Goal: Task Accomplishment & Management: Manage account settings

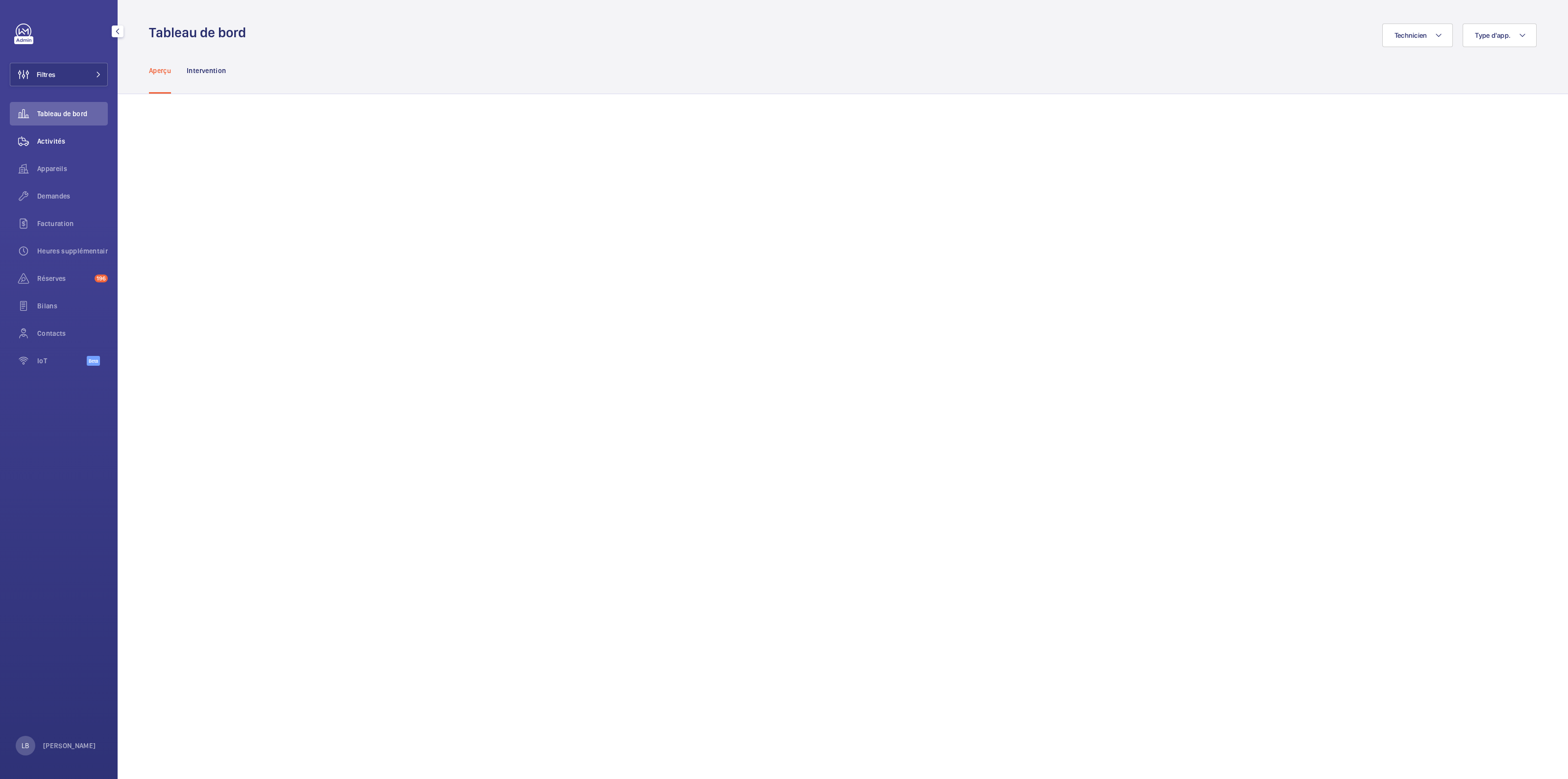
click at [54, 134] on div "Activités" at bounding box center [58, 141] width 98 height 24
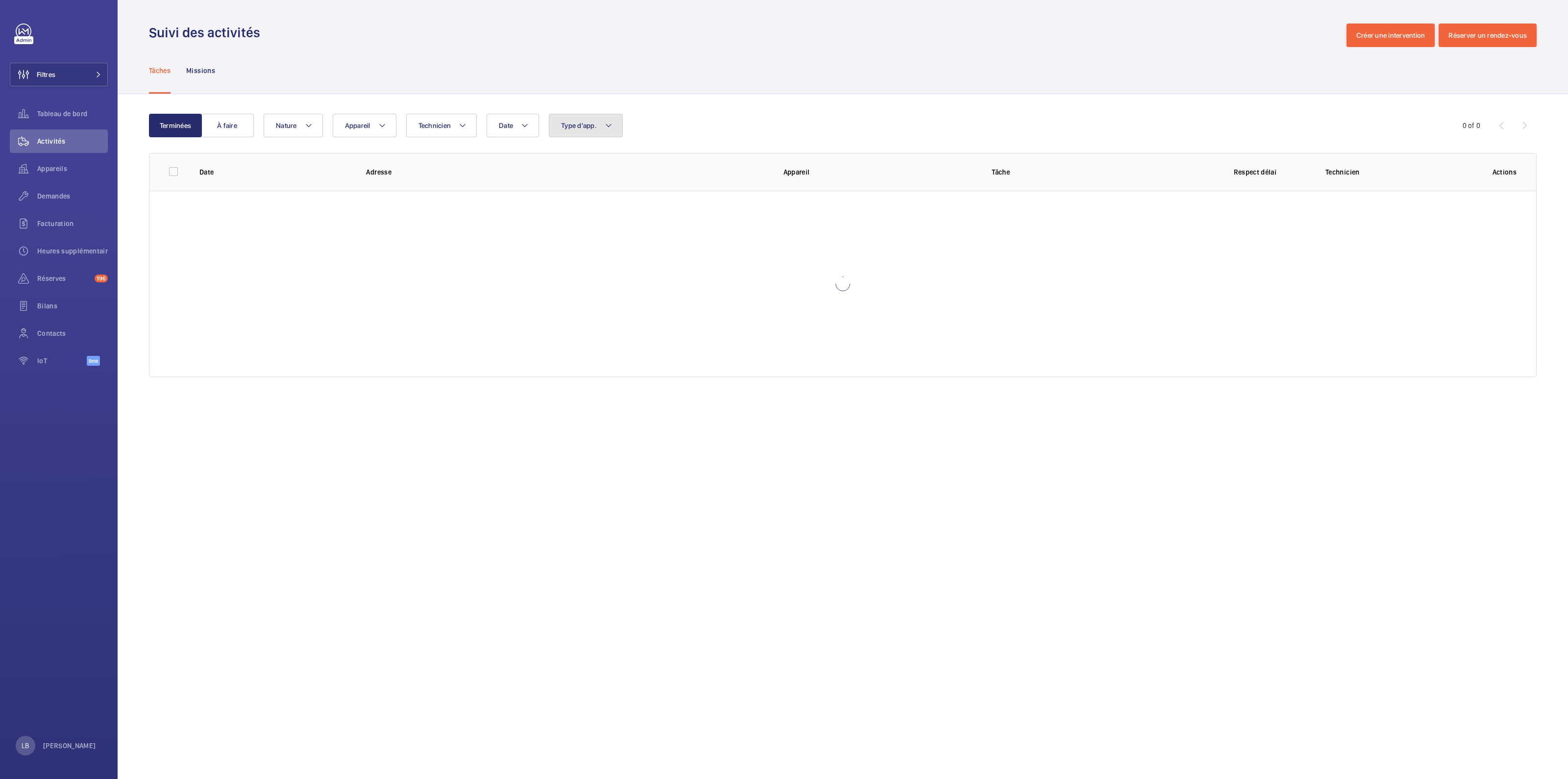
click at [592, 132] on button "Type d'app." at bounding box center [586, 125] width 74 height 24
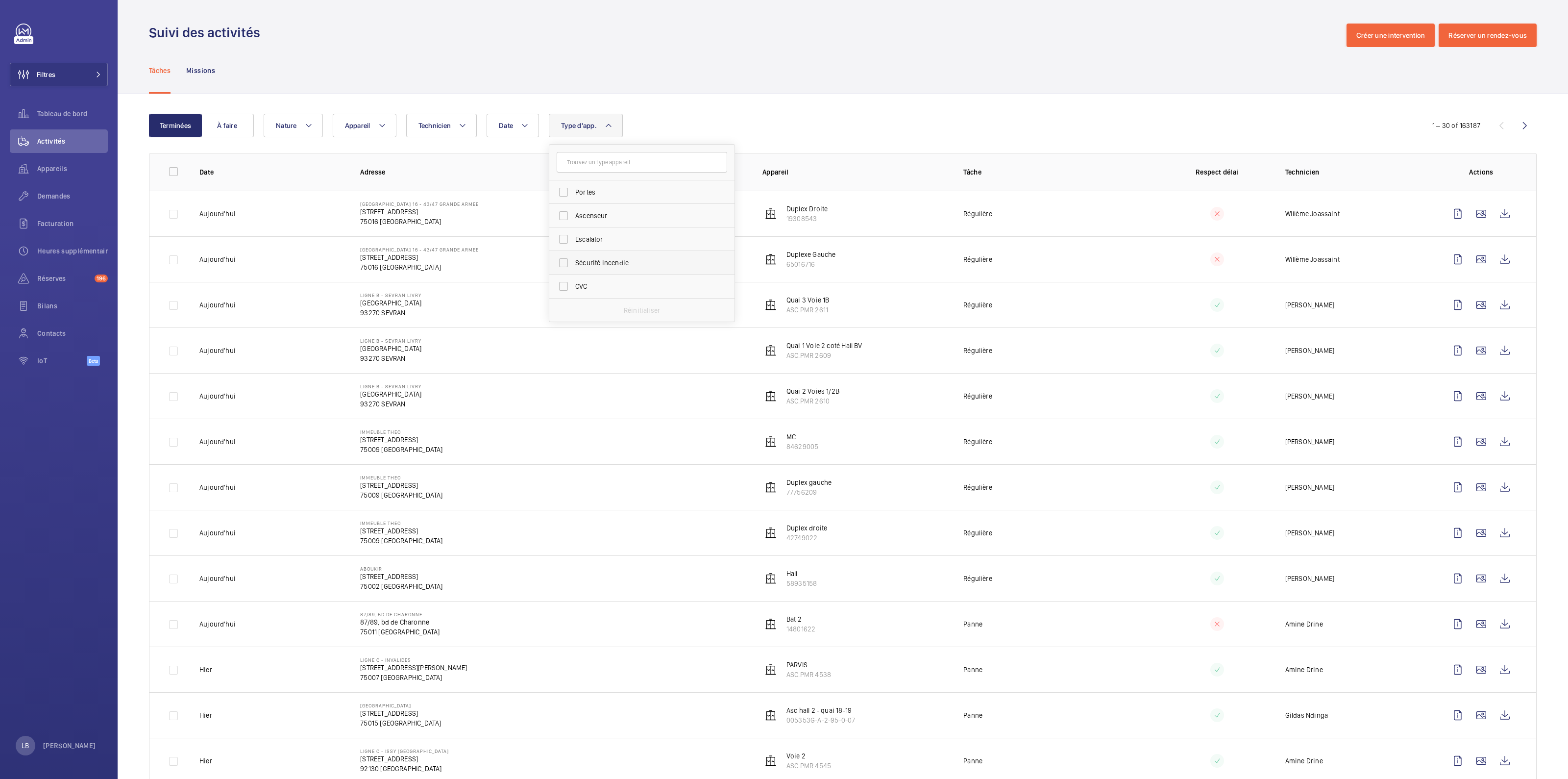
click at [622, 263] on span "Sécurité incendie" at bounding box center [642, 263] width 135 height 10
click at [573, 263] on input "Sécurité incendie" at bounding box center [564, 263] width 19 height 19
checkbox input "true"
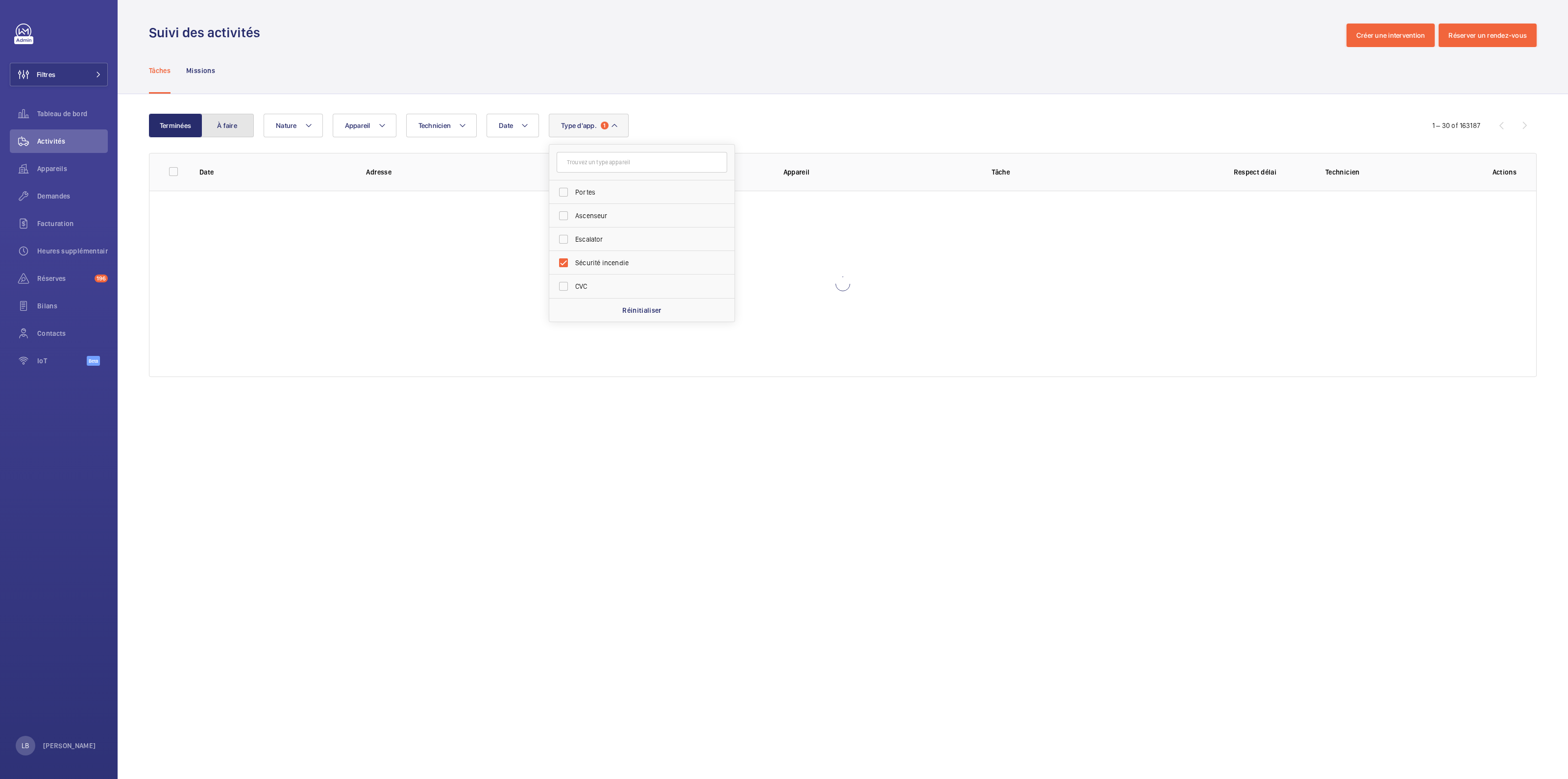
click at [214, 119] on button "À faire" at bounding box center [227, 125] width 53 height 24
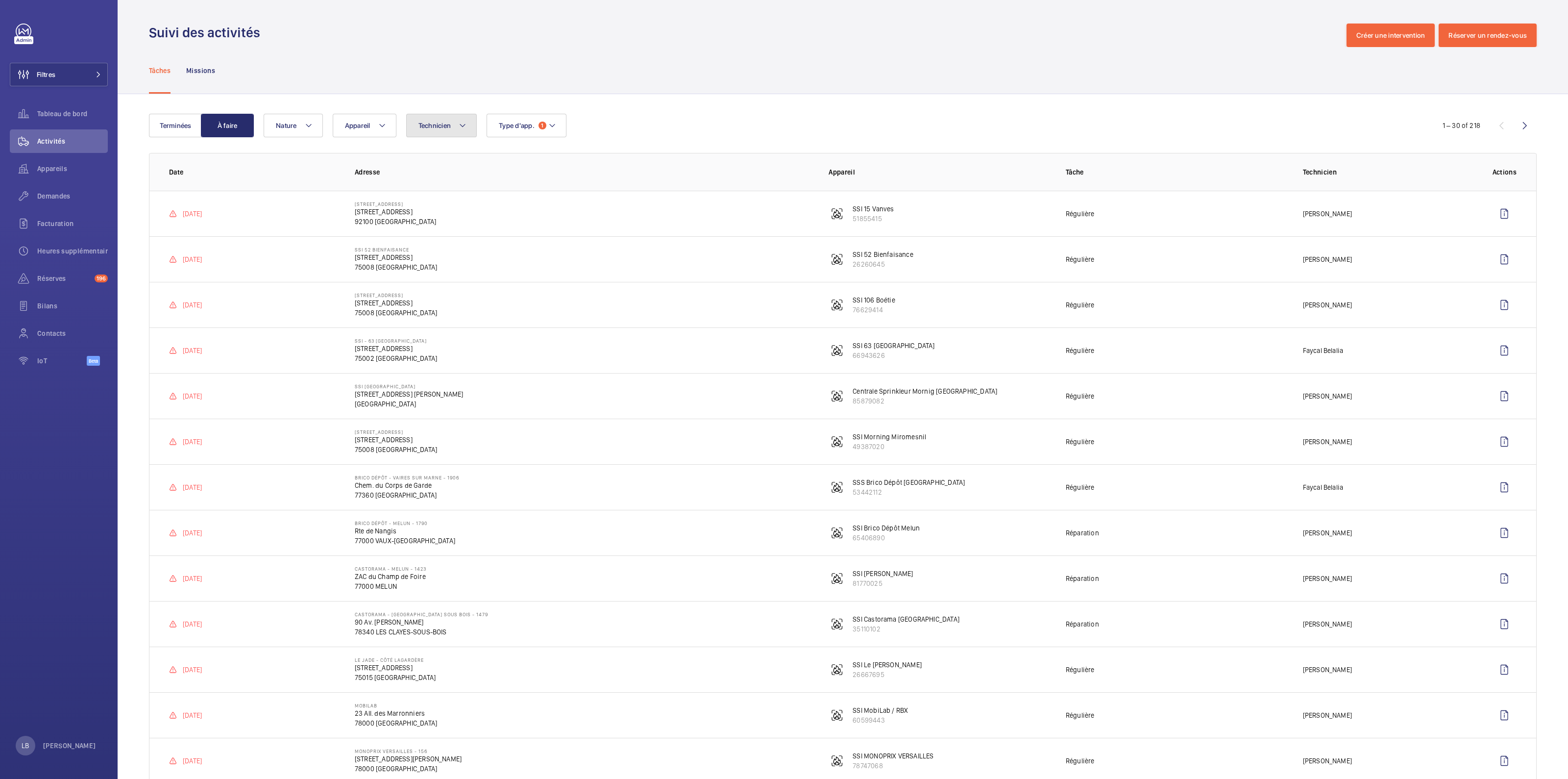
click at [443, 122] on span "Technicien" at bounding box center [435, 125] width 33 height 8
click at [451, 161] on input "text" at bounding box center [499, 163] width 170 height 21
type input "belalia"
click at [430, 194] on label "[PERSON_NAME]" at bounding box center [492, 192] width 170 height 24
click at [430, 194] on input "[PERSON_NAME]" at bounding box center [421, 192] width 19 height 19
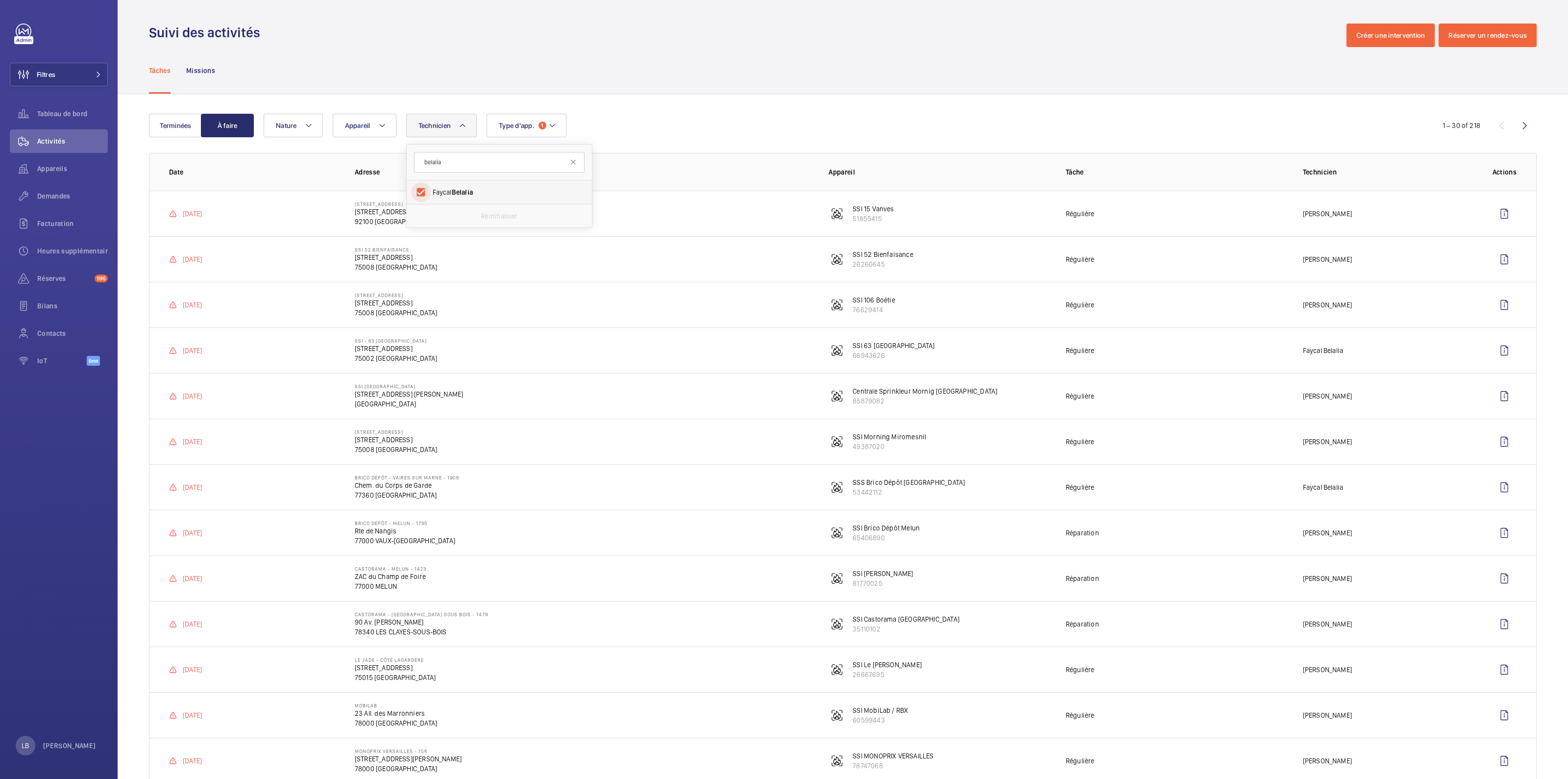
checkbox input "true"
click at [727, 115] on div "Technicien 1 belalia [PERSON_NAME] Réinitialiser Appareil Type d'app. 1 Nature" at bounding box center [841, 125] width 1155 height 24
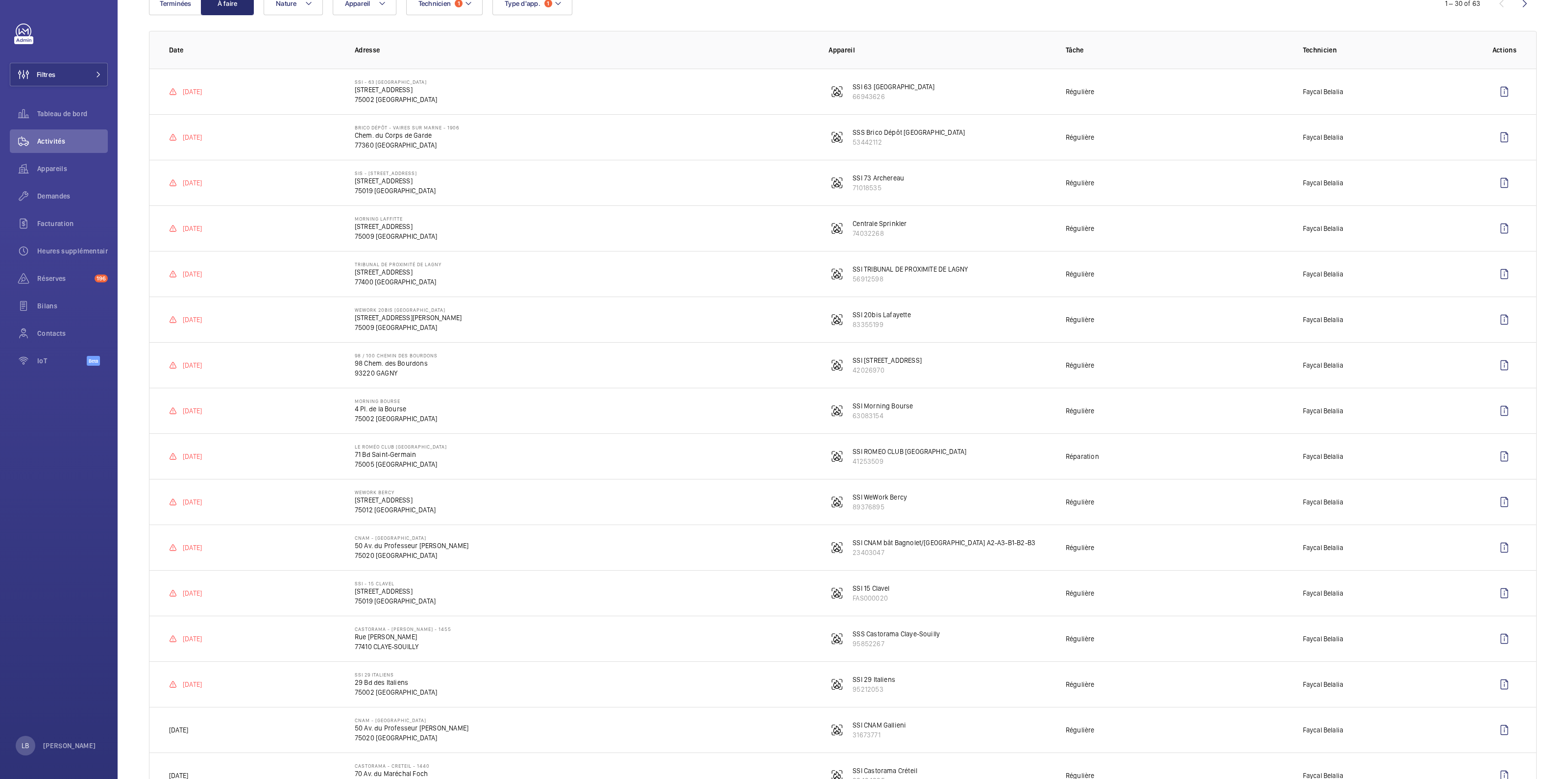
scroll to position [184, 0]
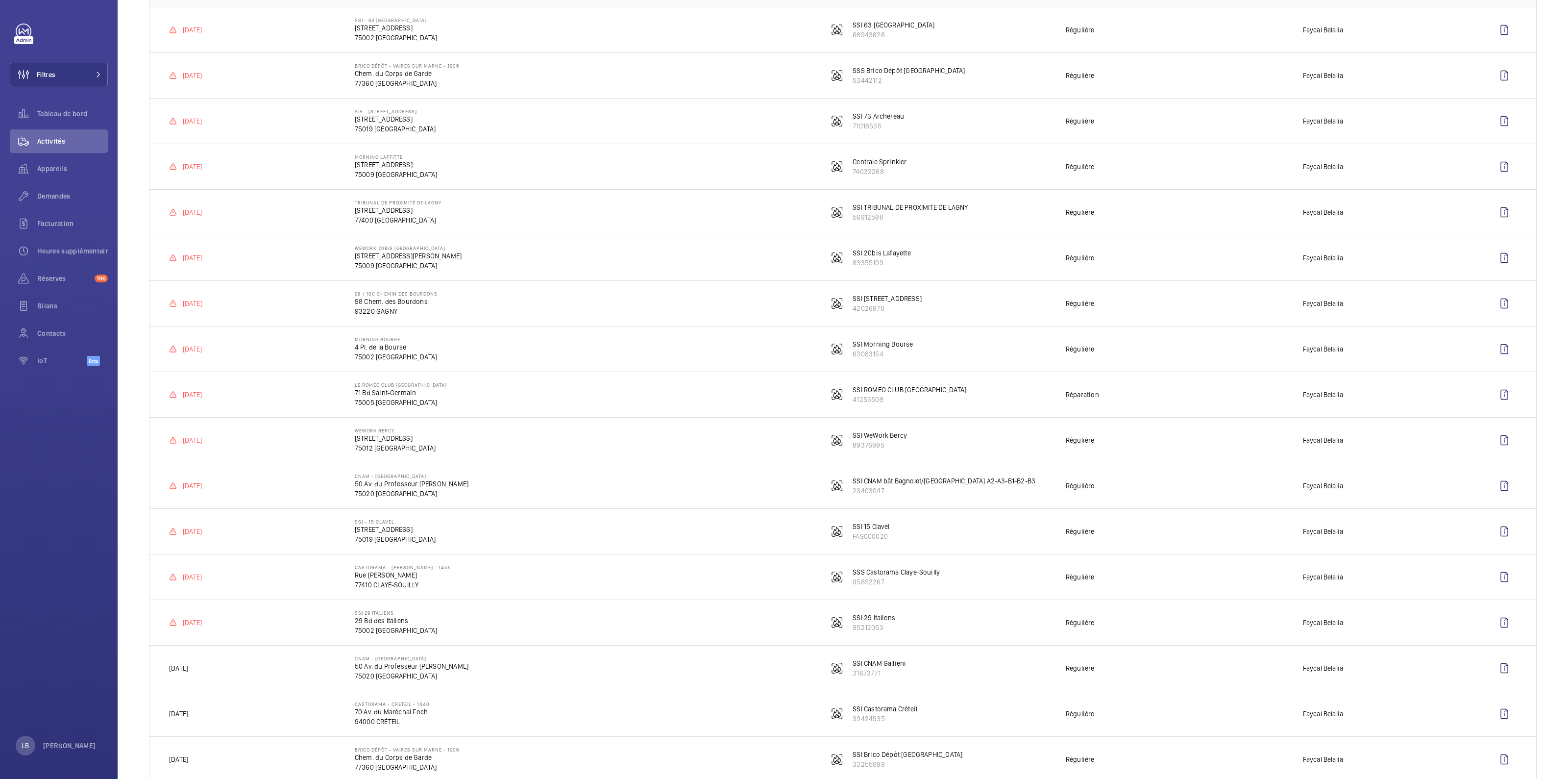
click at [486, 249] on td "WeWork 20bis Lafayette [STREET_ADDRESS][PERSON_NAME]" at bounding box center [576, 258] width 474 height 46
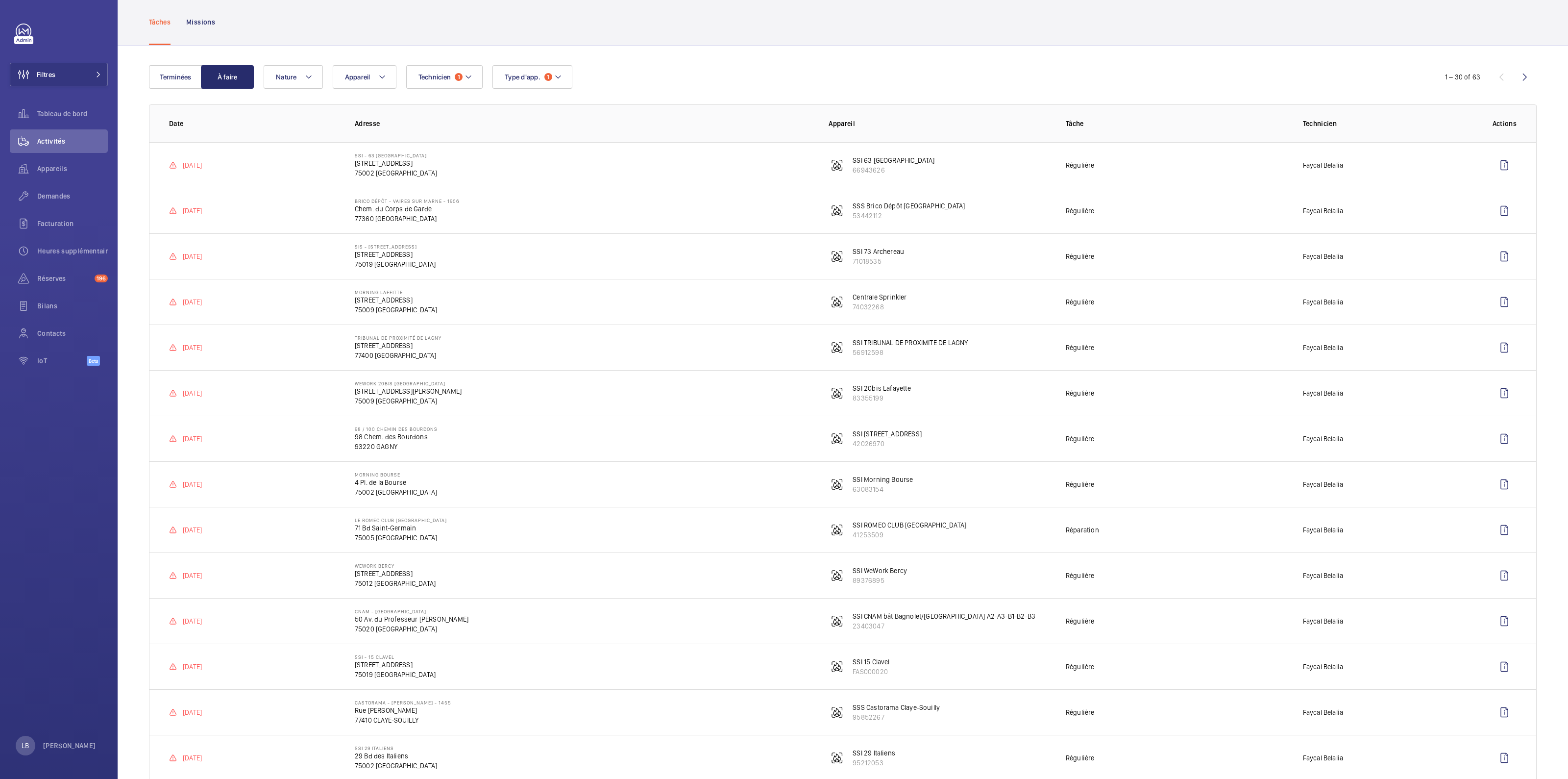
scroll to position [0, 0]
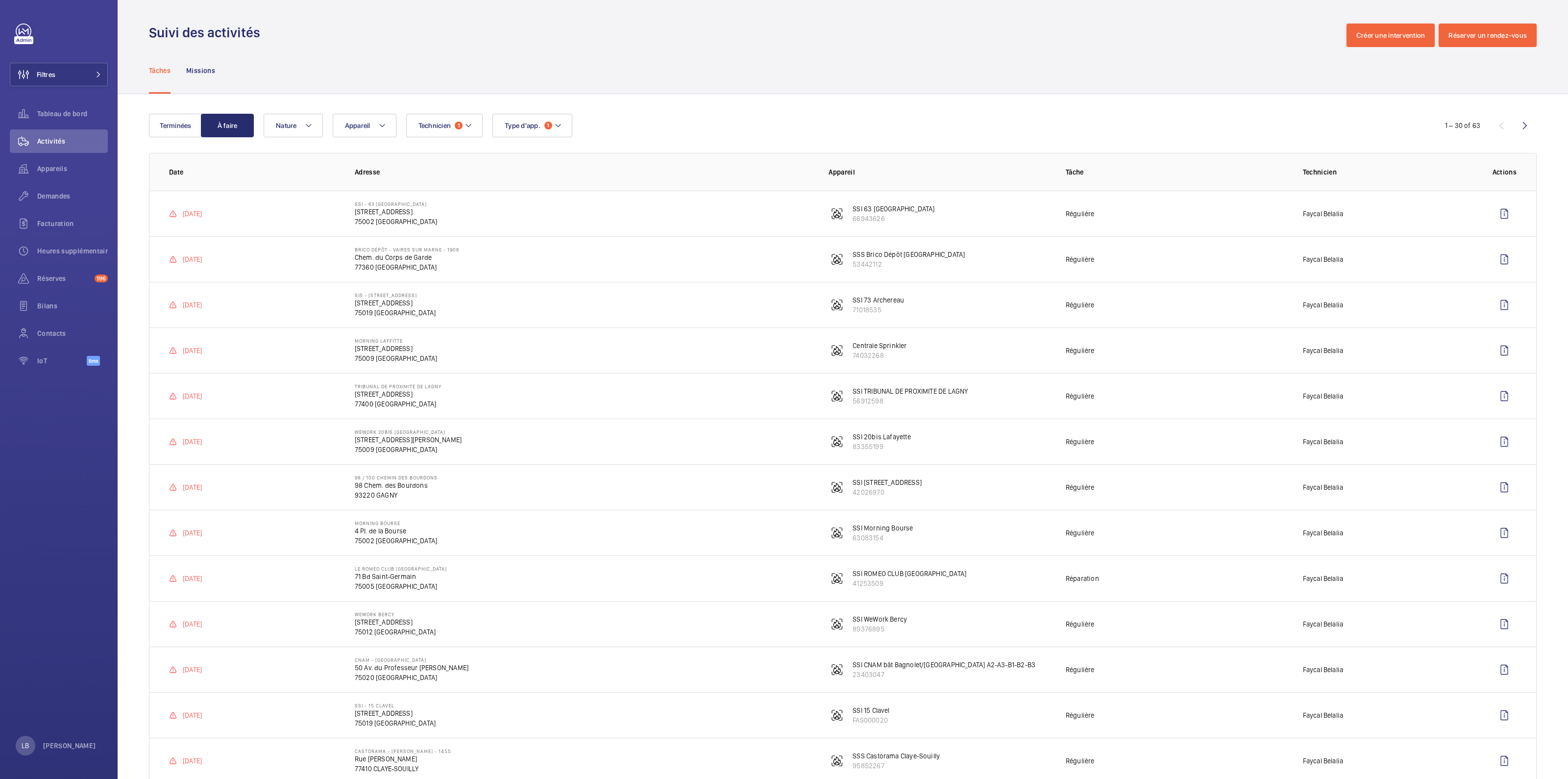
click at [475, 217] on td "SSI - [GEOGRAPHIC_DATA][STREET_ADDRESS]" at bounding box center [576, 213] width 474 height 46
click at [564, 217] on td "SSI - [GEOGRAPHIC_DATA][STREET_ADDRESS]" at bounding box center [576, 213] width 474 height 46
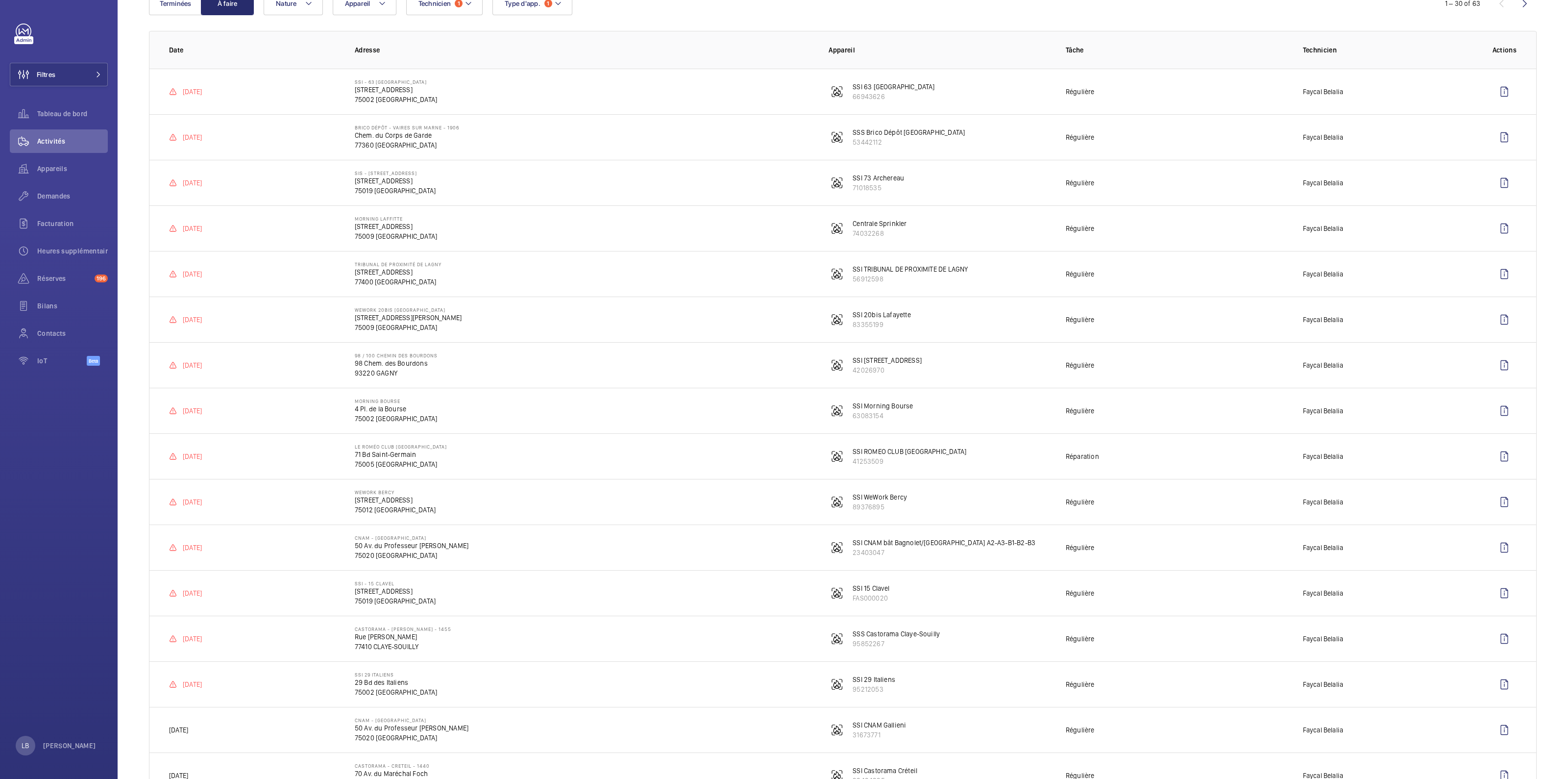
scroll to position [184, 0]
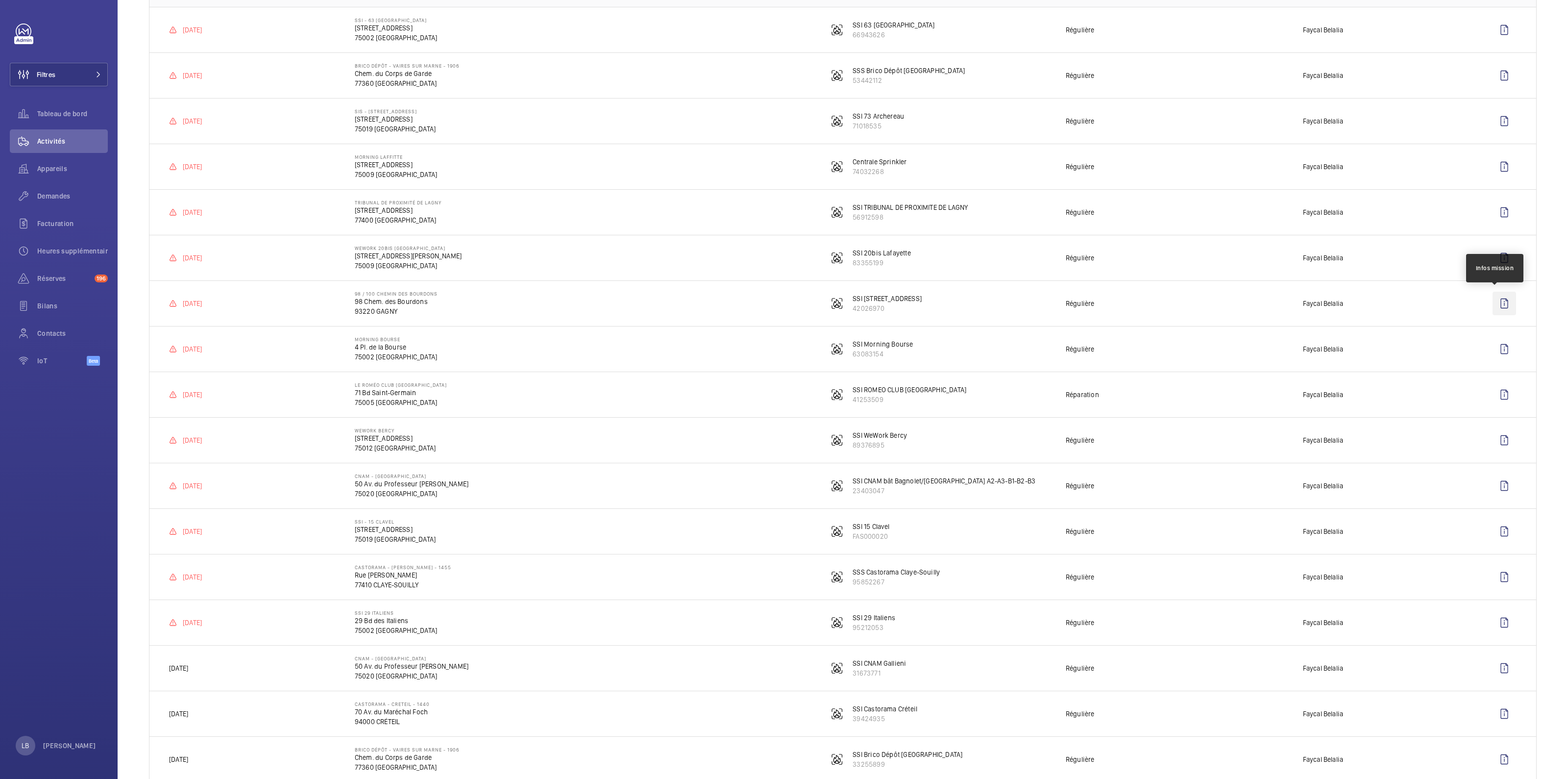
click at [1493, 301] on wm-front-icon-button at bounding box center [1504, 303] width 24 height 24
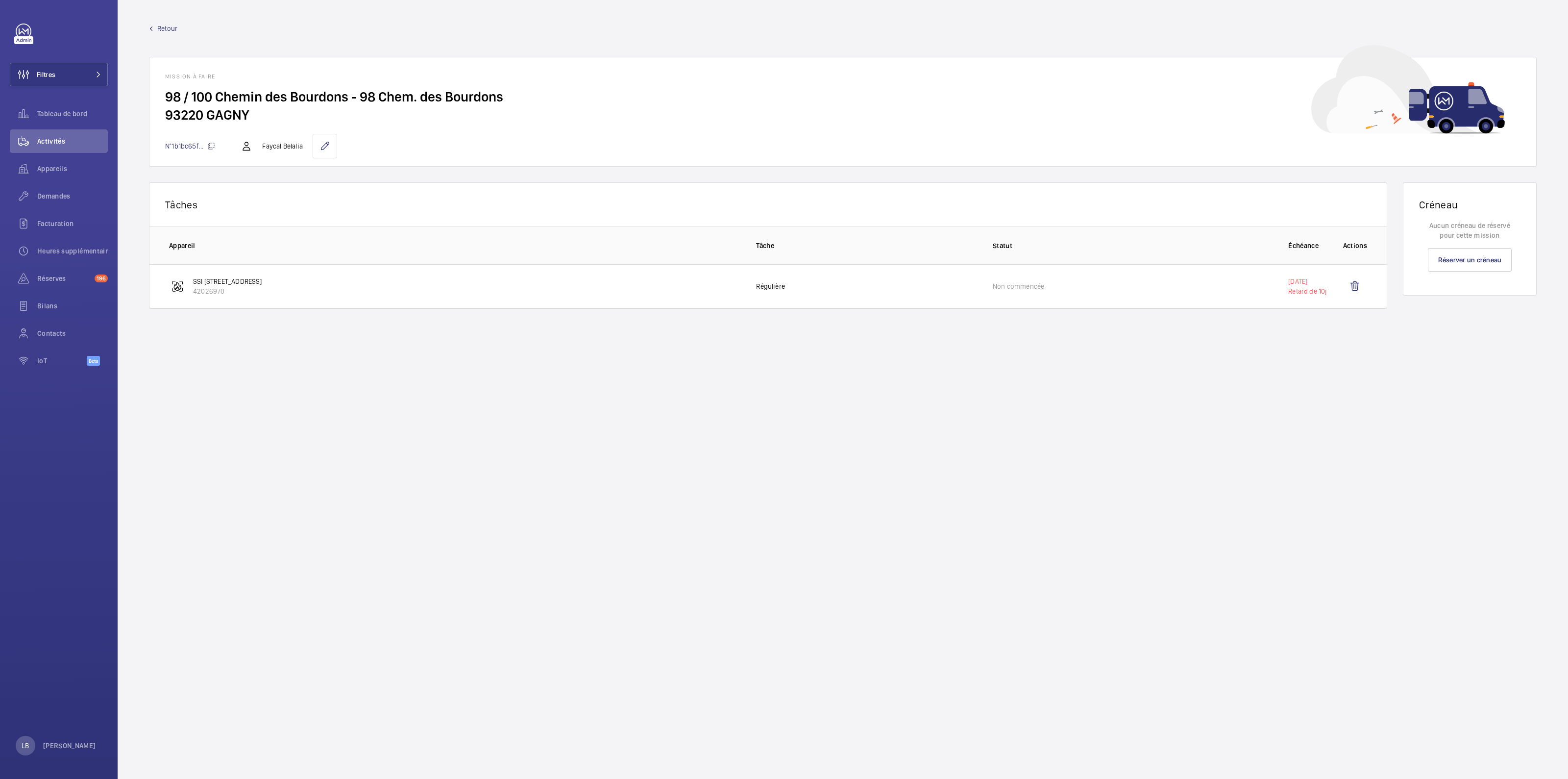
click at [418, 361] on wm-front-mission-details "Retour Mission à faire 98 / 100 Chemin des Bourdons - 98 Chem. des Bourdons 932…" at bounding box center [842, 389] width 1451 height 779
click at [159, 30] on span "Retour" at bounding box center [167, 29] width 20 height 10
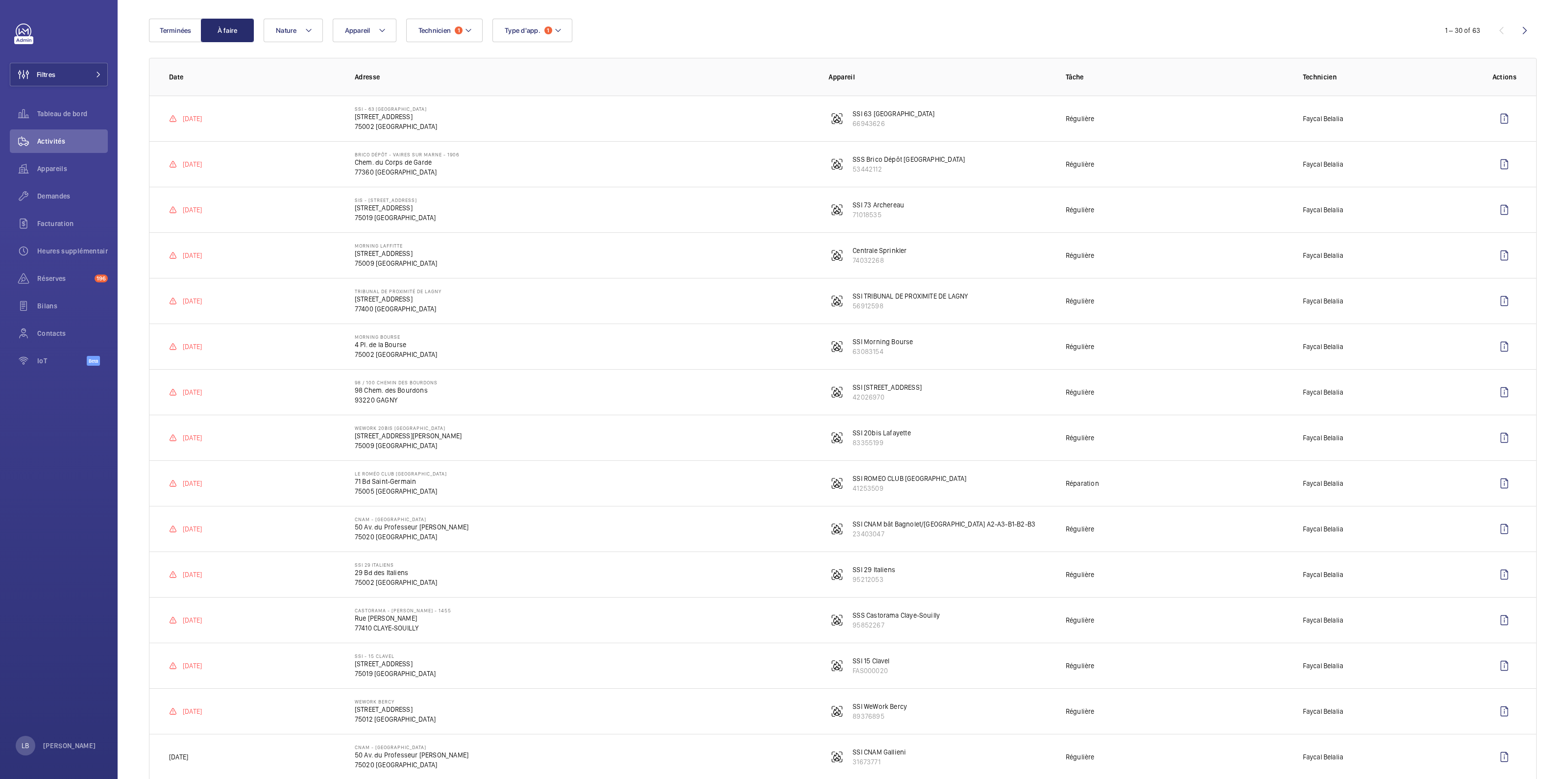
scroll to position [122, 0]
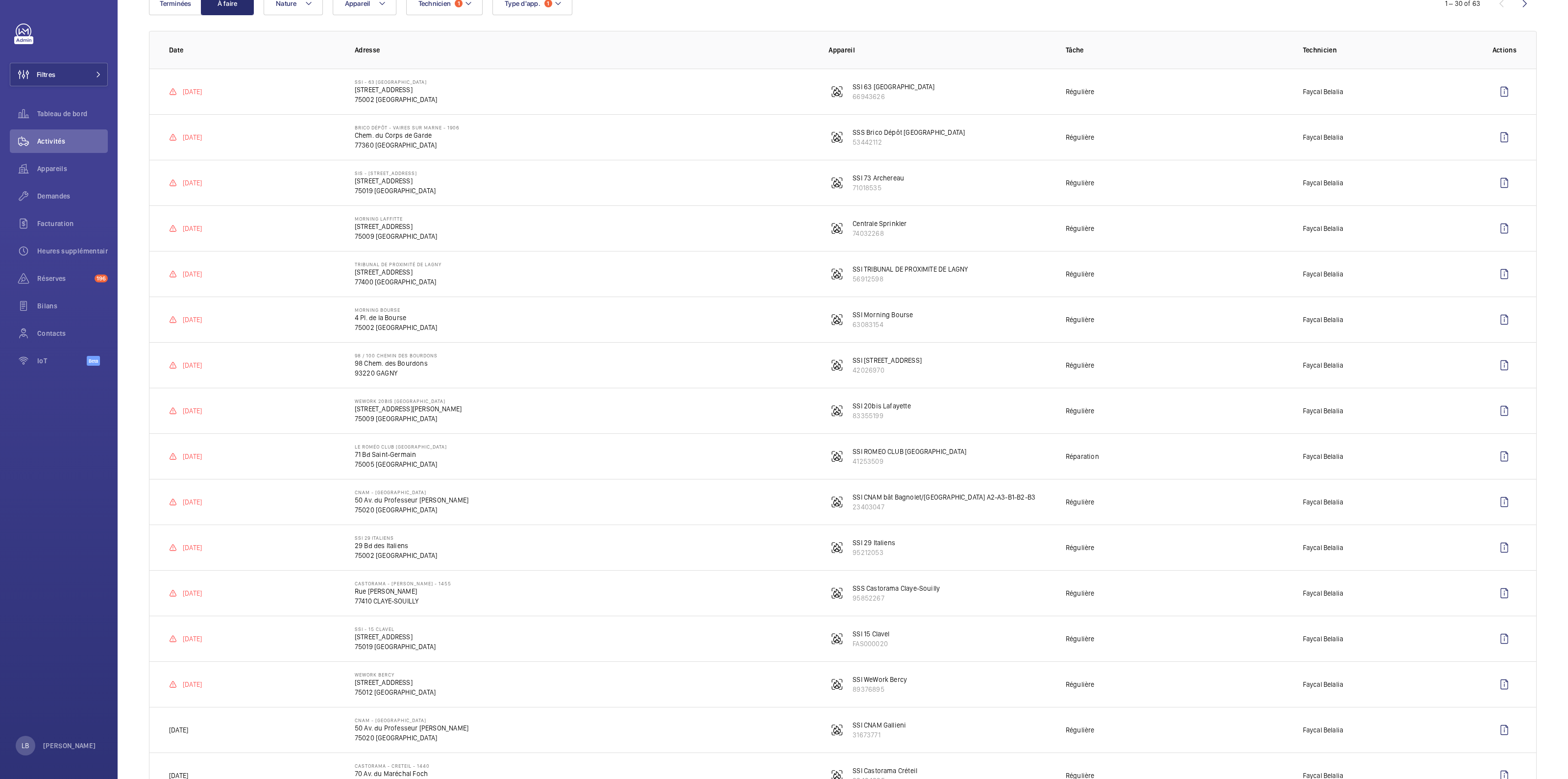
click at [594, 312] on td "Morning Bourse 4 Pl. de la Bourse 75002 [GEOGRAPHIC_DATA]" at bounding box center [576, 319] width 474 height 46
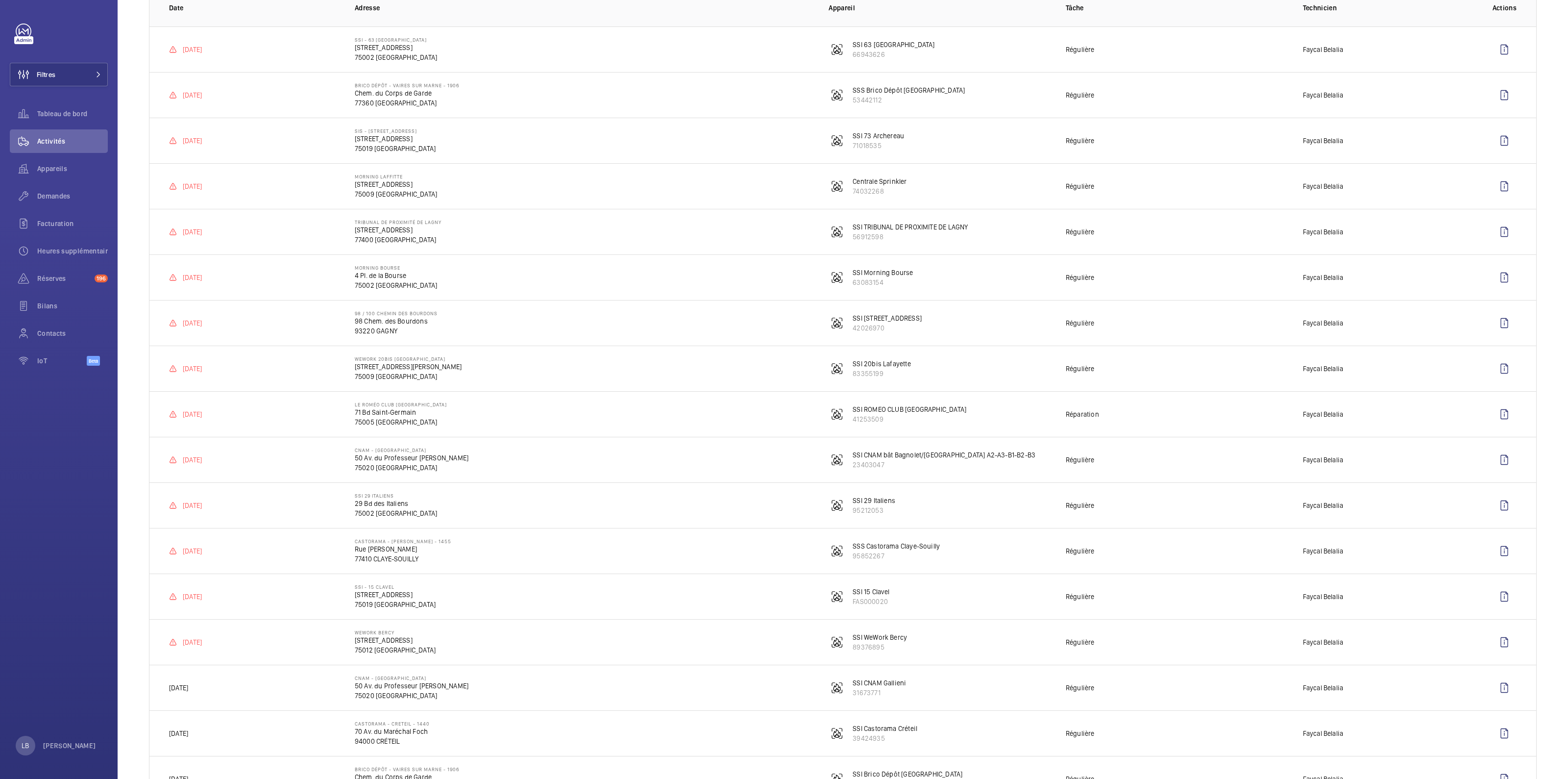
scroll to position [184, 0]
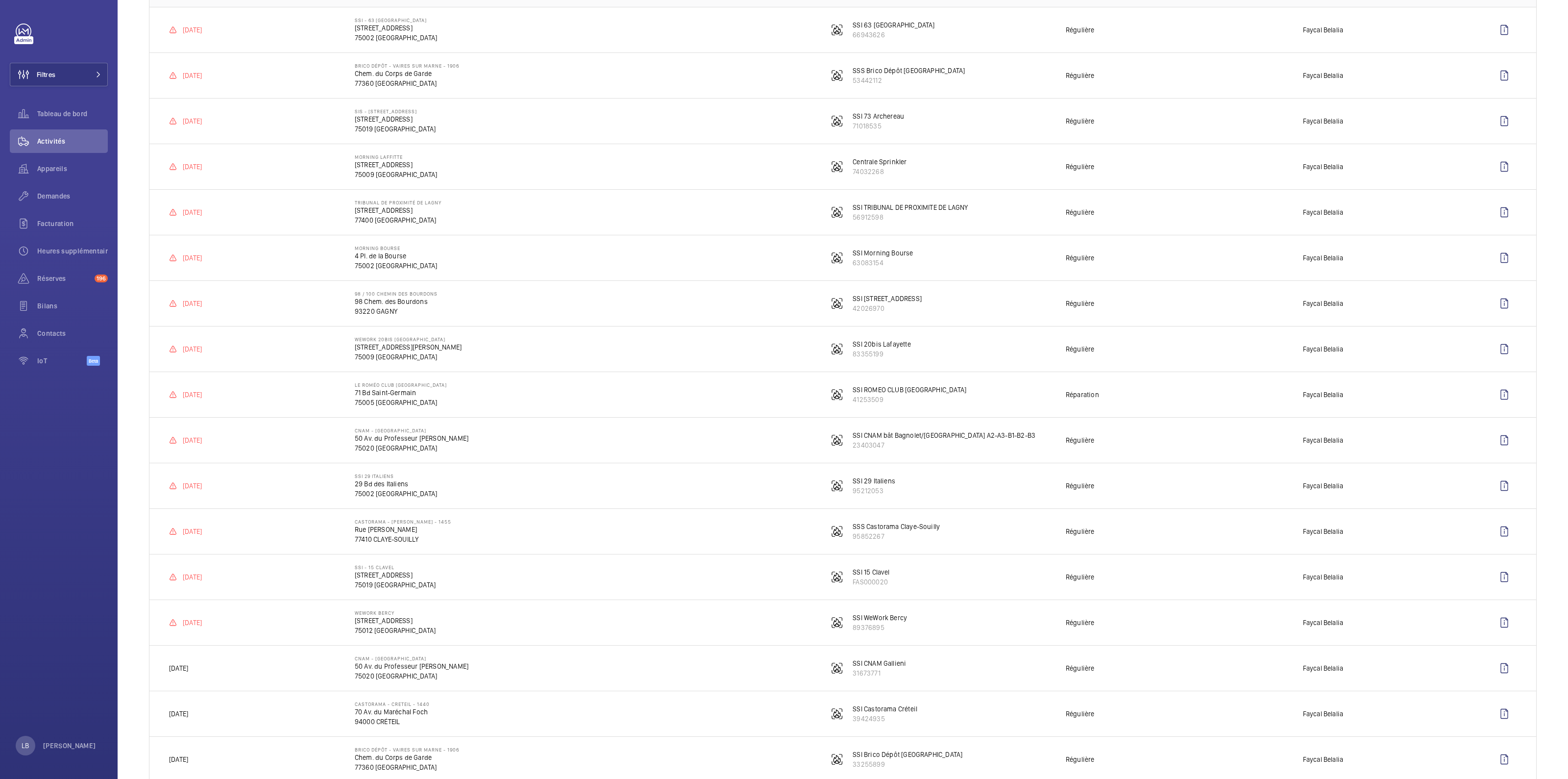
click at [480, 492] on td "SSI 29 Italiens 29 Bd des [DEMOGRAPHIC_DATA] 75002 [GEOGRAPHIC_DATA]" at bounding box center [576, 485] width 474 height 46
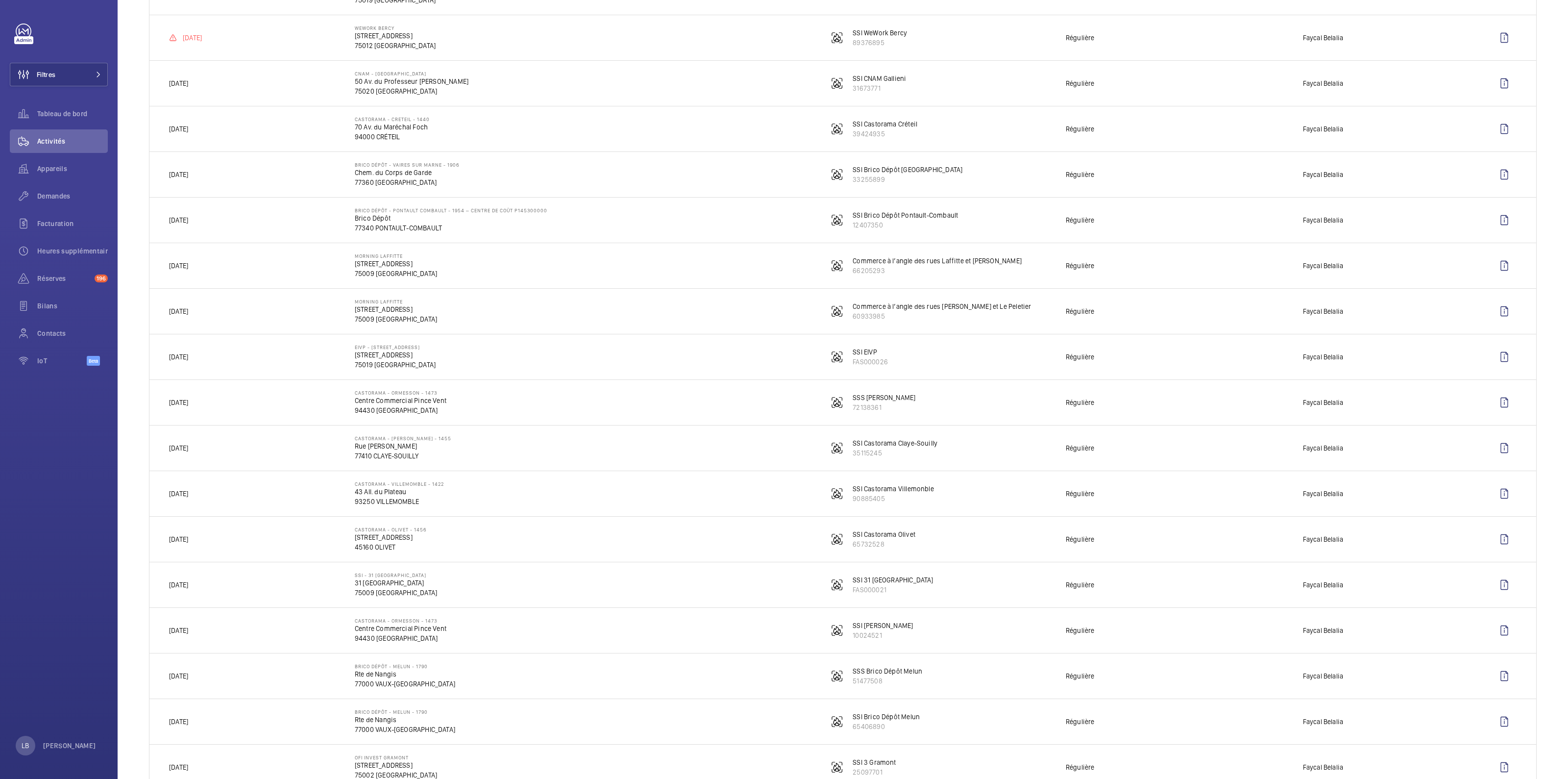
scroll to position [796, 0]
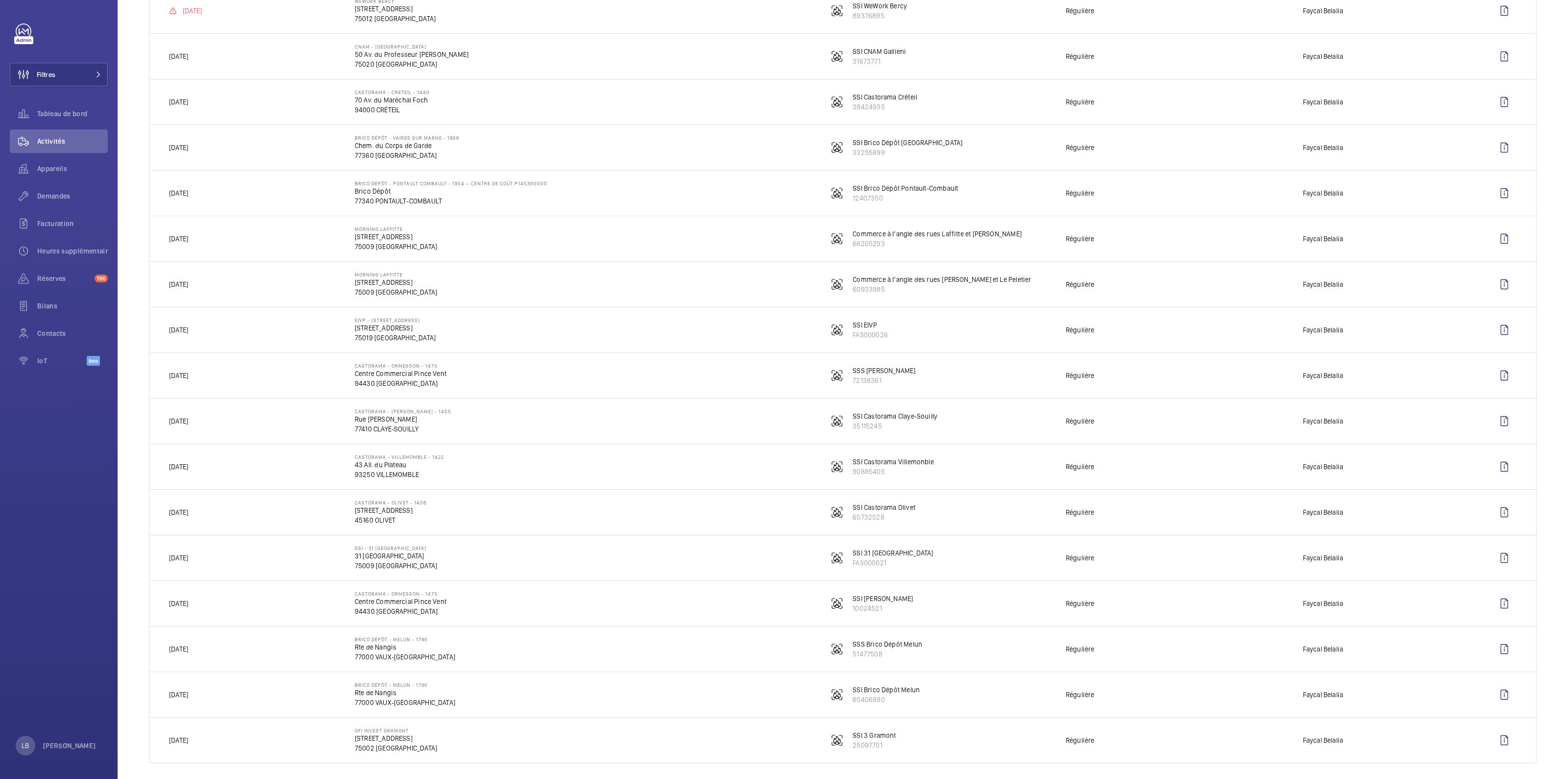
click at [446, 730] on td "OFI INVEST Gramont [STREET_ADDRESS]" at bounding box center [576, 741] width 474 height 46
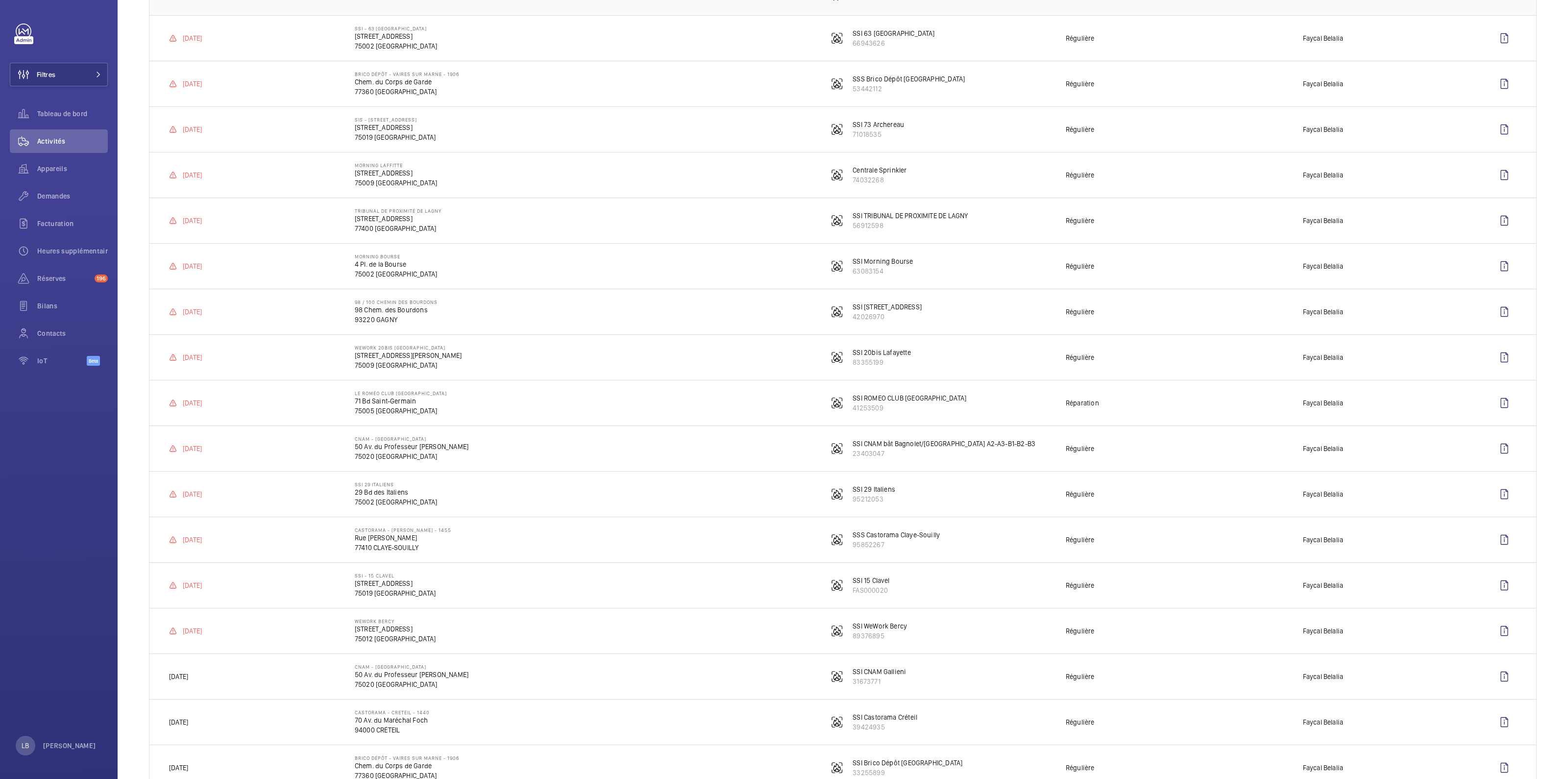
scroll to position [0, 0]
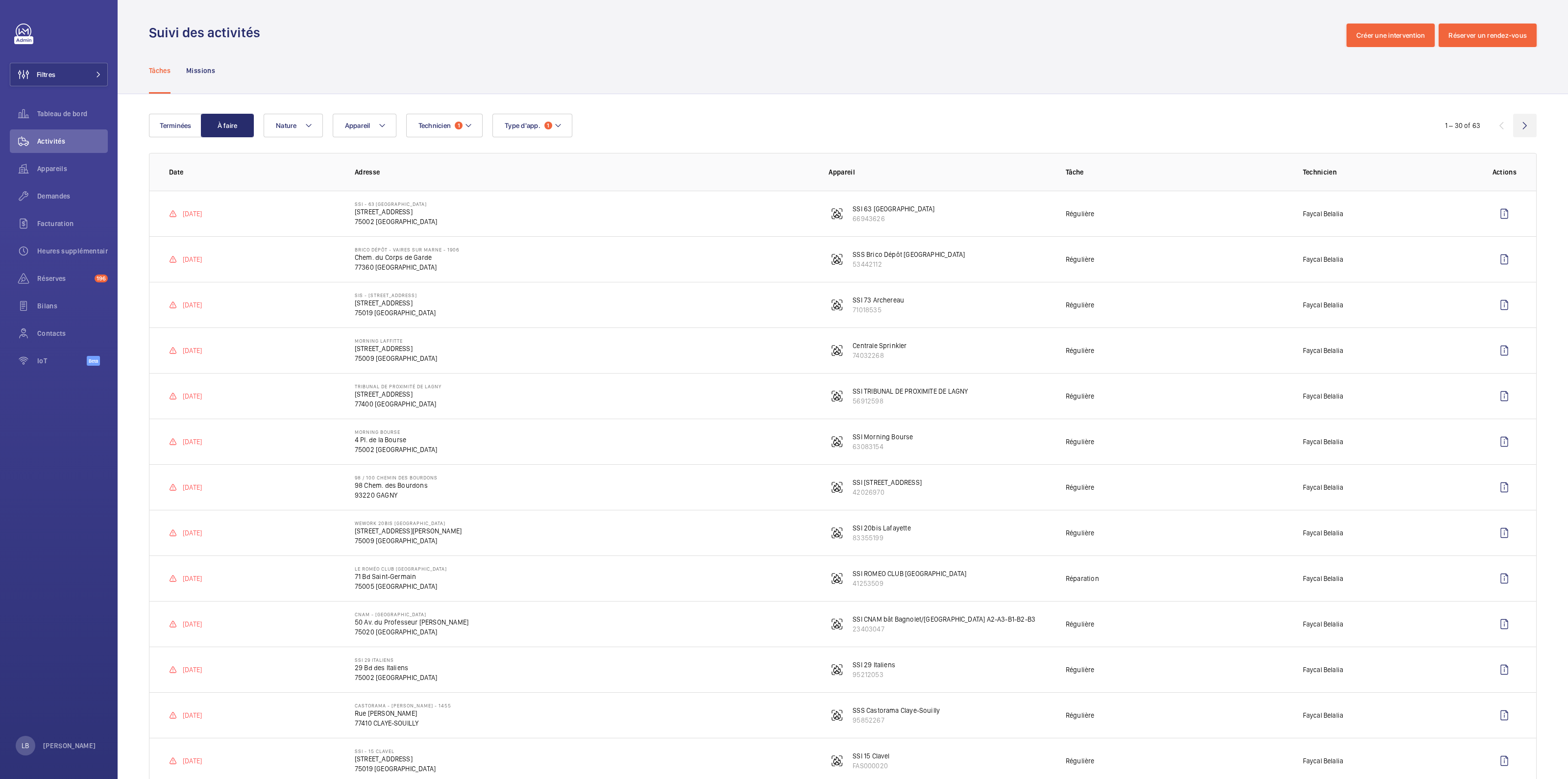
click at [1519, 127] on wm-front-icon-button at bounding box center [1525, 125] width 24 height 24
click at [1516, 124] on wm-front-icon-button at bounding box center [1525, 125] width 24 height 24
click at [1514, 127] on wm-front-icon-button at bounding box center [1525, 125] width 24 height 24
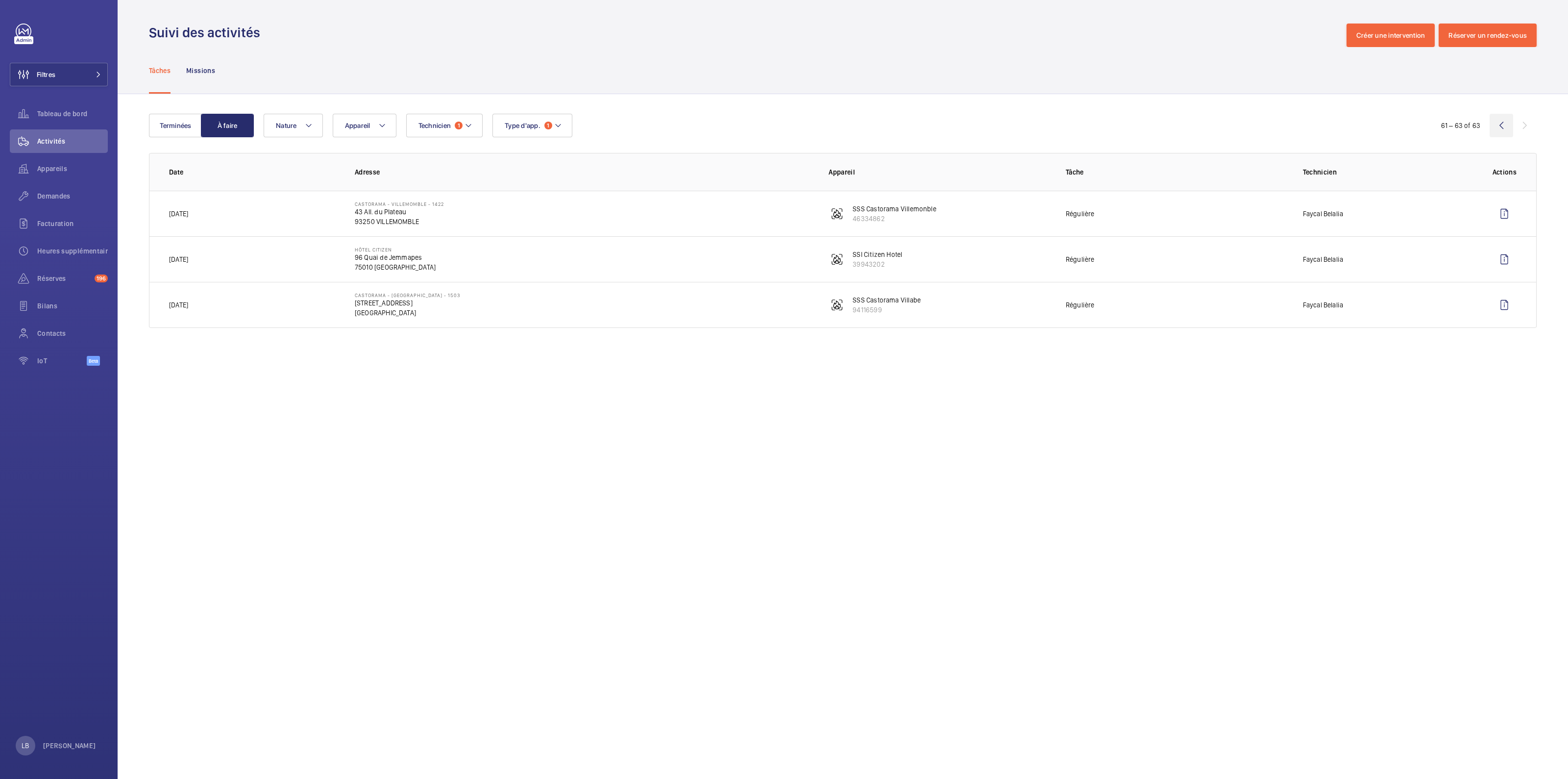
click at [1503, 125] on wm-front-icon-button at bounding box center [1501, 125] width 24 height 24
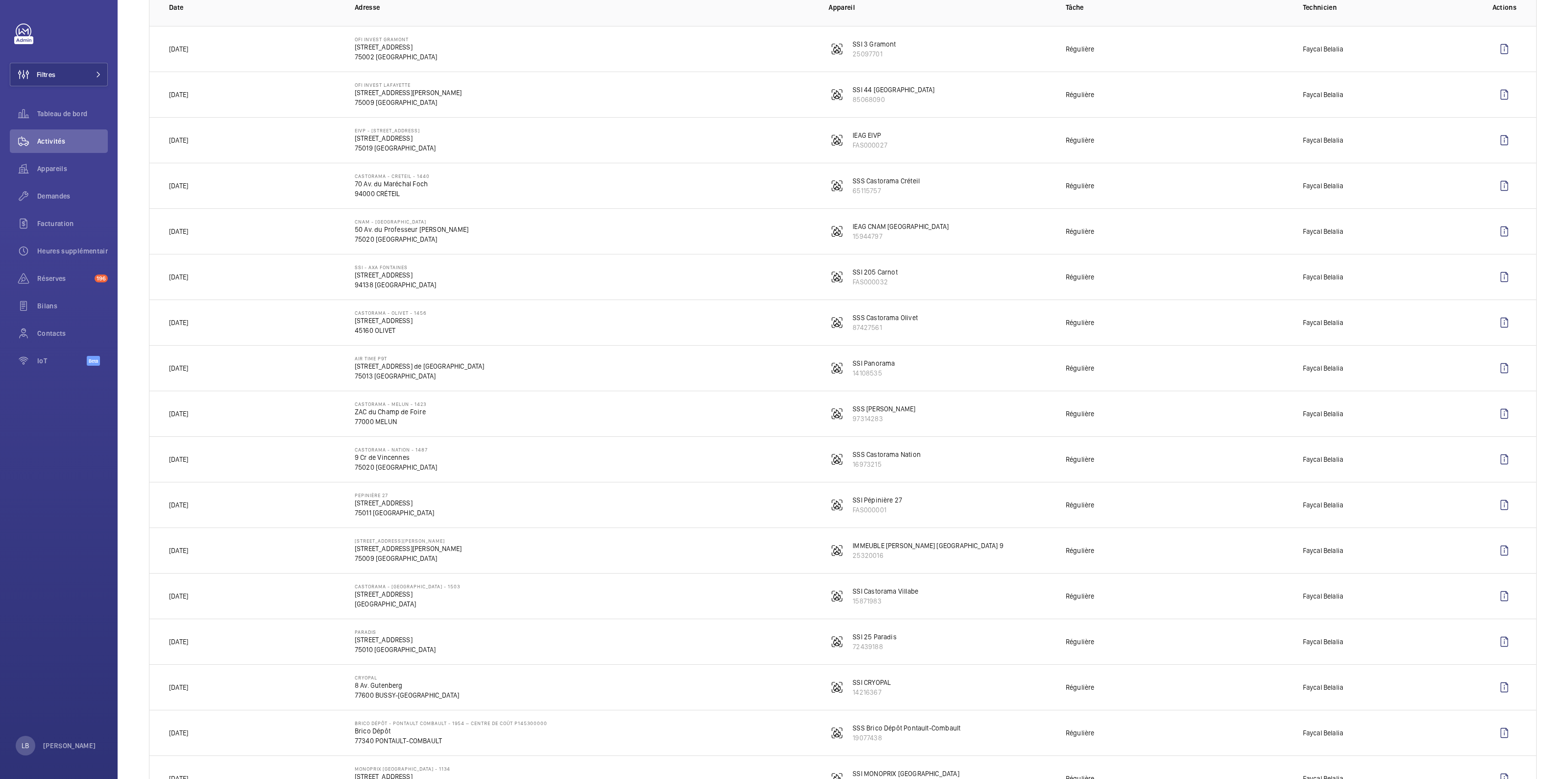
scroll to position [184, 0]
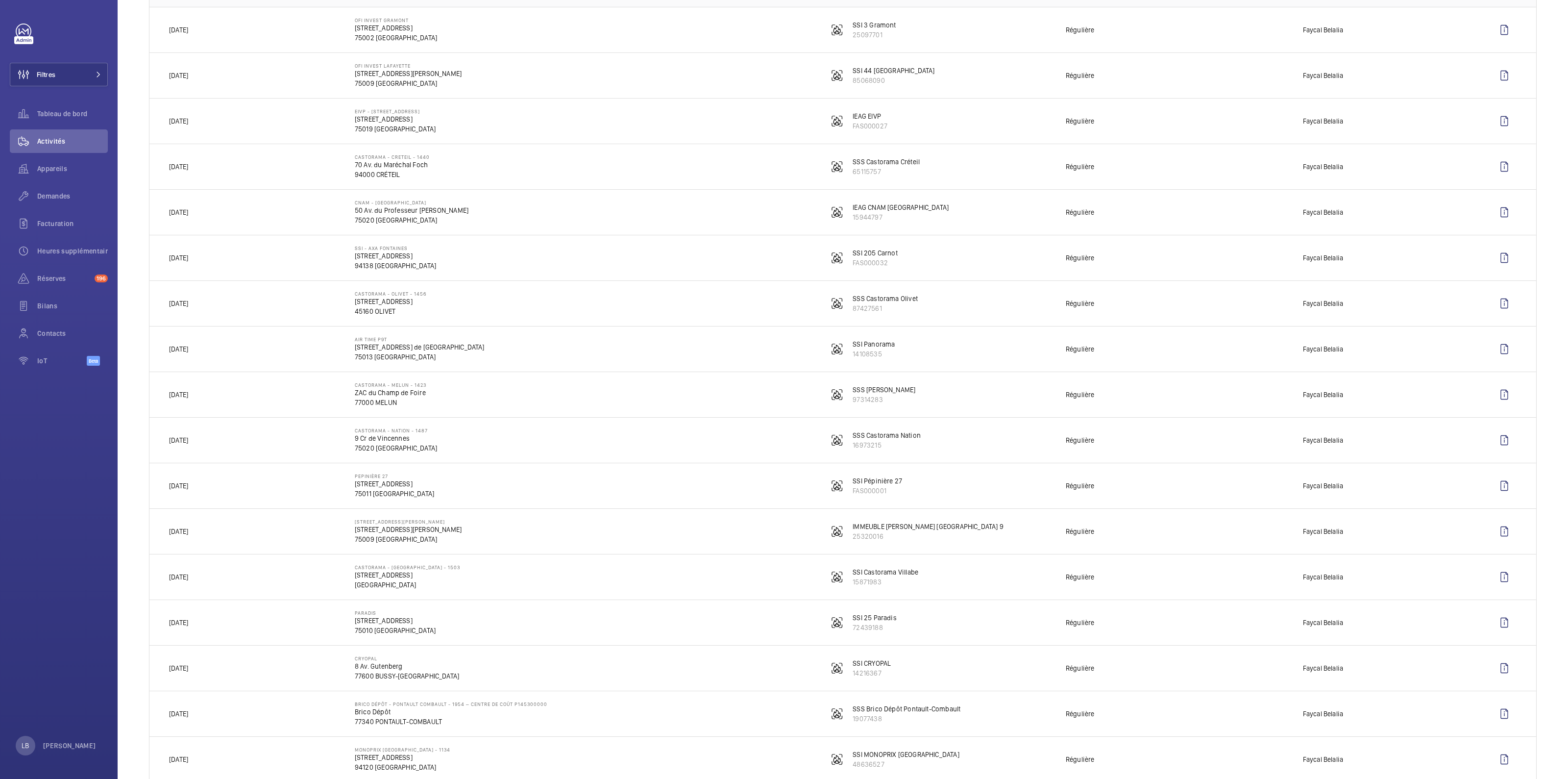
click at [576, 339] on td "AIR TIME P9T 151 Av. de France 75013 [GEOGRAPHIC_DATA]" at bounding box center [576, 348] width 474 height 46
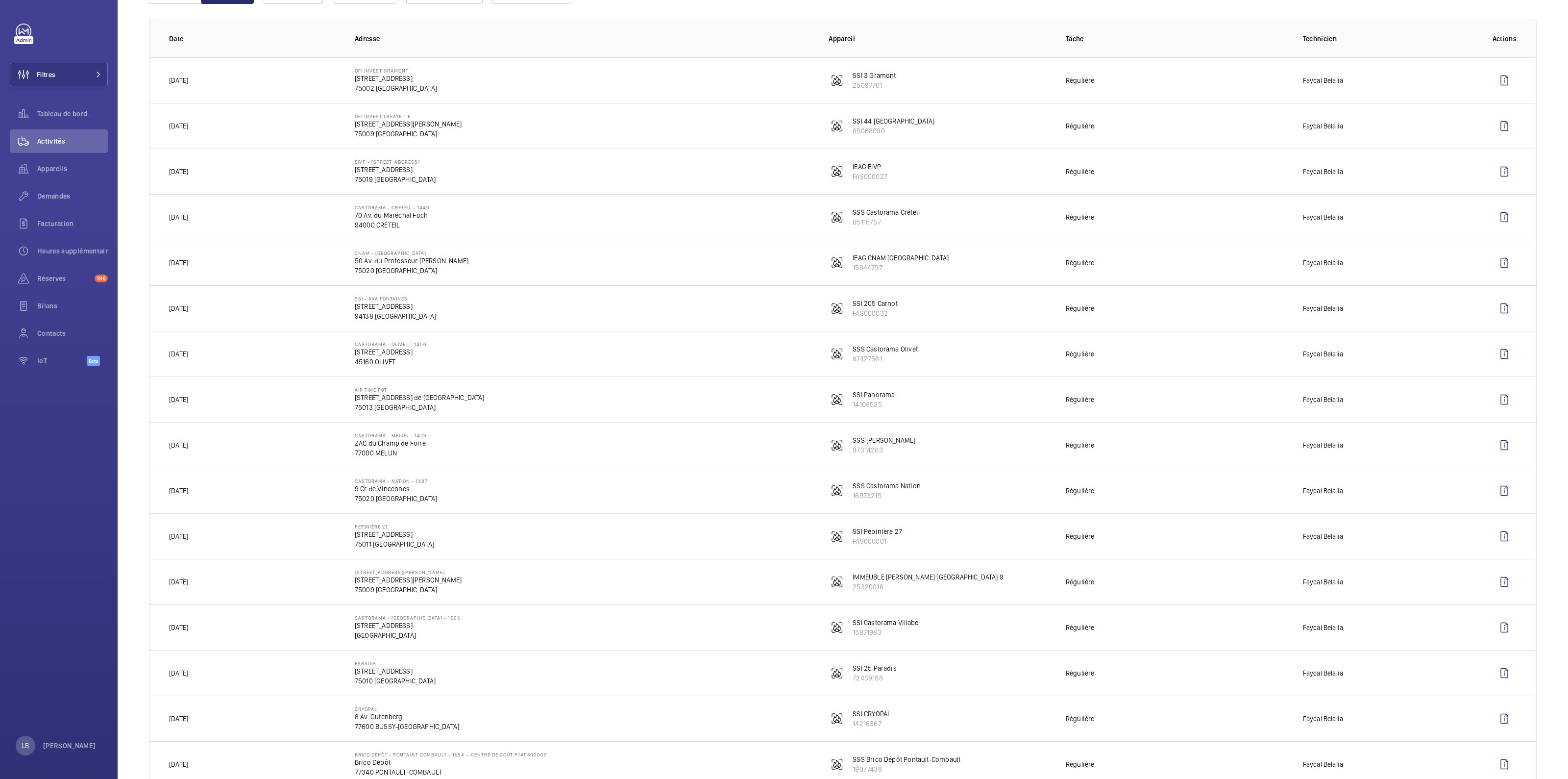
scroll to position [0, 0]
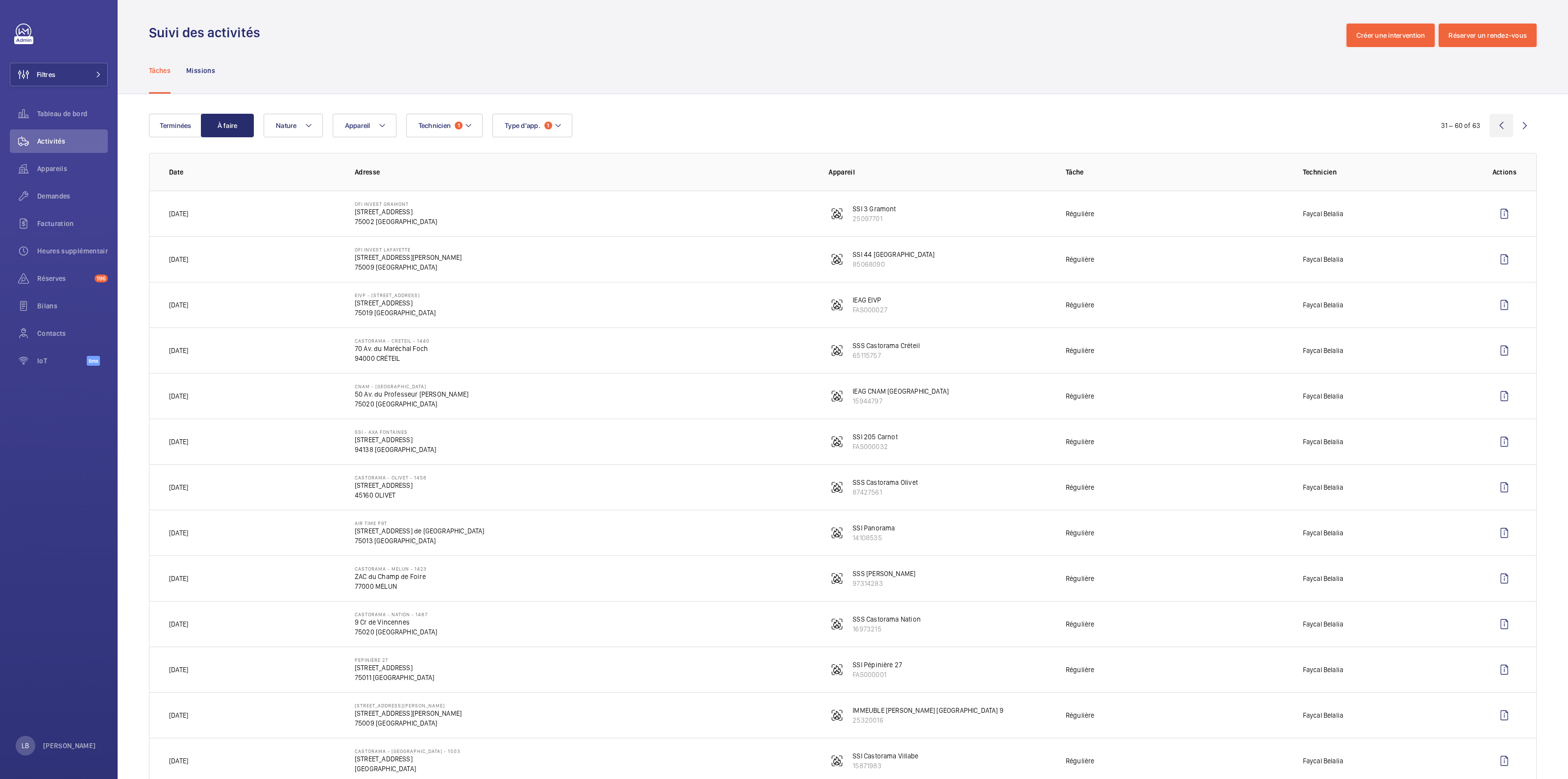
click at [1489, 122] on wm-front-icon-button at bounding box center [1501, 125] width 24 height 24
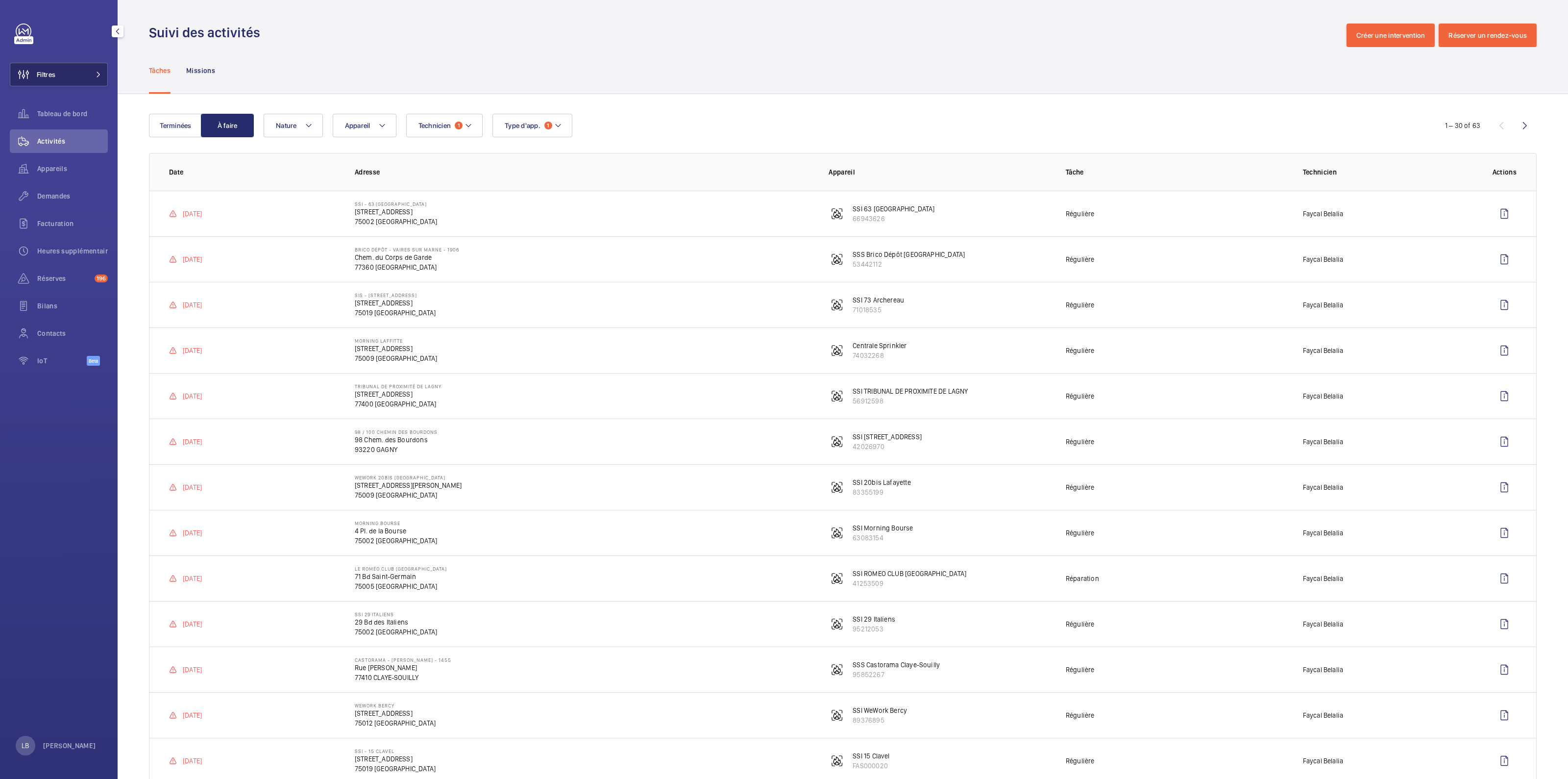
click at [57, 75] on button "Filtres" at bounding box center [58, 74] width 98 height 24
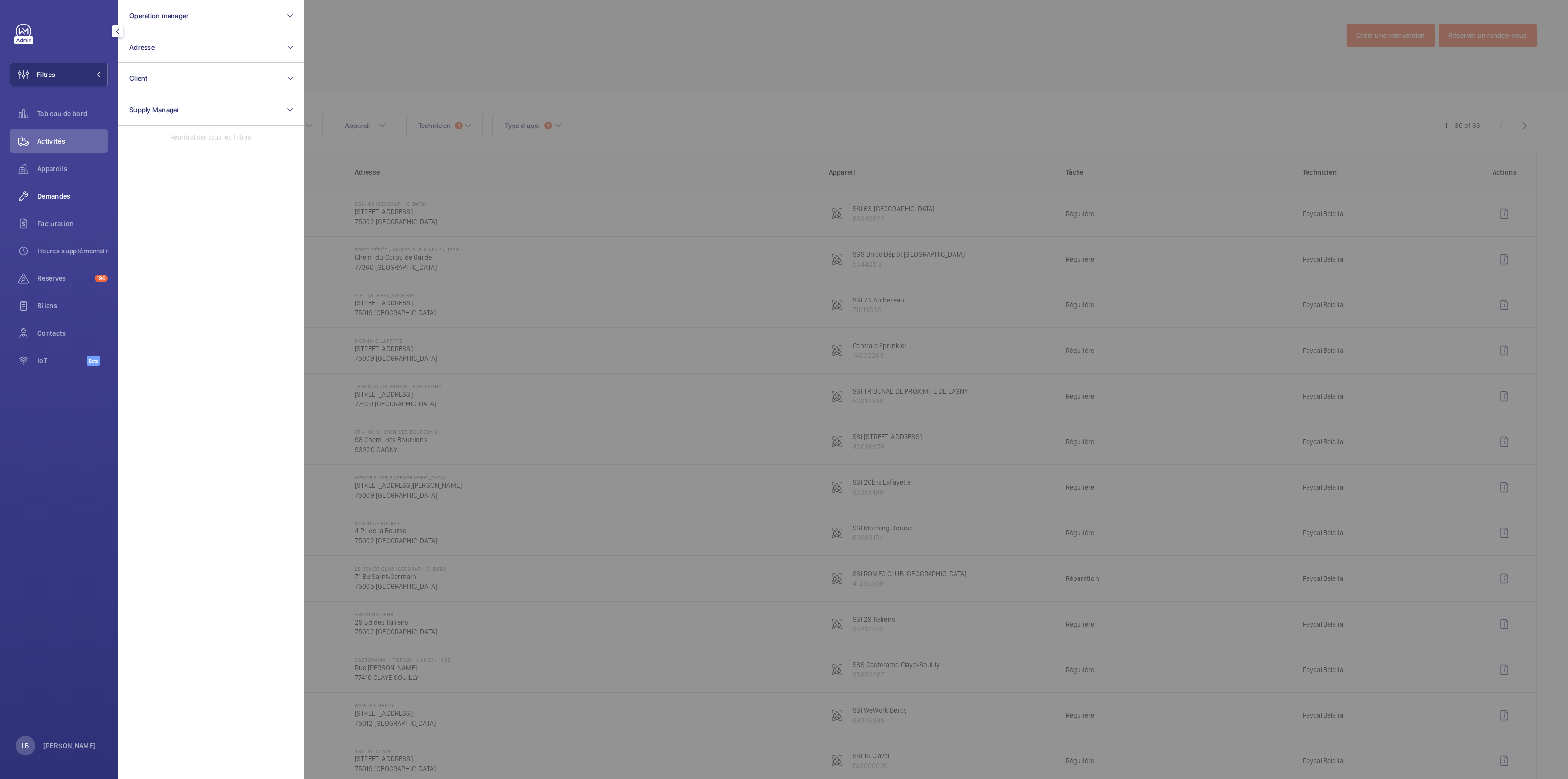
click at [54, 192] on span "Demandes" at bounding box center [72, 196] width 71 height 10
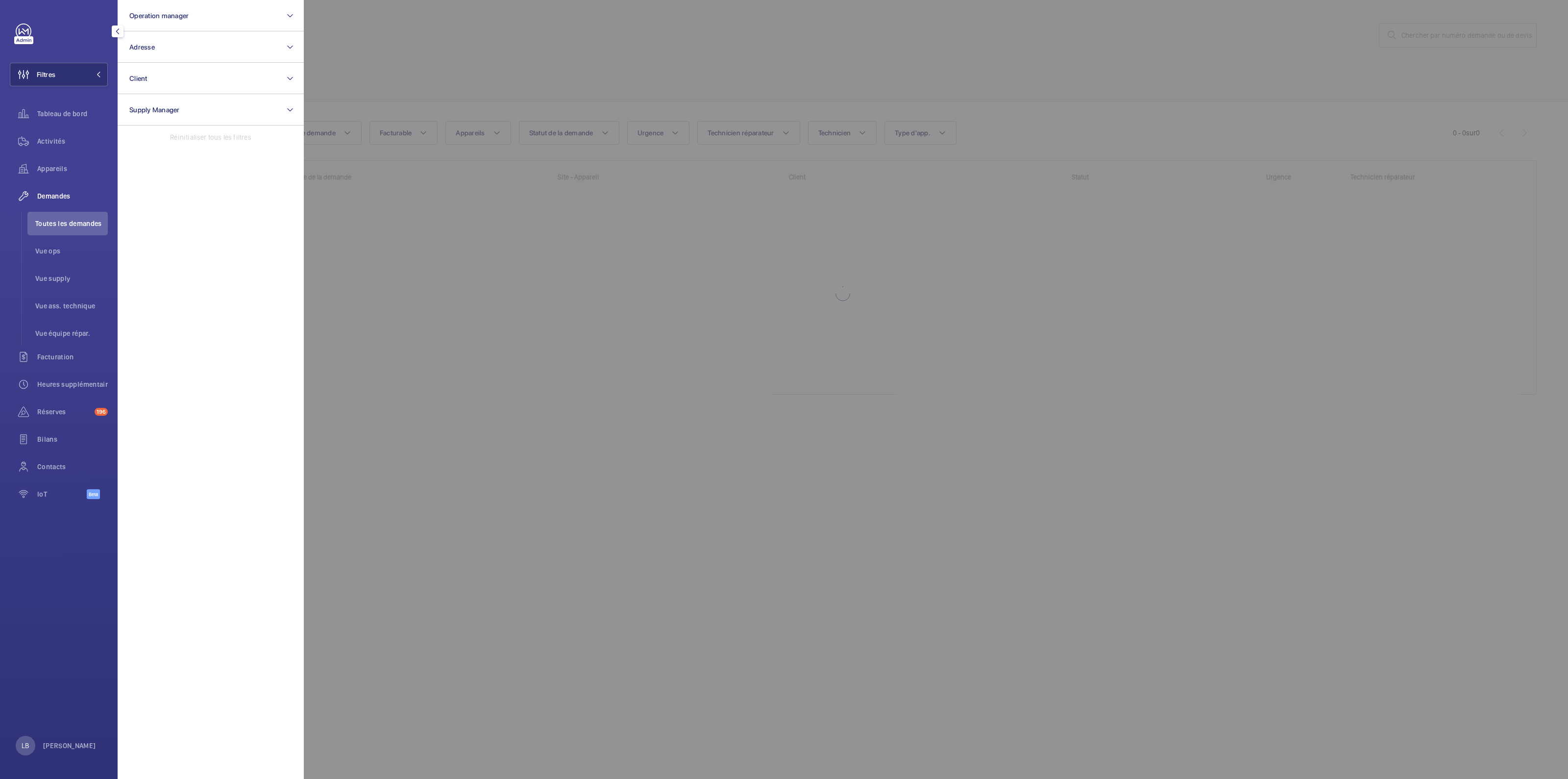
click at [422, 66] on div at bounding box center [1088, 389] width 1568 height 779
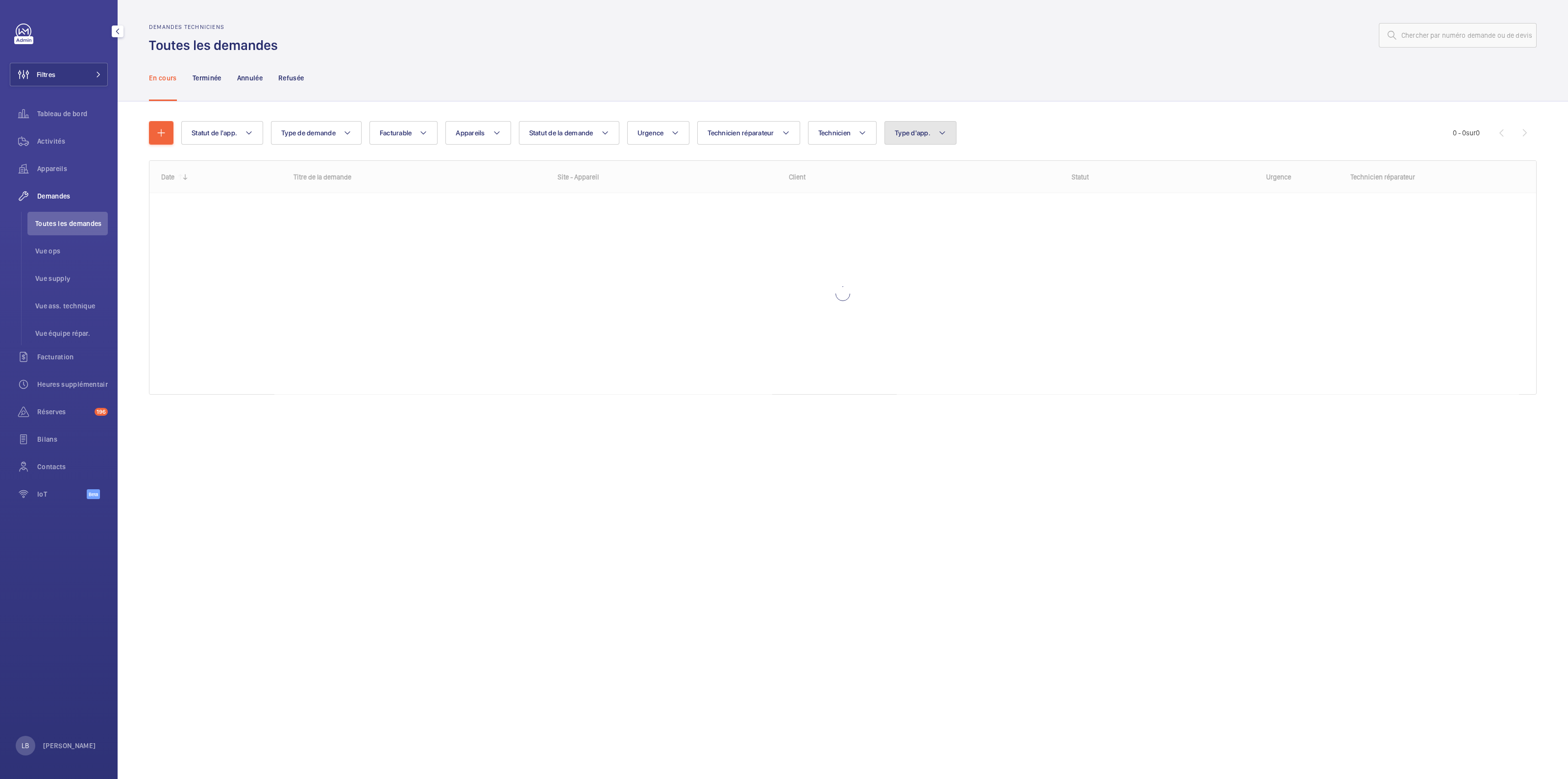
click at [929, 126] on button "Type d'app." at bounding box center [920, 133] width 72 height 24
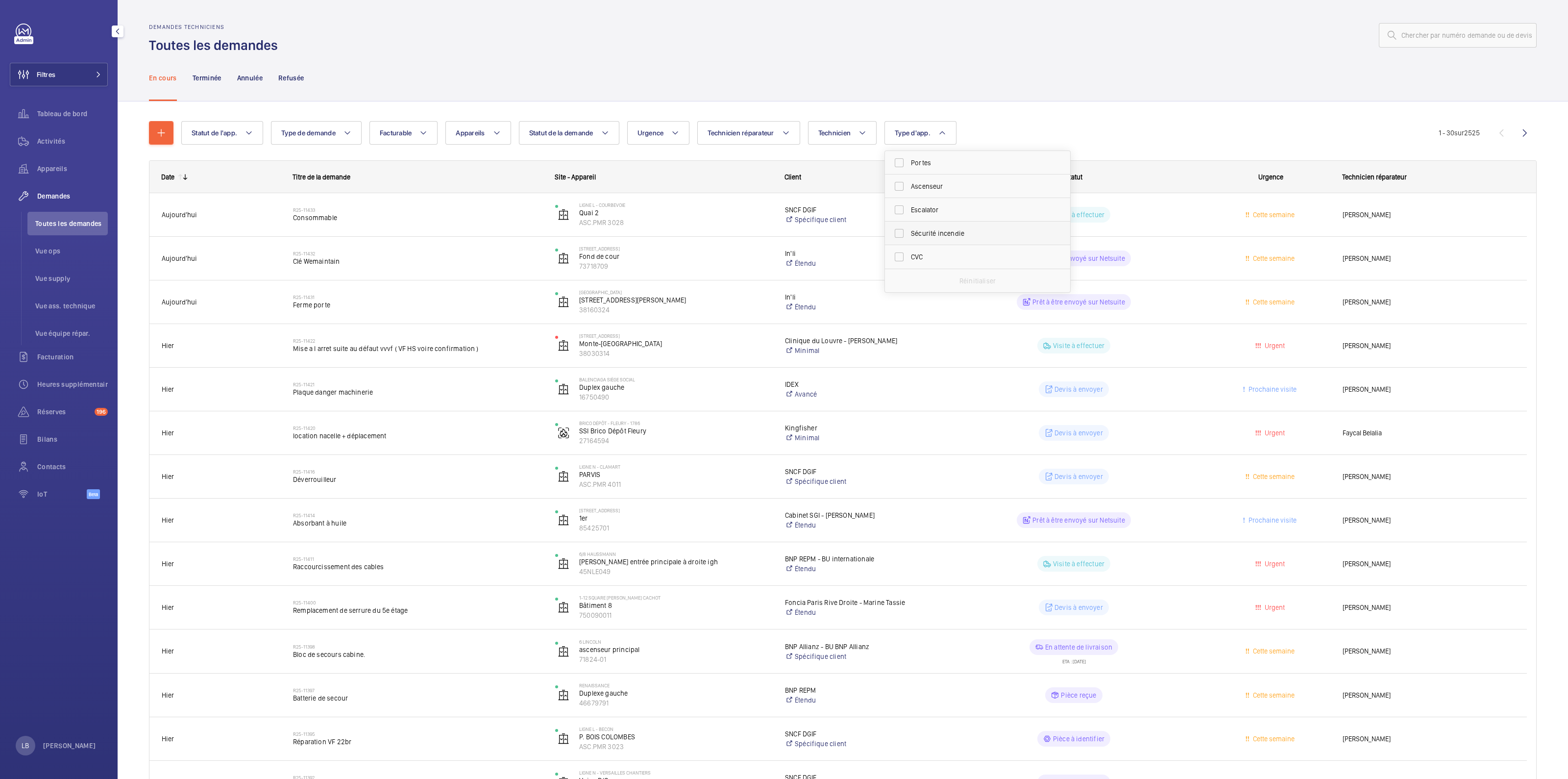
click at [902, 236] on label "Sécurité incendie" at bounding box center [970, 233] width 170 height 24
click at [902, 236] on input "Sécurité incendie" at bounding box center [899, 233] width 19 height 19
checkbox input "true"
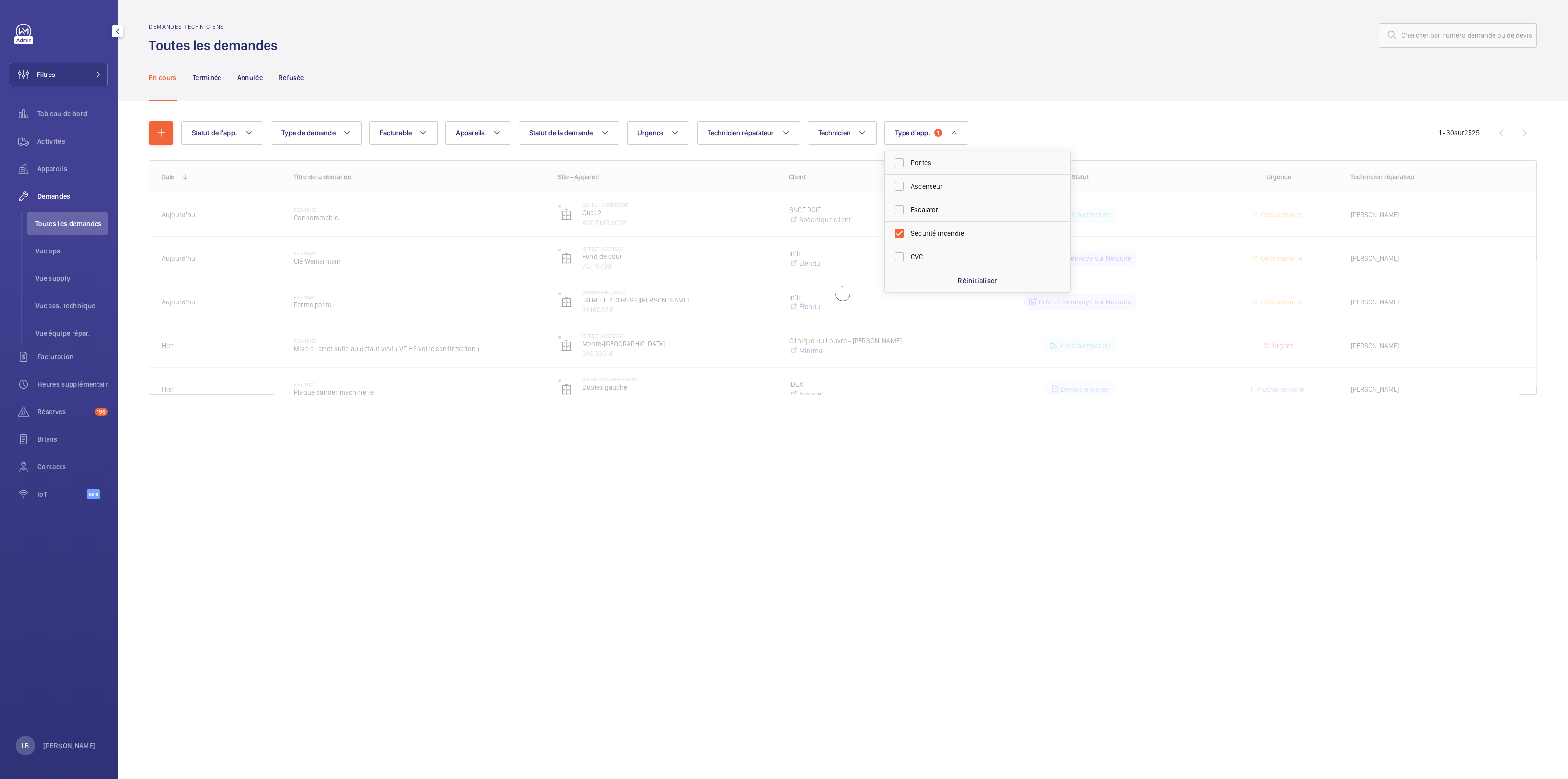
click at [858, 45] on div at bounding box center [910, 35] width 1253 height 24
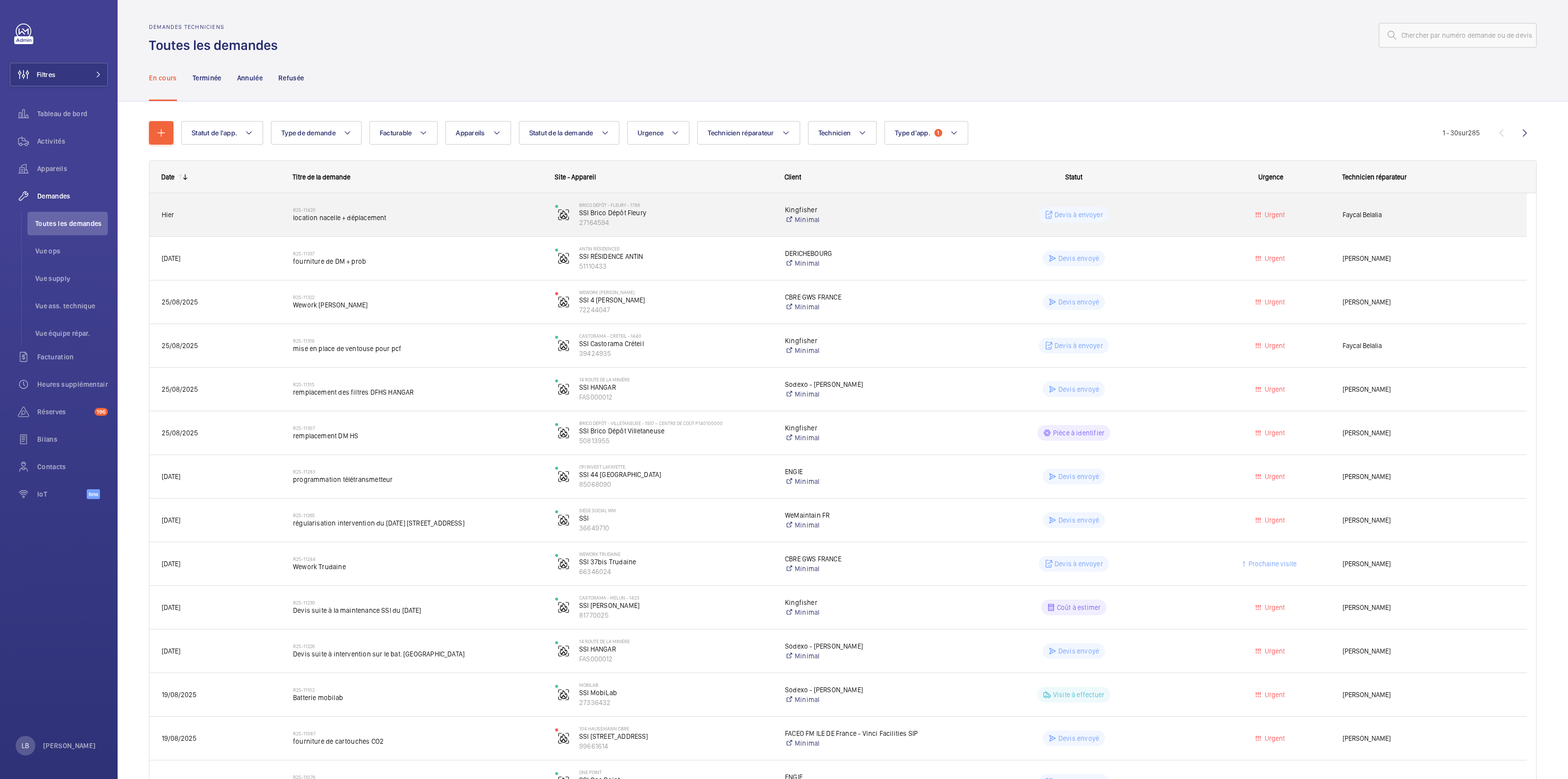
click at [1189, 224] on div "Devis à envoyer" at bounding box center [1068, 215] width 261 height 35
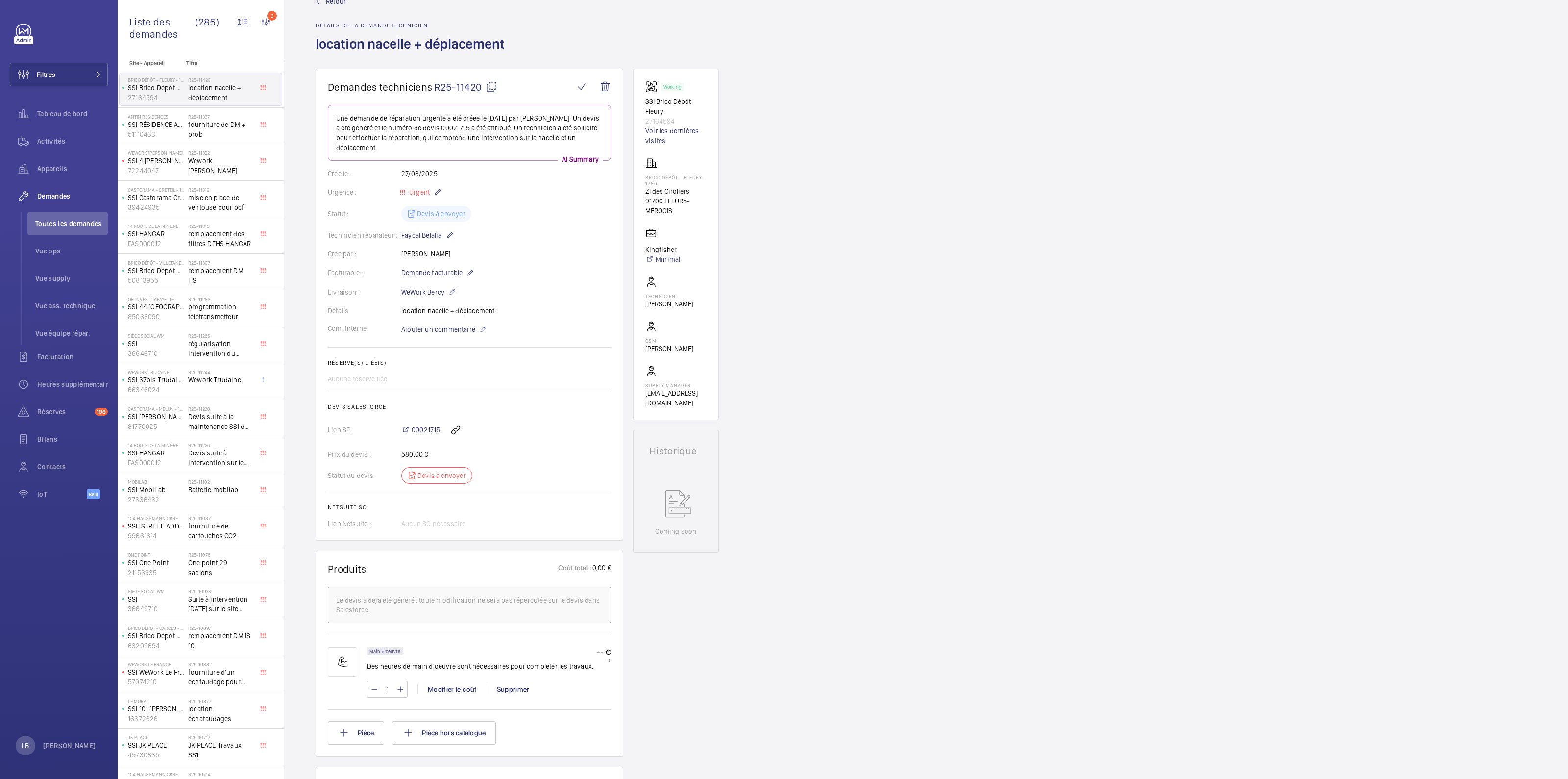
scroll to position [19, 0]
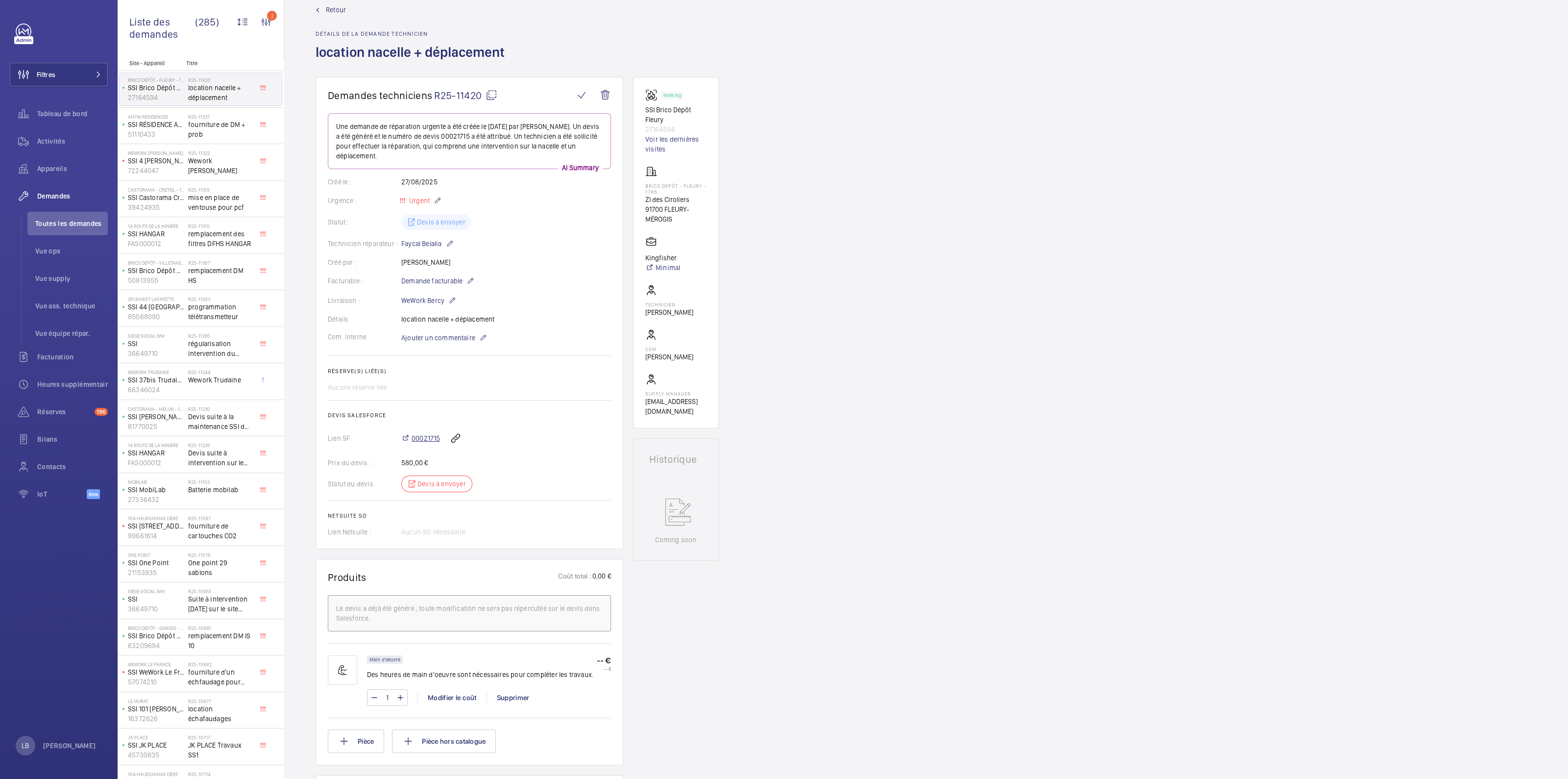
click at [418, 442] on span "00021715" at bounding box center [425, 439] width 29 height 10
click at [56, 231] on li "Toutes les demandes" at bounding box center [68, 224] width 80 height 24
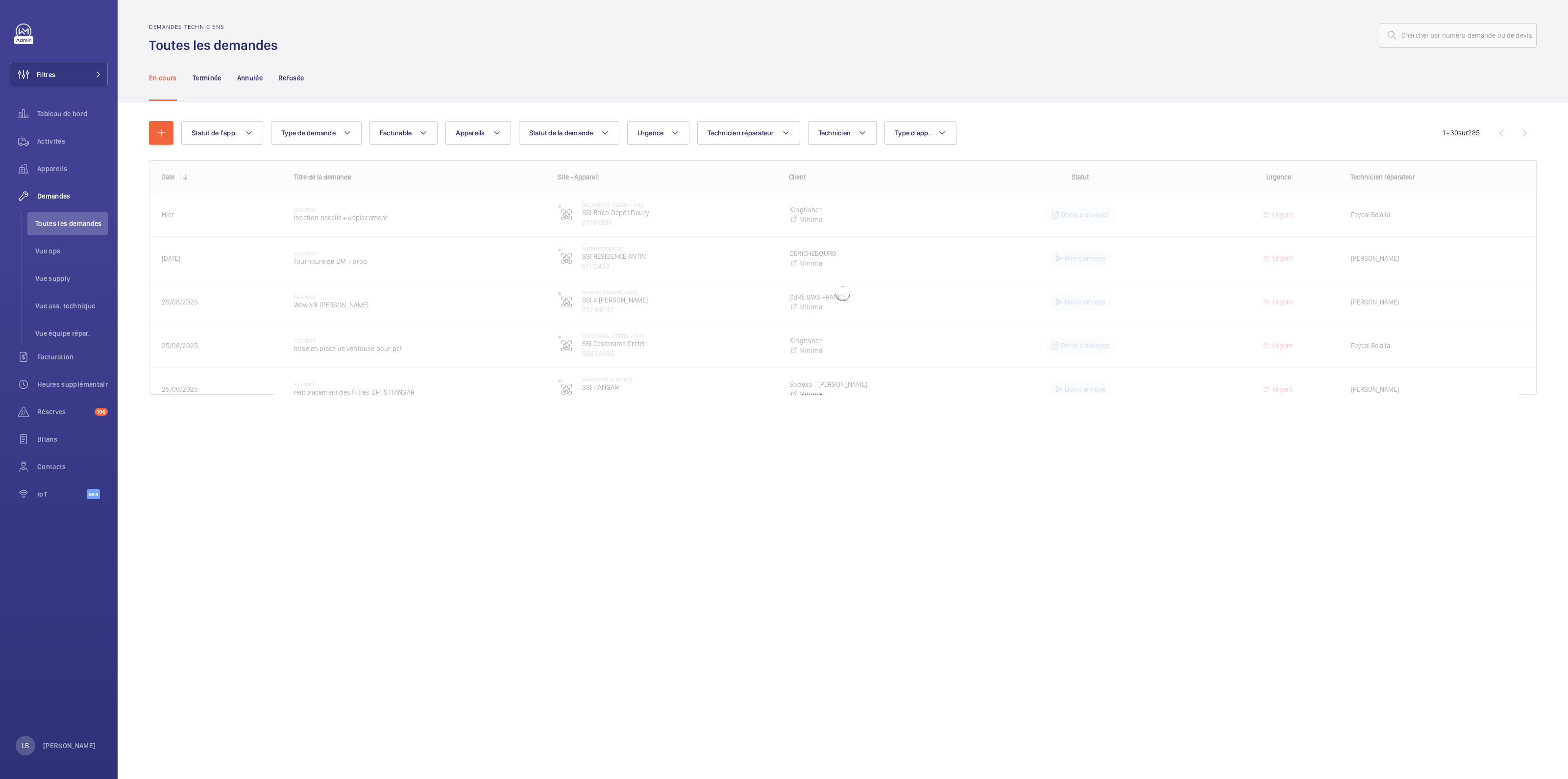
click at [531, 46] on div at bounding box center [910, 35] width 1253 height 24
click at [919, 127] on button "Type d'app." at bounding box center [920, 133] width 72 height 24
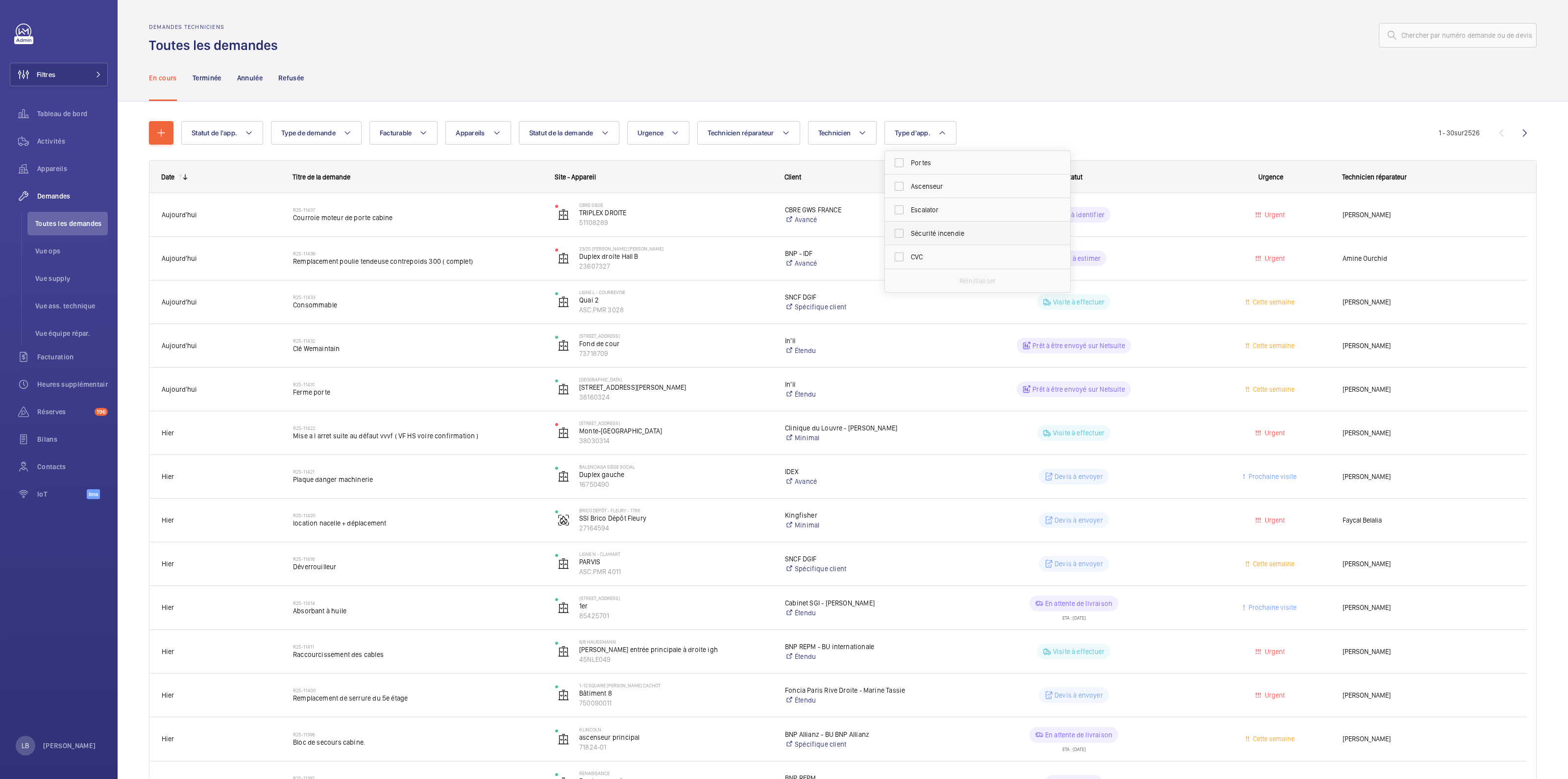
click at [904, 231] on label "Sécurité incendie" at bounding box center [970, 233] width 170 height 24
click at [904, 231] on input "Sécurité incendie" at bounding box center [899, 233] width 19 height 19
checkbox input "true"
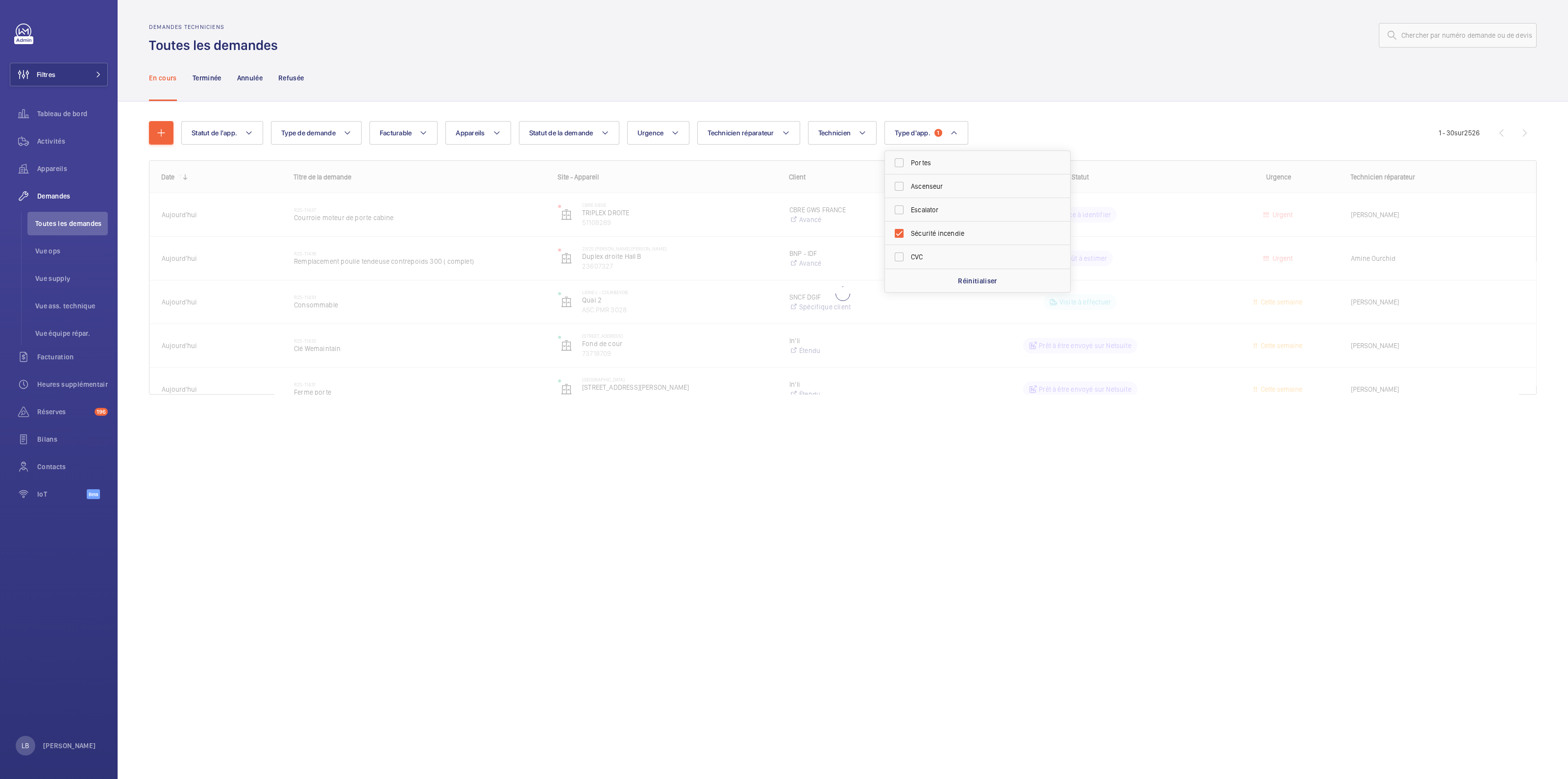
click at [951, 71] on div "En cours Terminée Annulée Refusée" at bounding box center [843, 77] width 1388 height 46
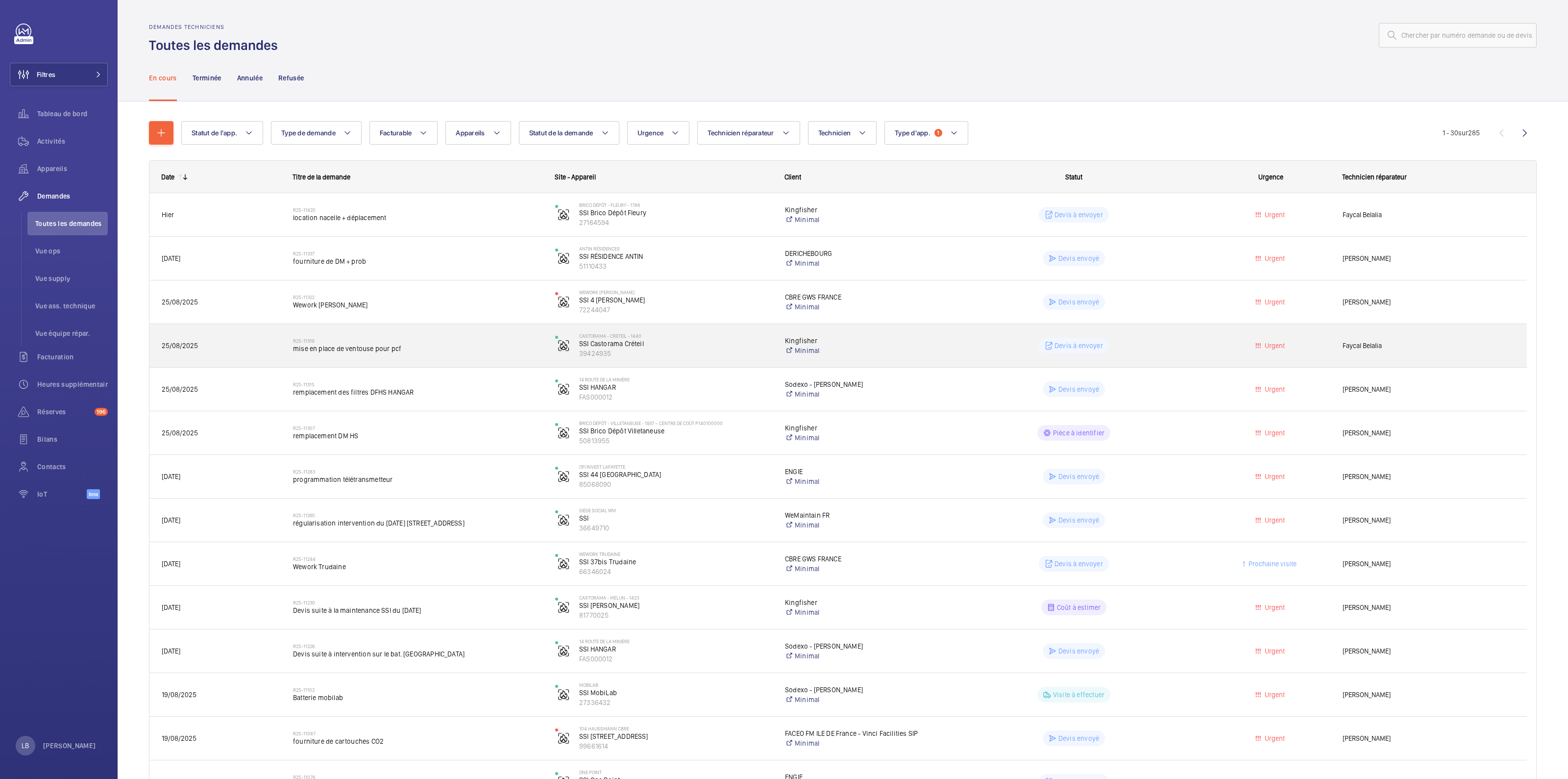
click at [1191, 337] on div "Devis à envoyer" at bounding box center [1068, 346] width 261 height 35
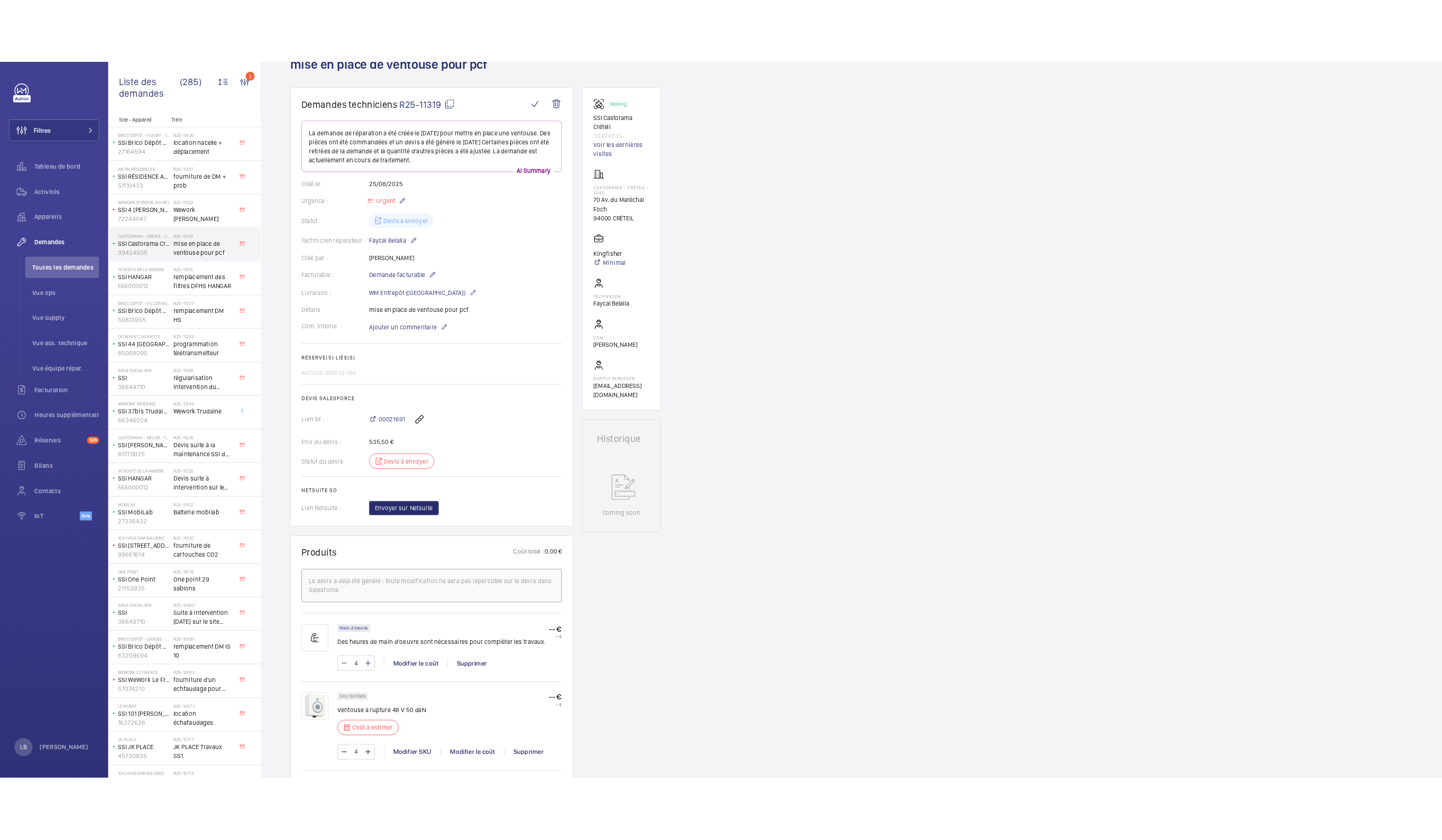
scroll to position [11, 0]
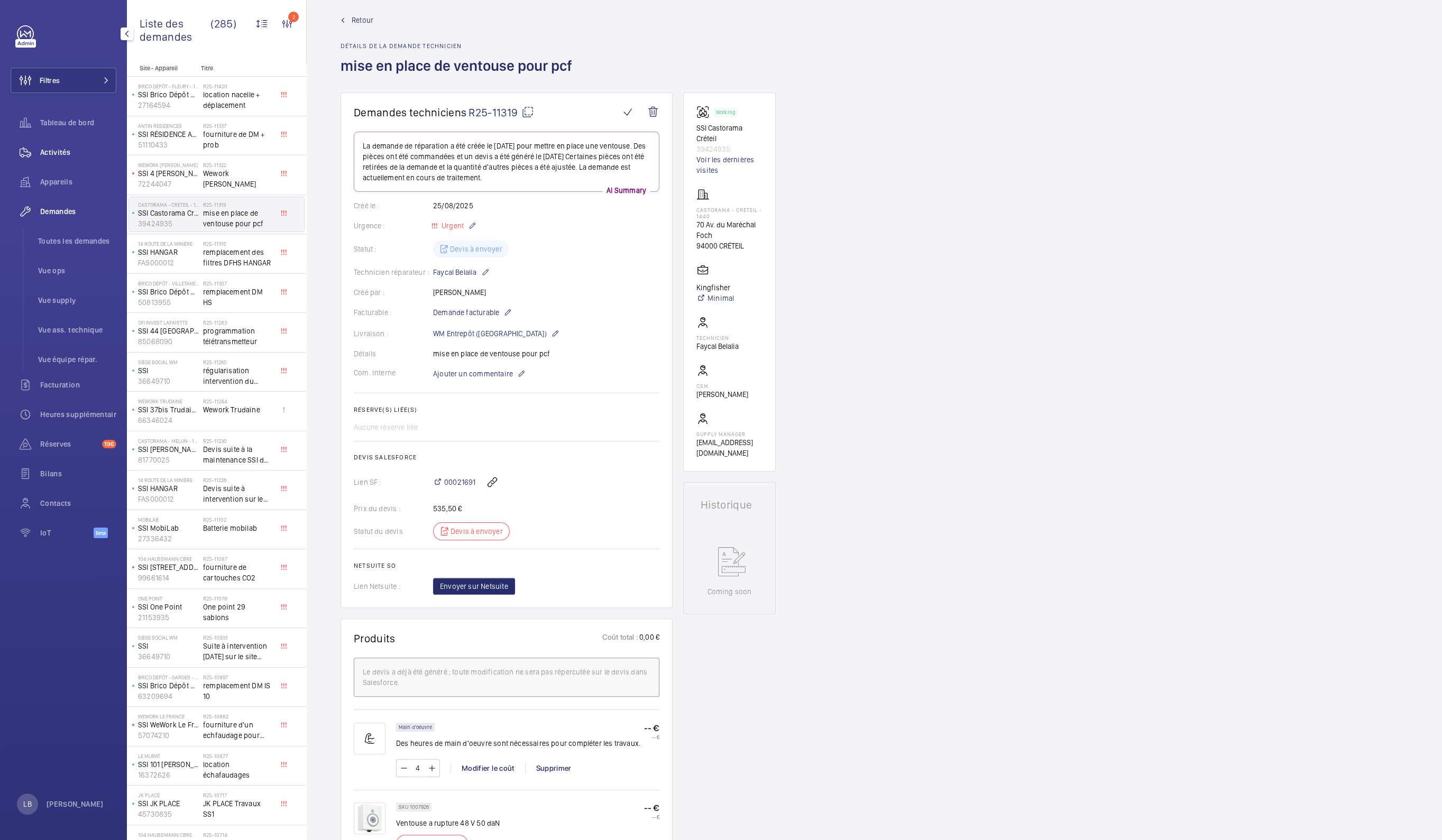
click at [62, 150] on span "Activités" at bounding box center [78, 152] width 76 height 11
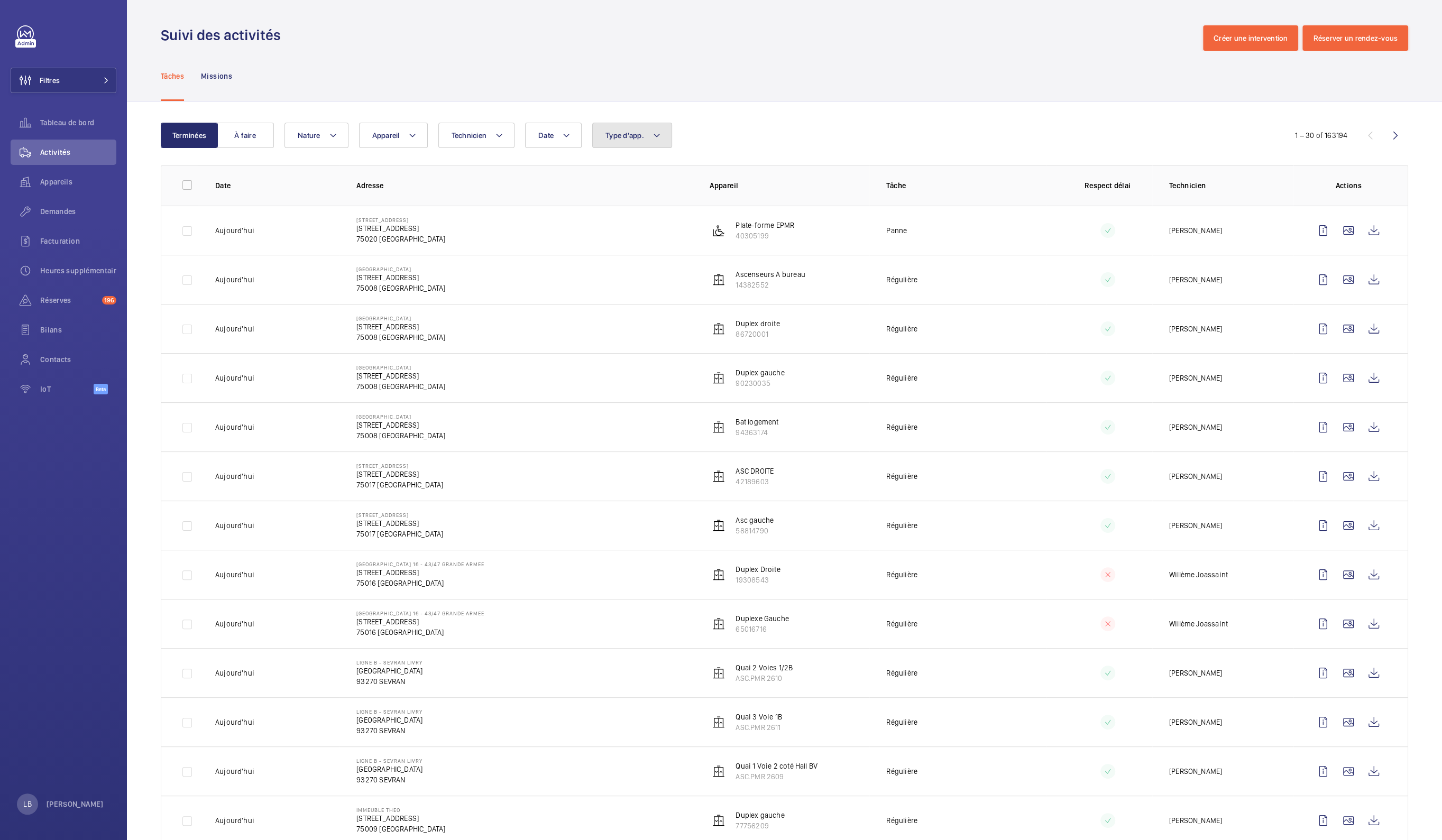
click at [633, 135] on span "Type d'app." at bounding box center [625, 135] width 39 height 9
click at [644, 286] on span "Sécurité incendie" at bounding box center [693, 283] width 145 height 11
click at [619, 286] on input "Sécurité incendie" at bounding box center [608, 283] width 21 height 21
checkbox input "true"
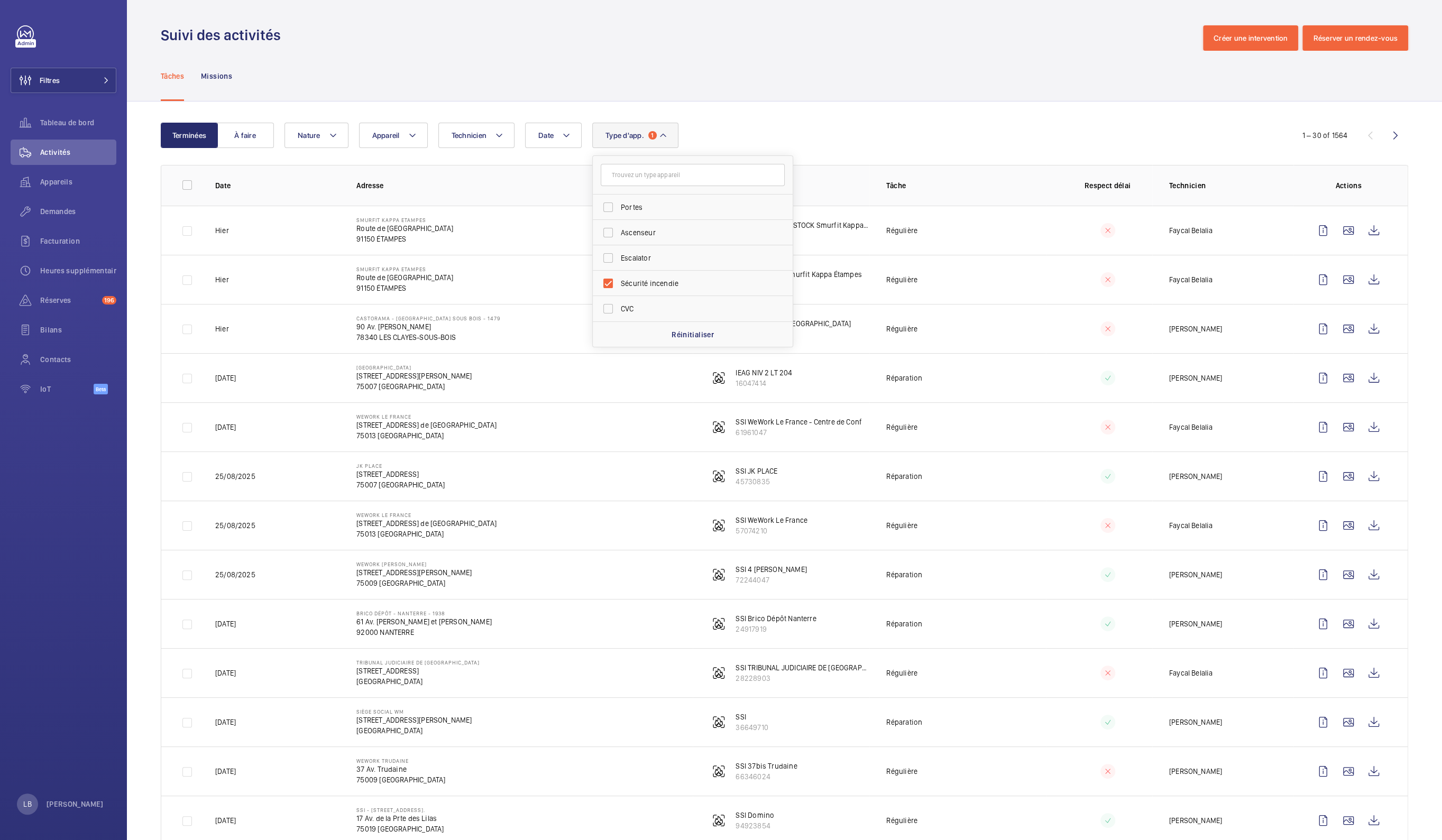
click at [847, 56] on div "Tâches Missions" at bounding box center [784, 76] width 1248 height 50
click at [1315, 274] on wm-front-icon-button at bounding box center [1323, 280] width 26 height 26
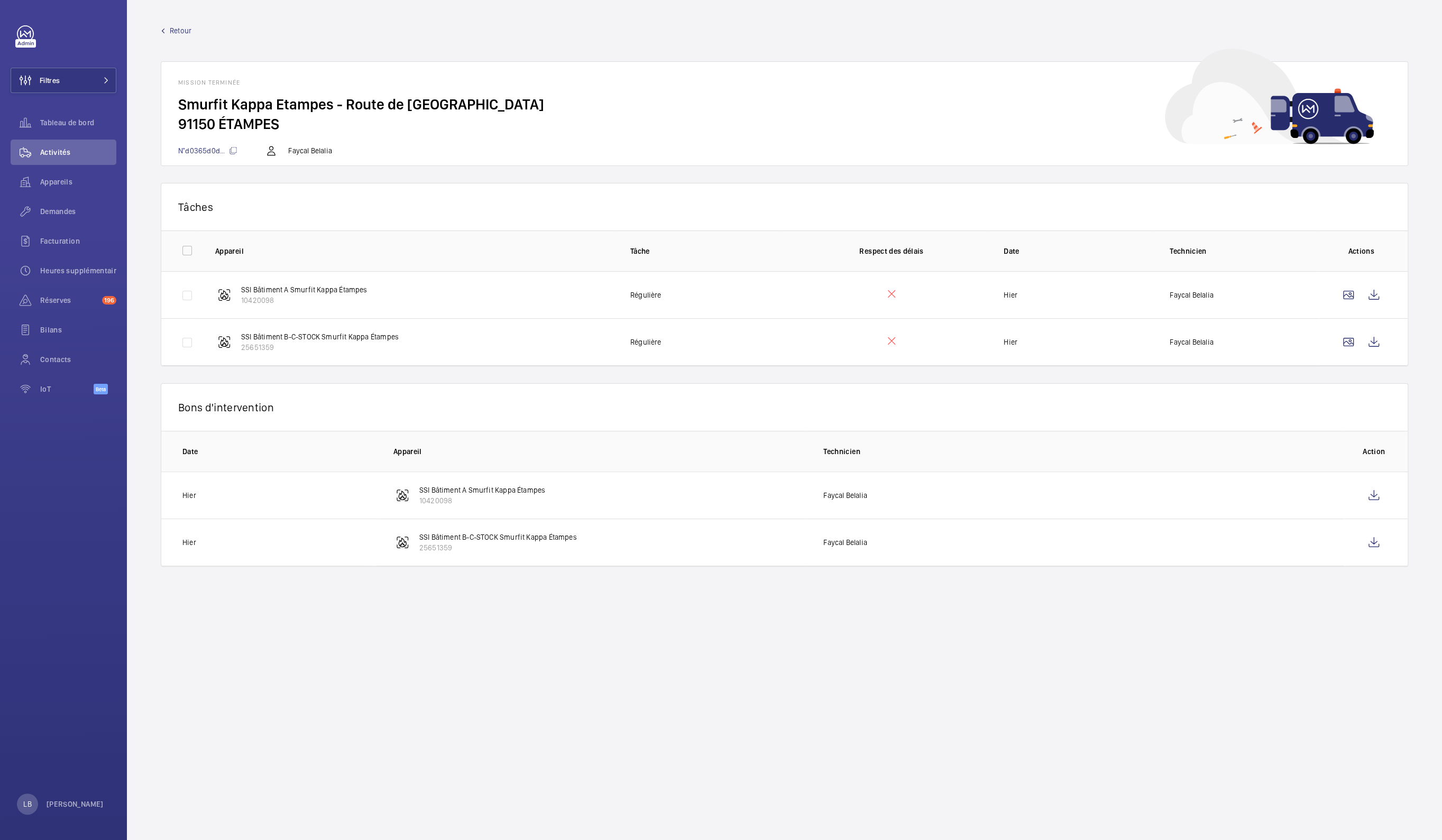
click at [186, 26] on span "Retour" at bounding box center [180, 31] width 22 height 11
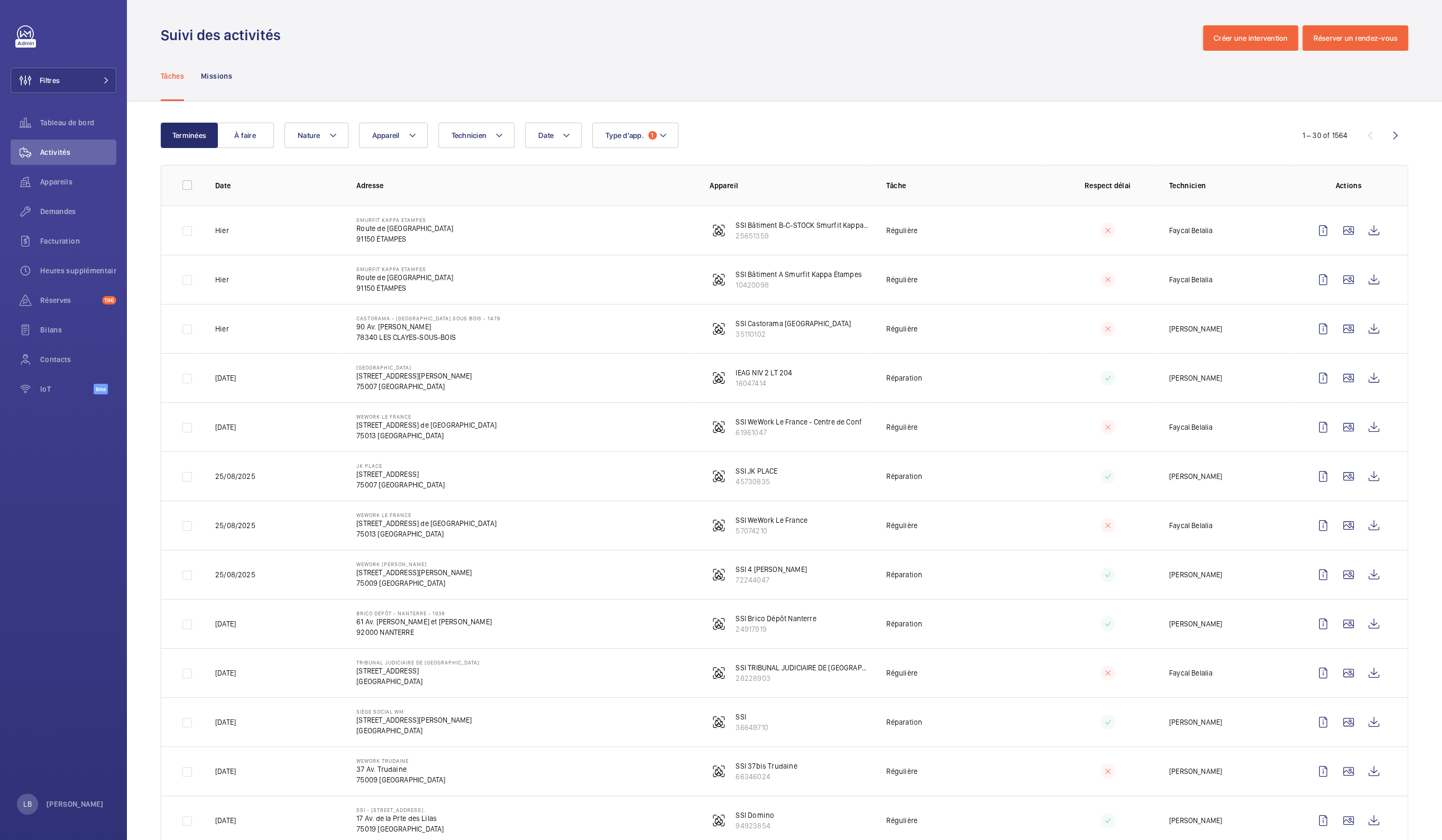
click at [857, 86] on div "Tâches Missions" at bounding box center [784, 76] width 1248 height 50
click at [493, 55] on div "Tâches Missions" at bounding box center [784, 76] width 1248 height 50
click at [849, 130] on div "Date Technicien Appareil Type d'app. 1 Nature" at bounding box center [782, 135] width 997 height 26
click at [811, 135] on div "Date Technicien Appareil Type d'app. 1 Nature" at bounding box center [782, 135] width 997 height 26
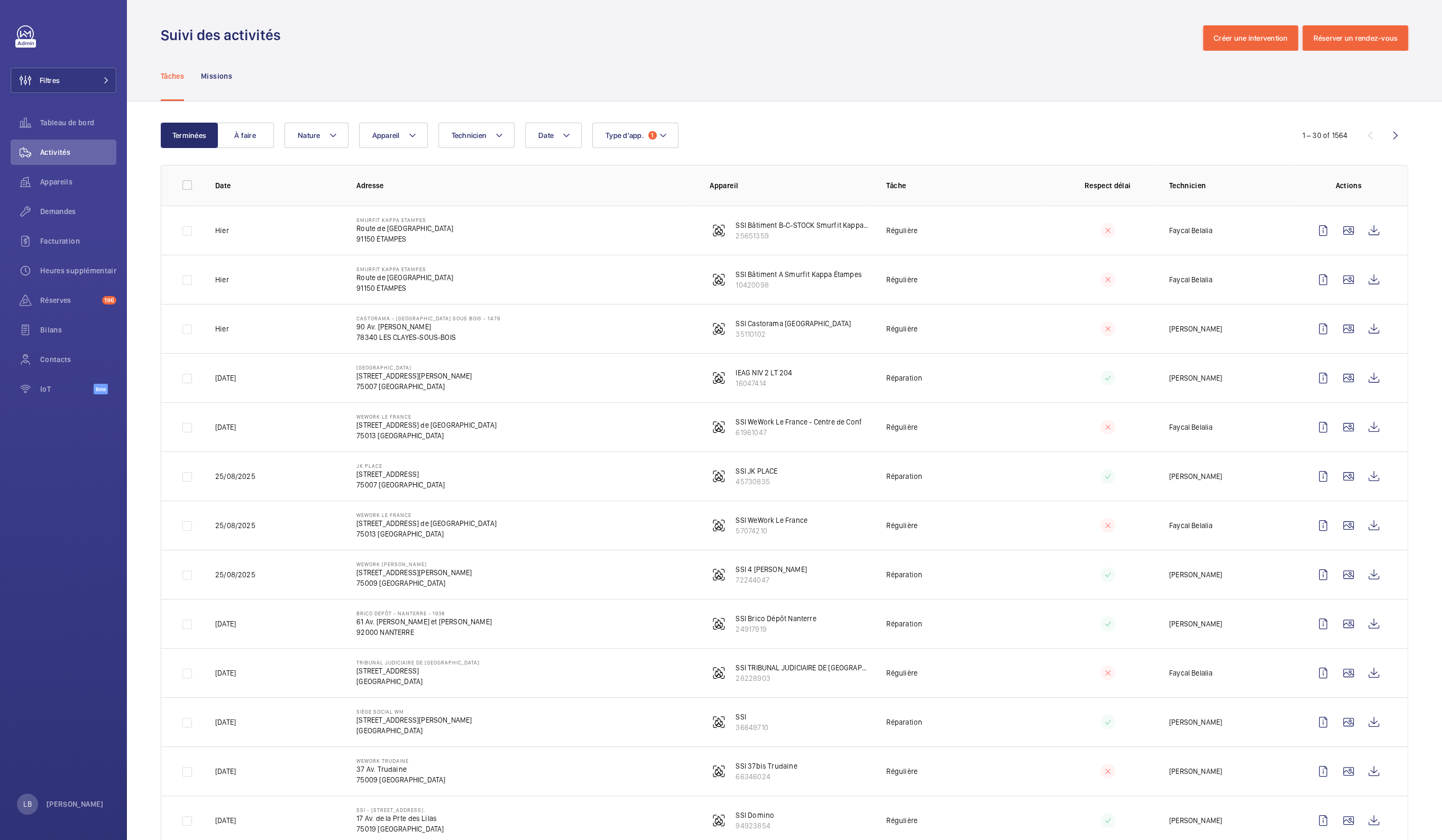
click at [807, 141] on div "Date Technicien Appareil Type d'app. 1 Nature" at bounding box center [782, 135] width 997 height 26
click at [479, 62] on div "Tâches Missions" at bounding box center [784, 76] width 1248 height 50
click at [1315, 232] on wm-front-icon-button at bounding box center [1323, 231] width 26 height 26
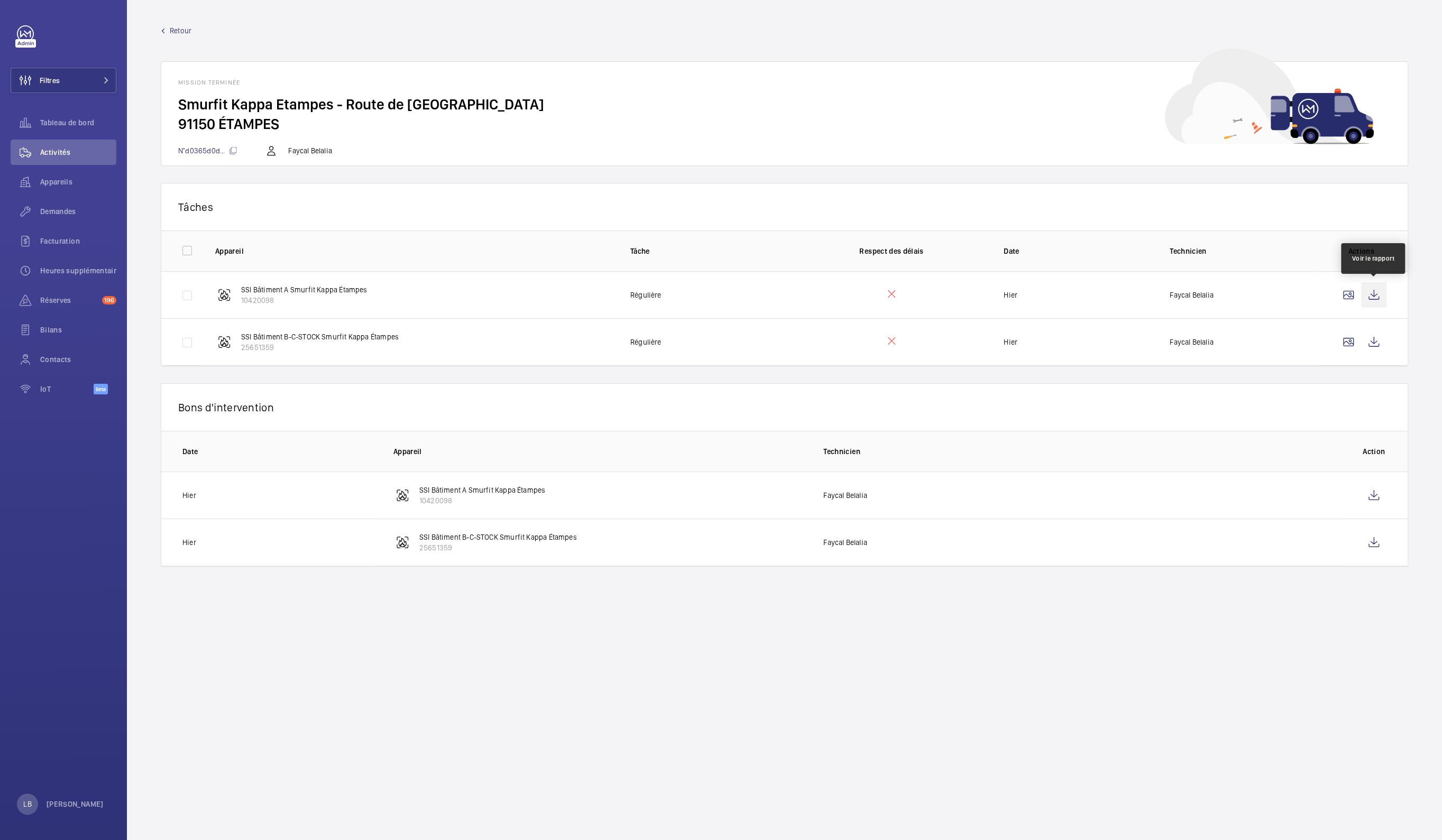
click at [1370, 297] on wm-front-icon-button at bounding box center [1374, 295] width 26 height 26
click at [1366, 343] on wm-front-icon-button at bounding box center [1374, 342] width 26 height 26
click at [177, 30] on span "Retour" at bounding box center [180, 31] width 22 height 11
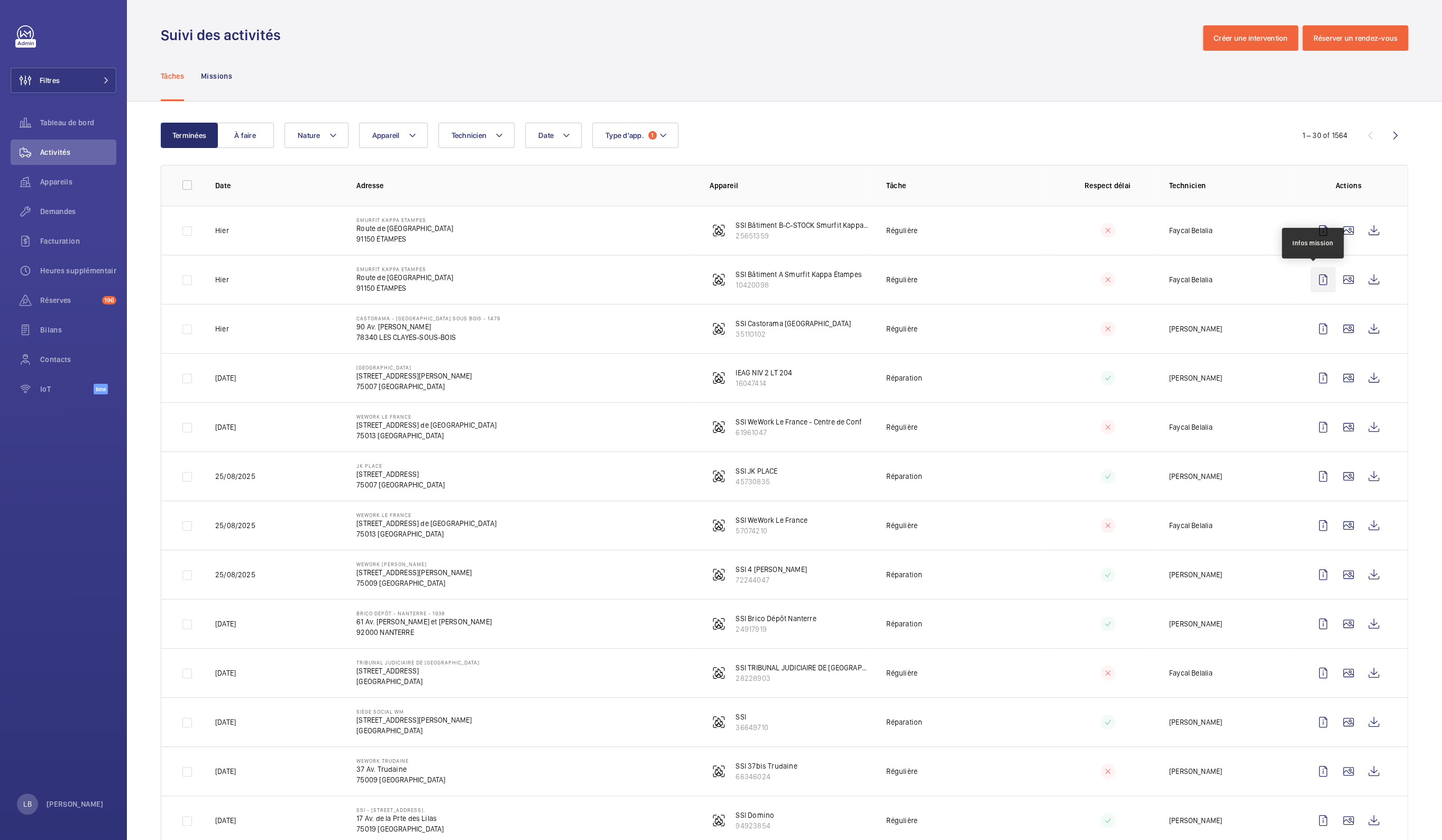
click at [1314, 282] on wm-front-icon-button at bounding box center [1323, 280] width 26 height 26
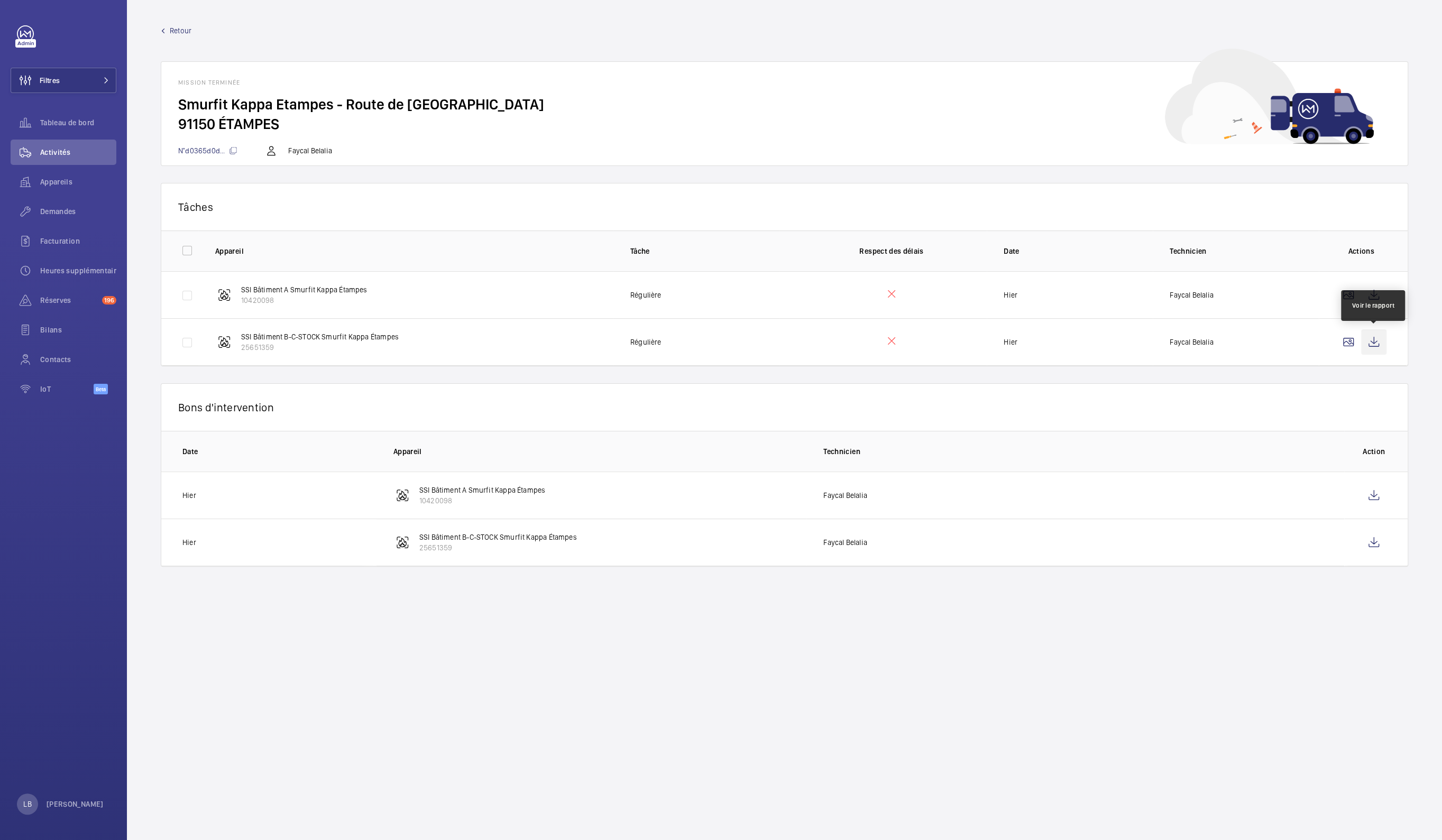
click at [1374, 341] on wm-front-icon-button at bounding box center [1374, 342] width 26 height 26
click at [172, 28] on span "Retour" at bounding box center [180, 31] width 22 height 11
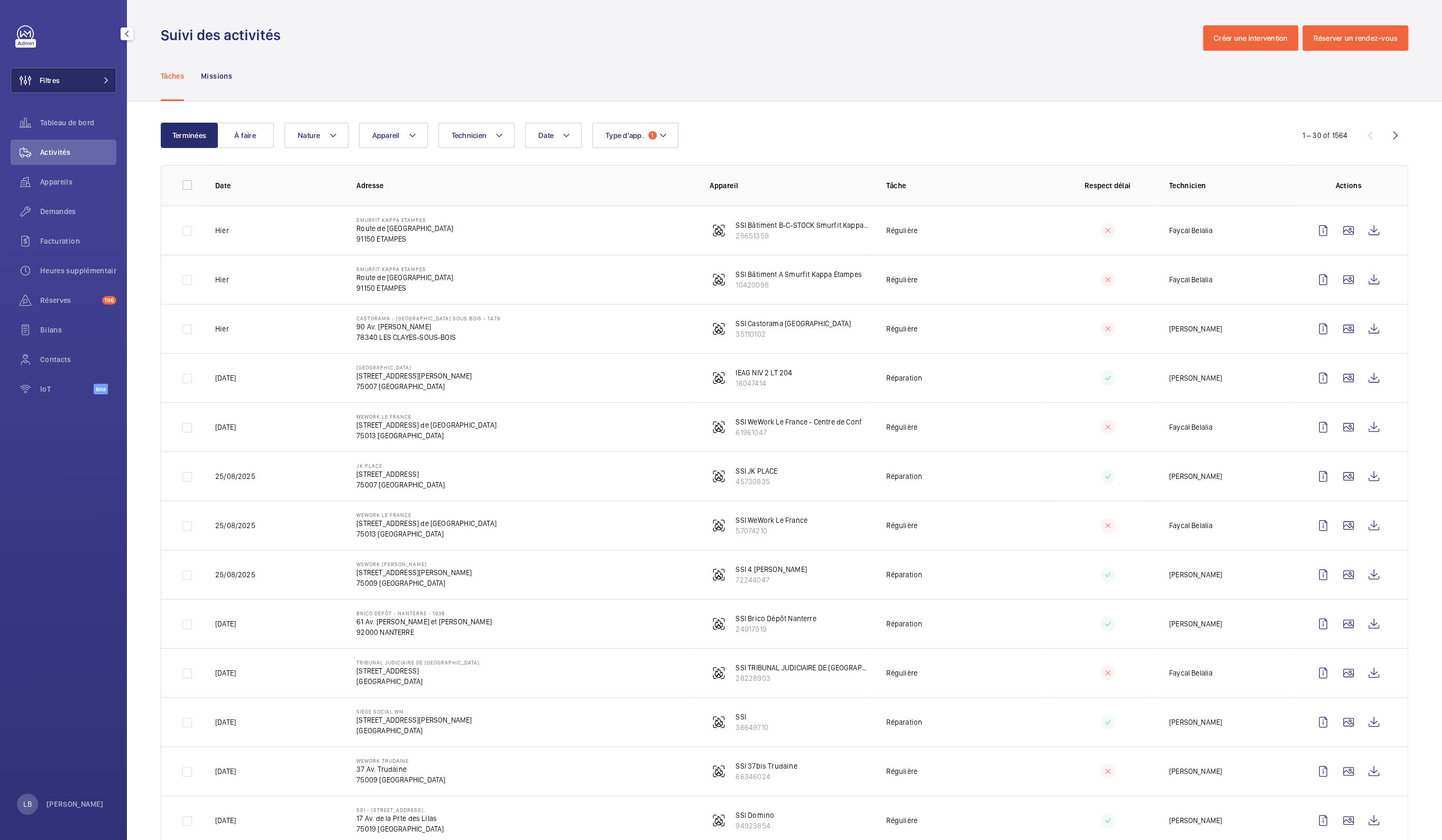
click at [96, 78] on button "Filtres" at bounding box center [63, 80] width 106 height 26
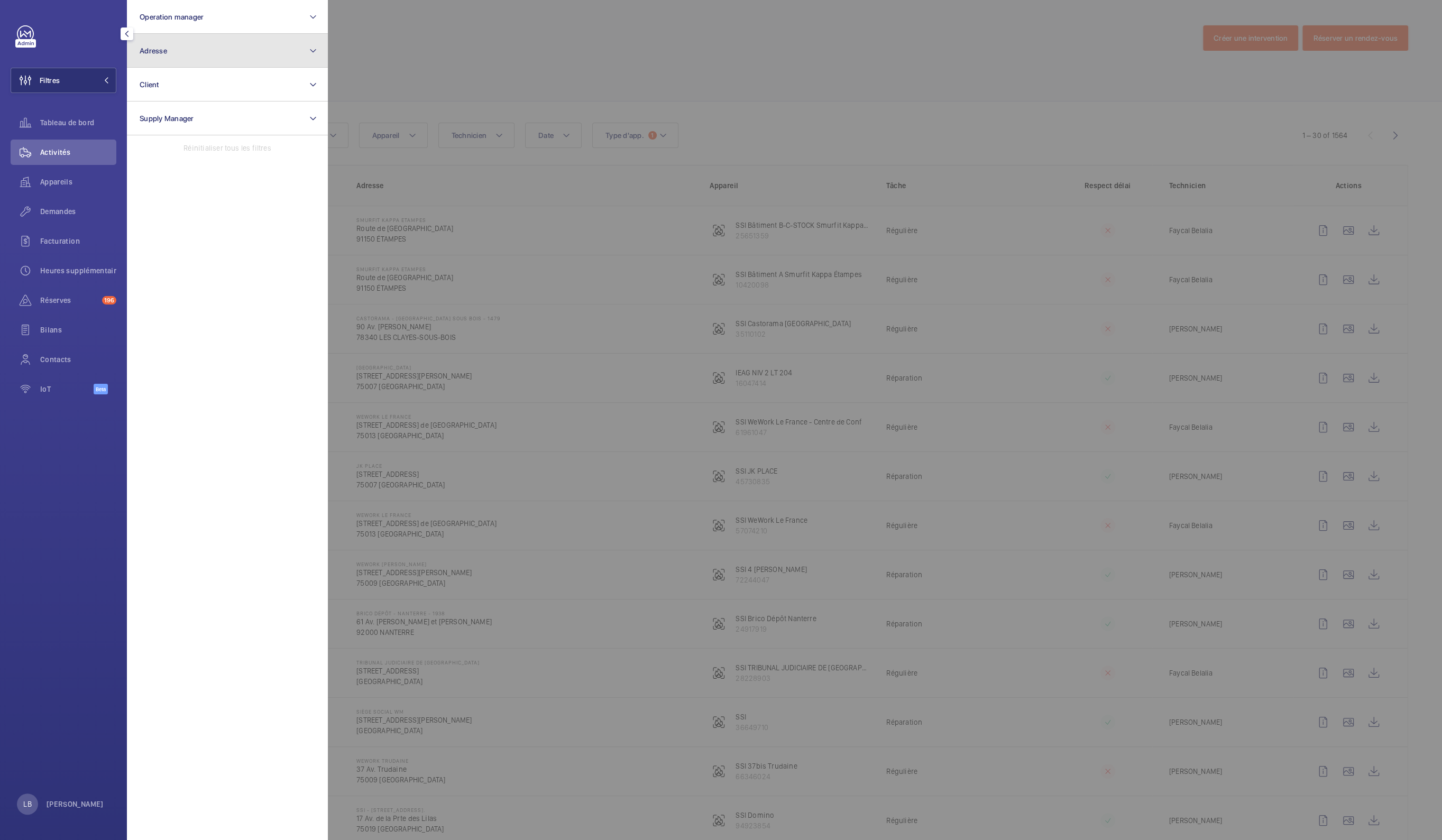
click at [246, 55] on button "Adresse" at bounding box center [227, 51] width 201 height 34
type input "S"
drag, startPoint x: 187, startPoint y: 88, endPoint x: 132, endPoint y: 102, distance: 56.8
click at [132, 102] on form "SSI Bâtiment A Smurfit" at bounding box center [227, 87] width 200 height 39
type input "Smurfit"
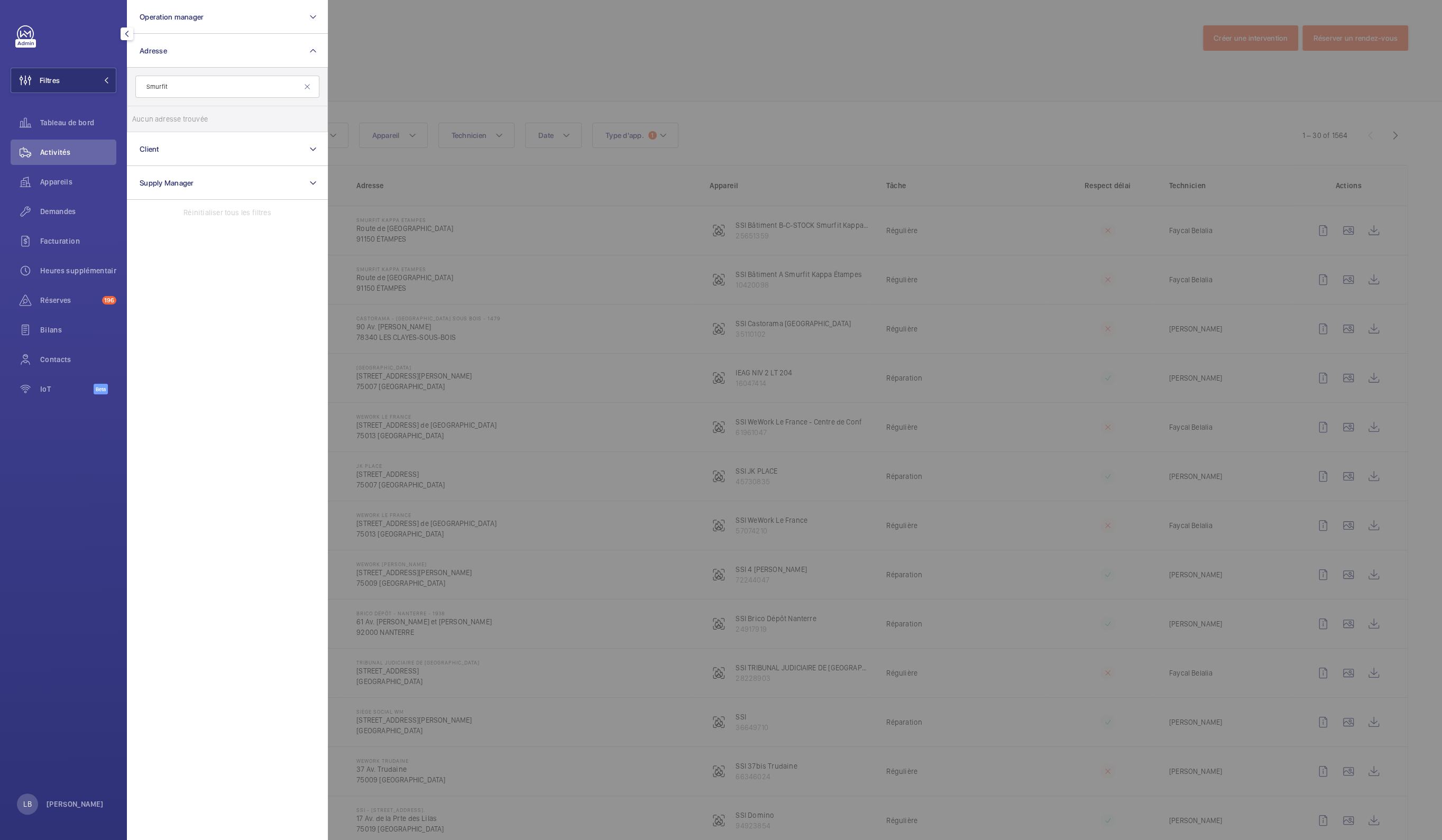
click at [179, 80] on input "Smurfit" at bounding box center [227, 87] width 184 height 22
drag, startPoint x: 178, startPoint y: 83, endPoint x: 123, endPoint y: 104, distance: 58.9
click at [123, 104] on div "Filtres Operation manager Adresse Smurfit Aucun adresse trouvée Réinitialiser C…" at bounding box center [63, 420] width 127 height 840
click at [191, 55] on button "Adresse" at bounding box center [227, 51] width 201 height 34
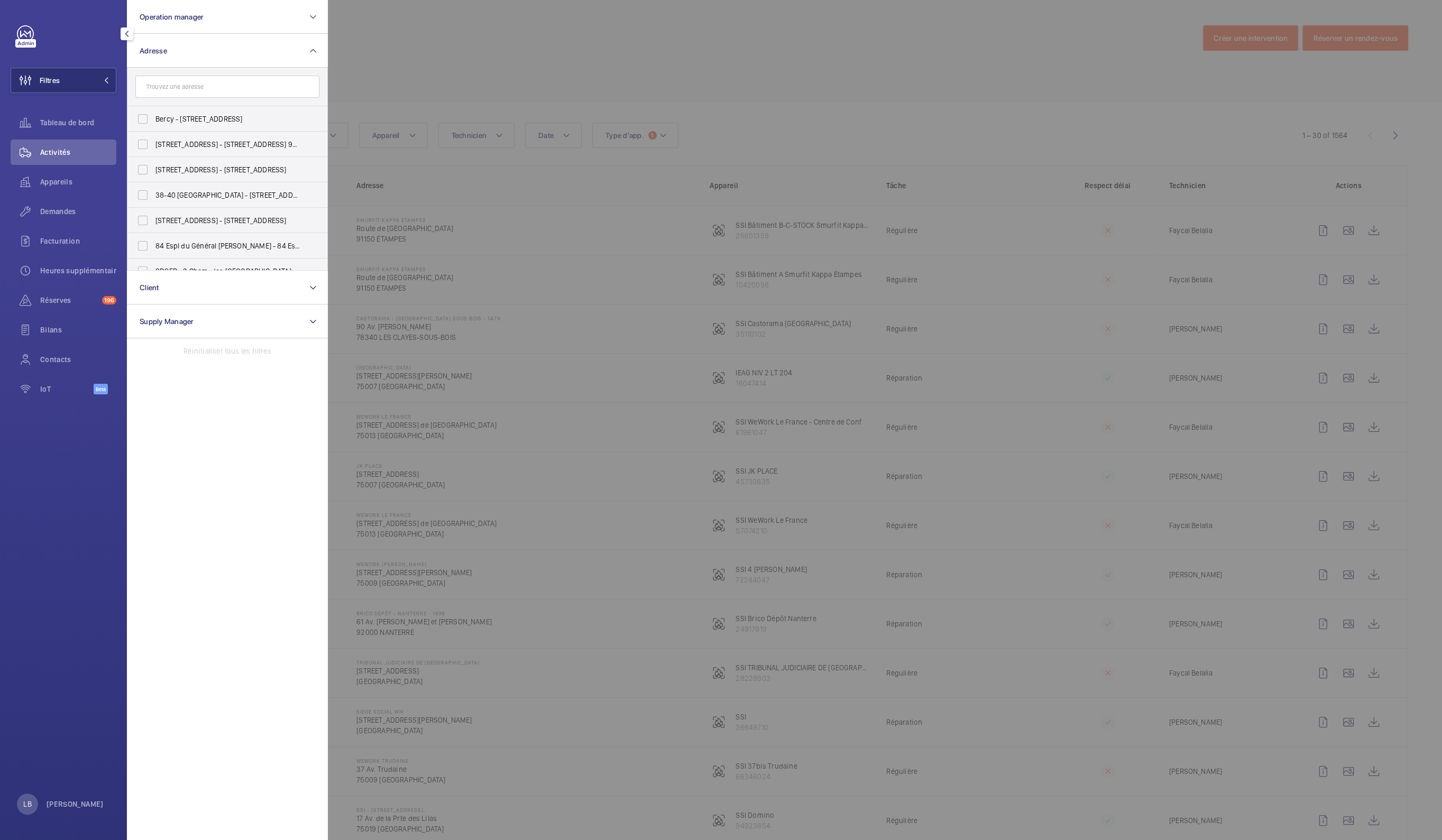
click at [191, 83] on input "text" at bounding box center [227, 87] width 184 height 22
type input "ka"
click at [141, 170] on label "Smurfit Ka ppa Etampes - Route de [GEOGRAPHIC_DATA], ÉTAMPES 91150" at bounding box center [219, 169] width 184 height 26
click at [141, 170] on input "Smurfit Ka ppa Etampes - Route de [GEOGRAPHIC_DATA], ÉTAMPES 91150" at bounding box center [143, 169] width 21 height 21
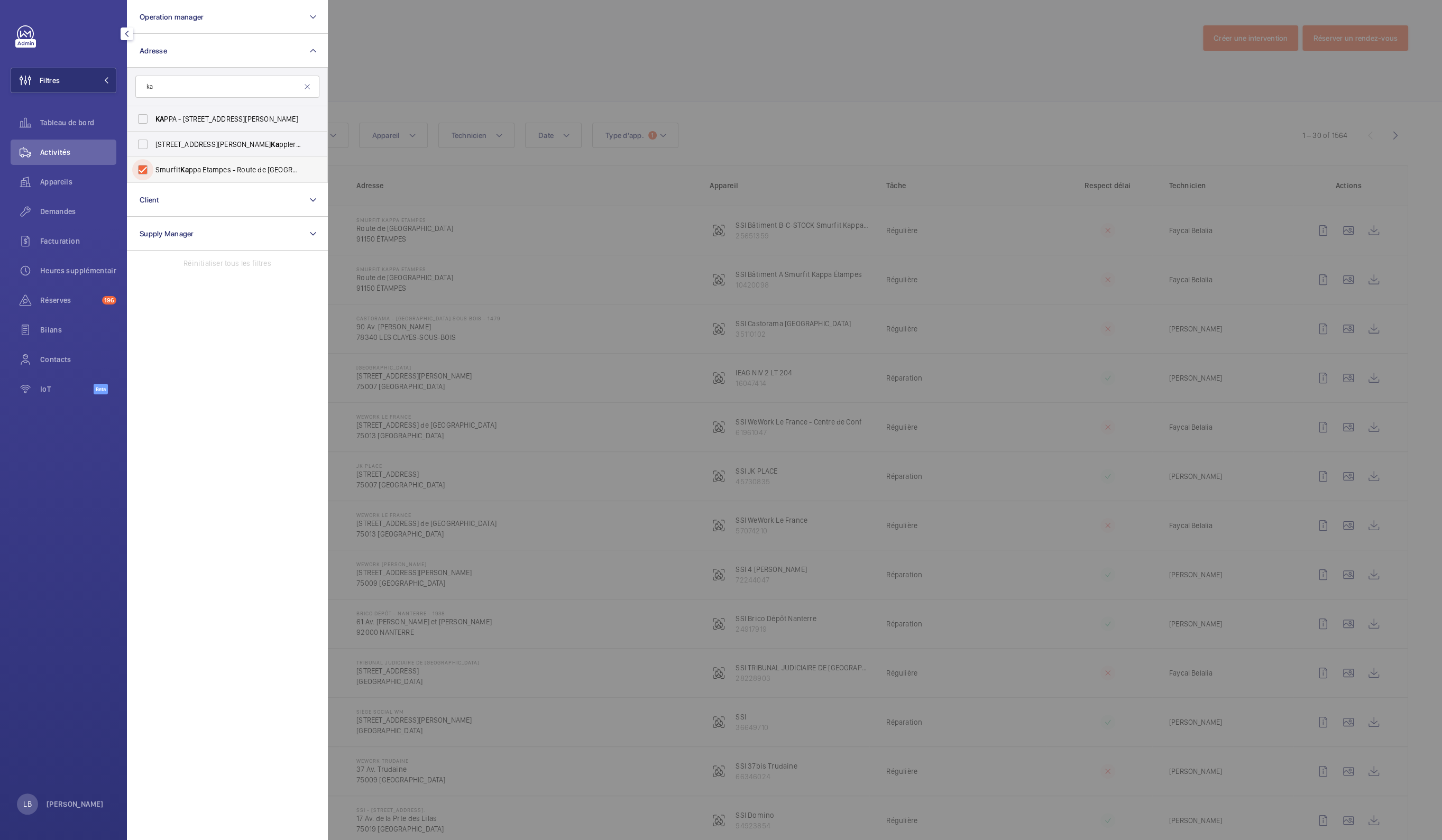
checkbox input "true"
click at [438, 64] on div at bounding box center [1048, 420] width 1442 height 840
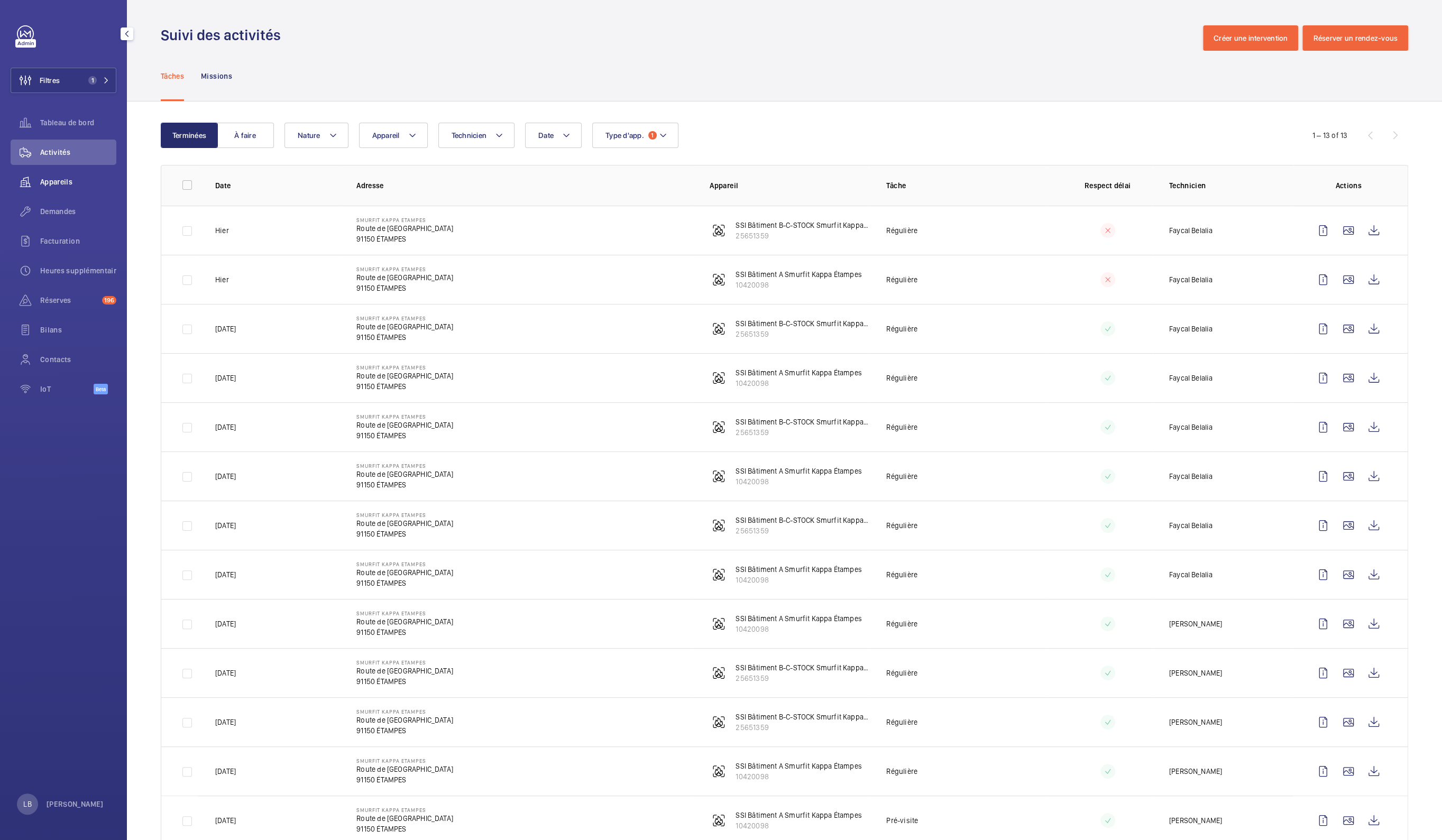
click at [39, 178] on wm-front-icon-button at bounding box center [25, 182] width 30 height 26
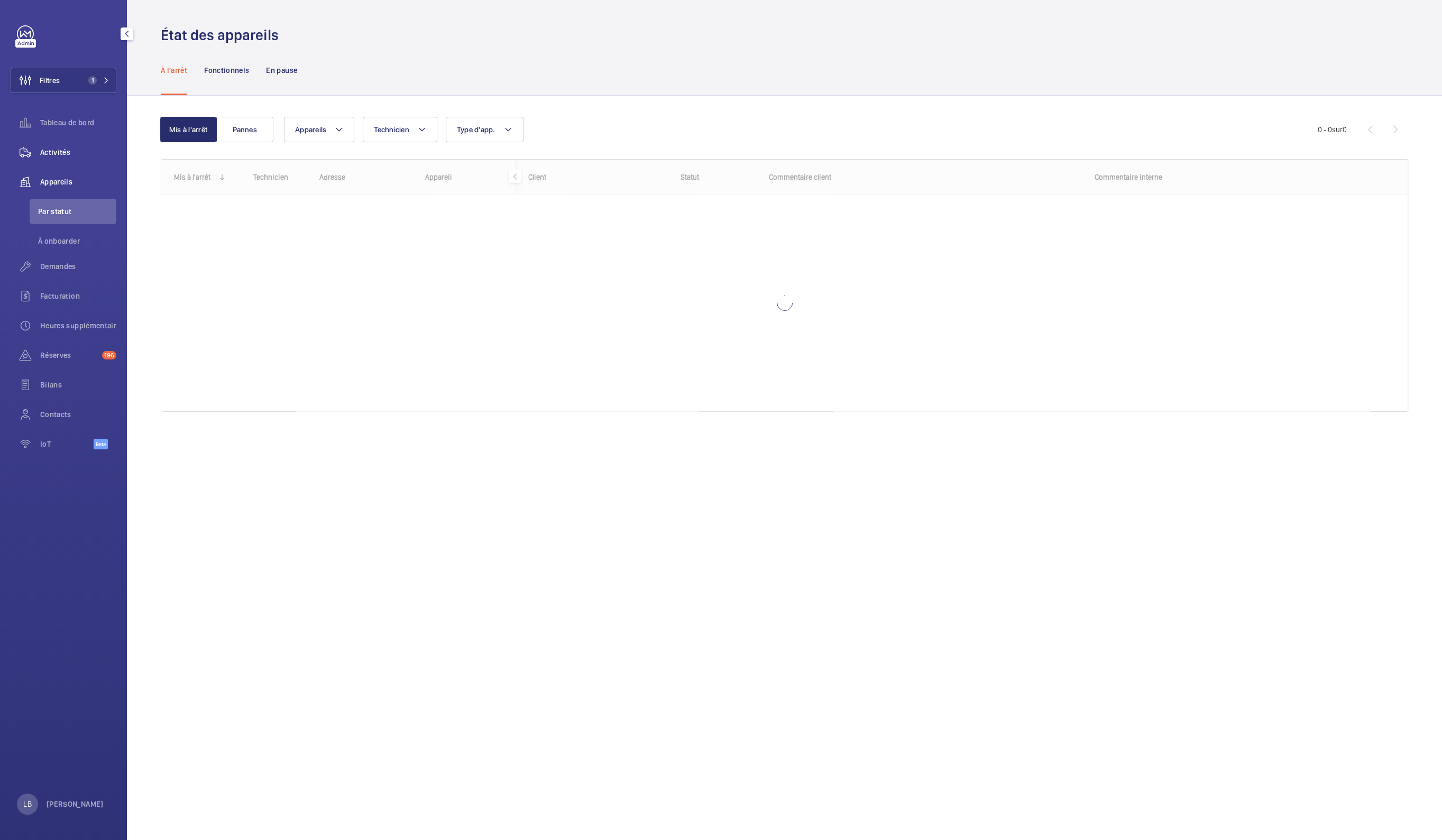
click at [62, 149] on span "Activités" at bounding box center [78, 152] width 76 height 11
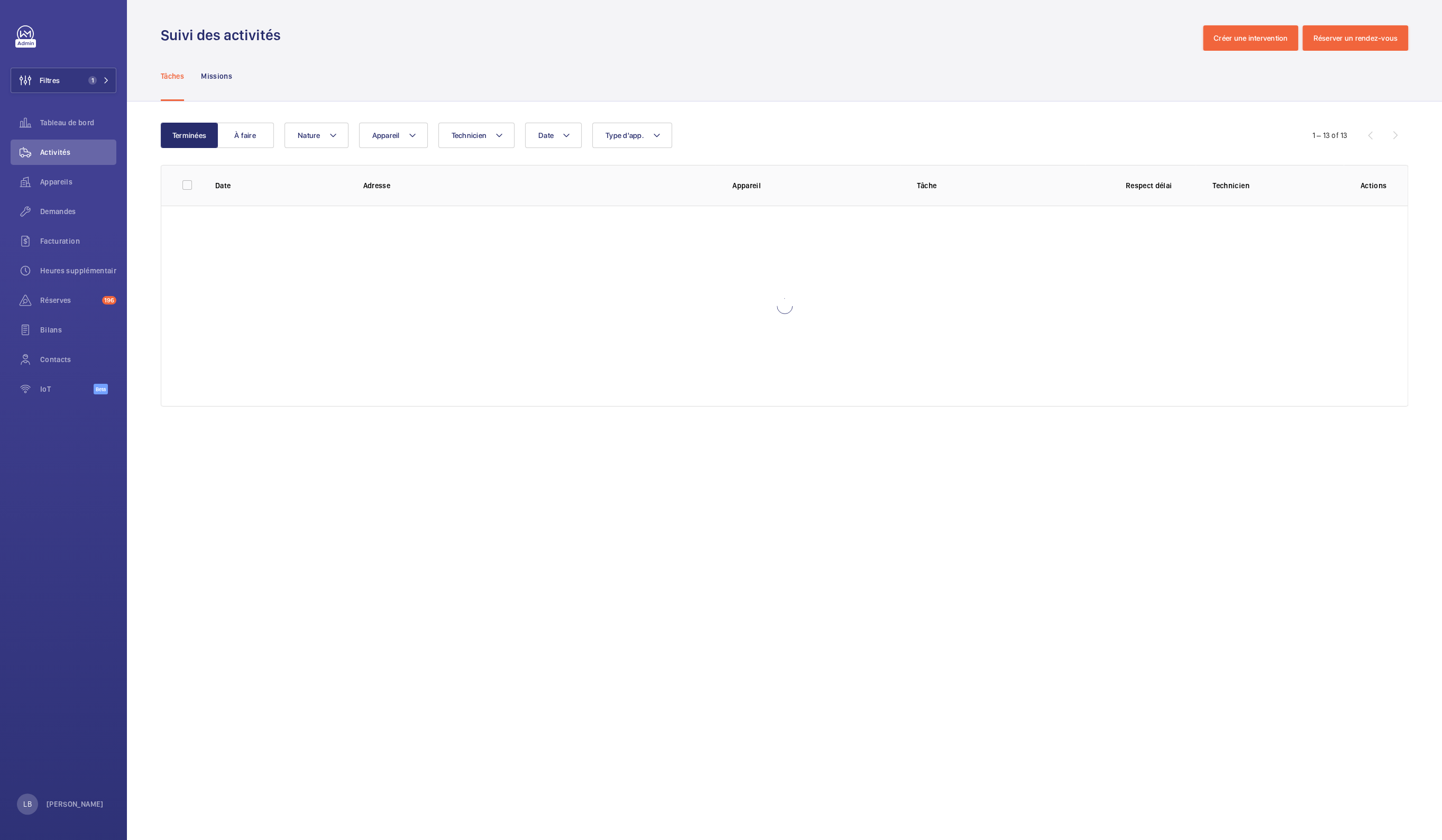
click at [470, 74] on div "Tâches Missions" at bounding box center [784, 76] width 1248 height 50
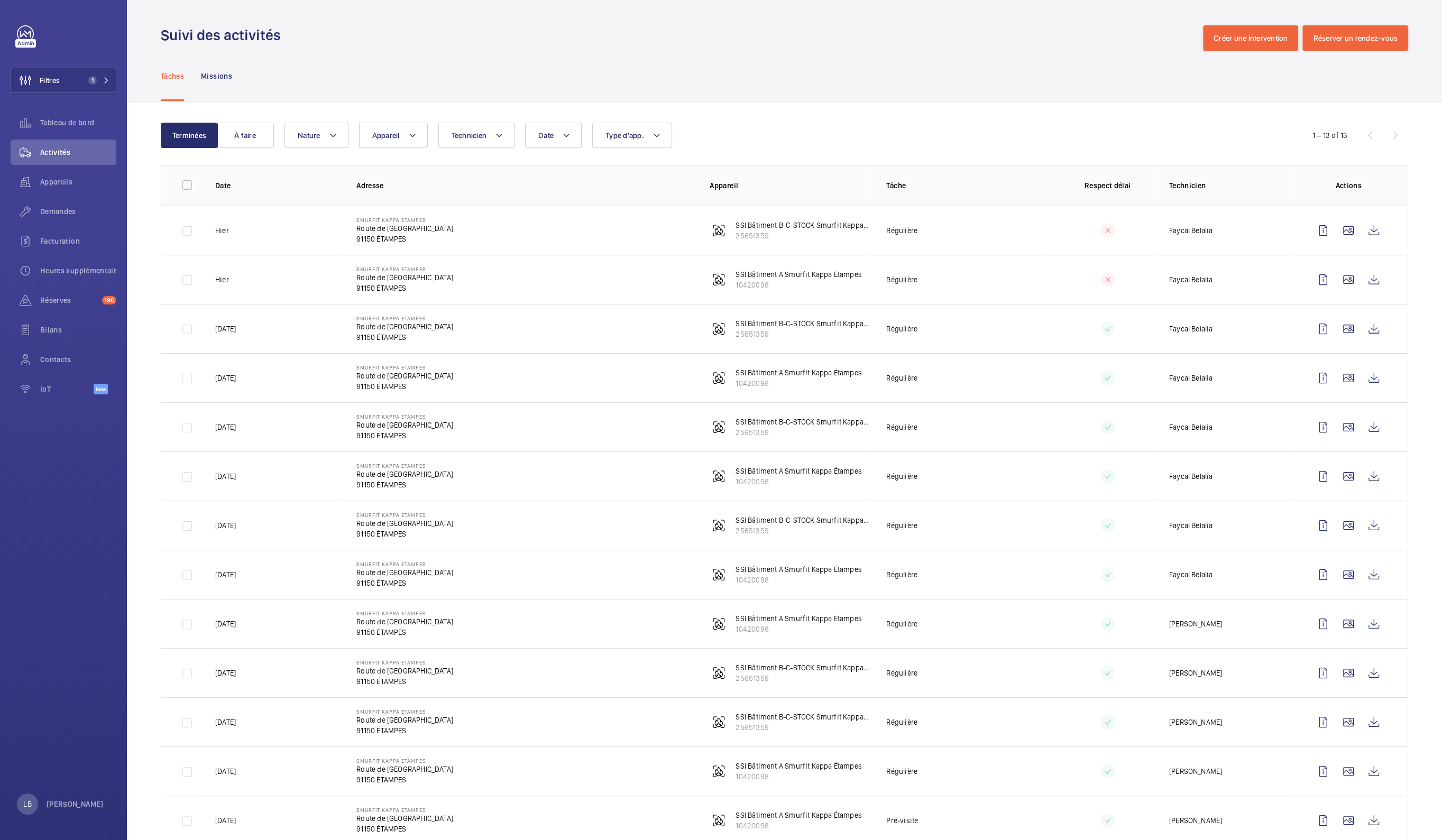
click at [822, 148] on wm-front-table "Terminées À faire Date Technicien Appareil Type d'app. Nature 1 – 13 of 13 Date…" at bounding box center [784, 484] width 1248 height 722
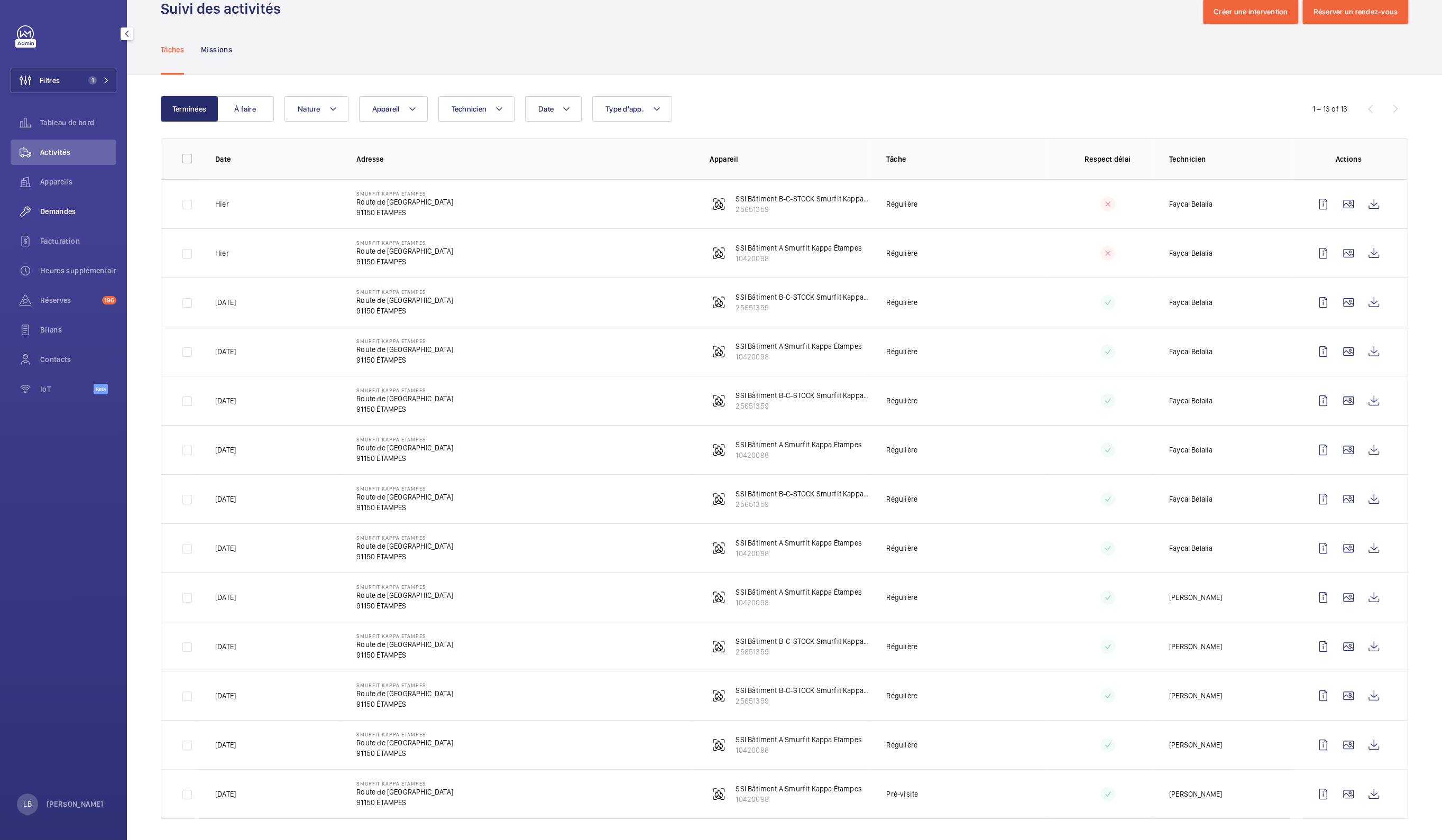
click at [53, 205] on div "Demandes" at bounding box center [63, 211] width 106 height 26
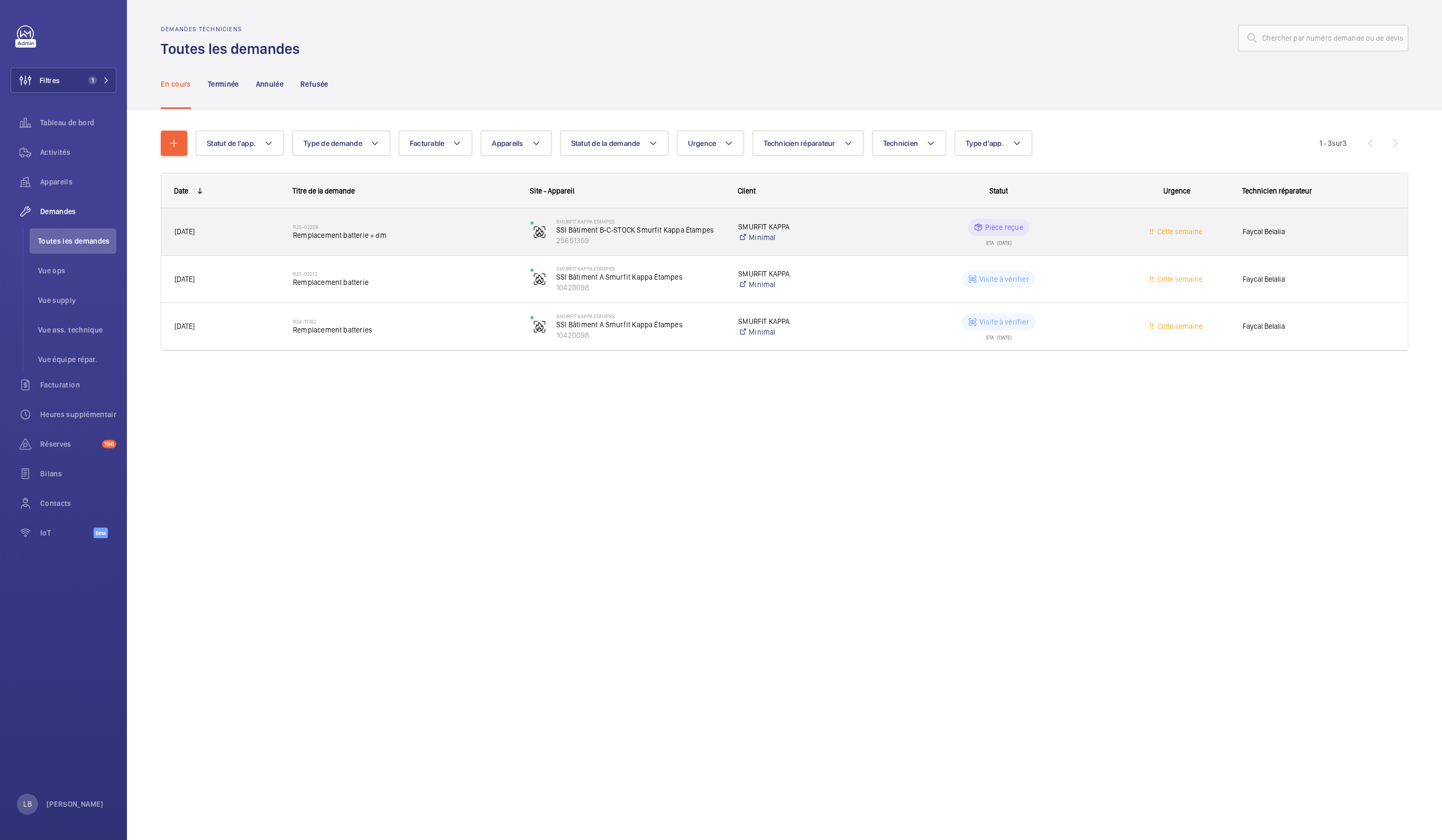
click at [1102, 232] on wm-front-pills-cell "Pièce reçue ETA : [DATE]" at bounding box center [999, 232] width 224 height 26
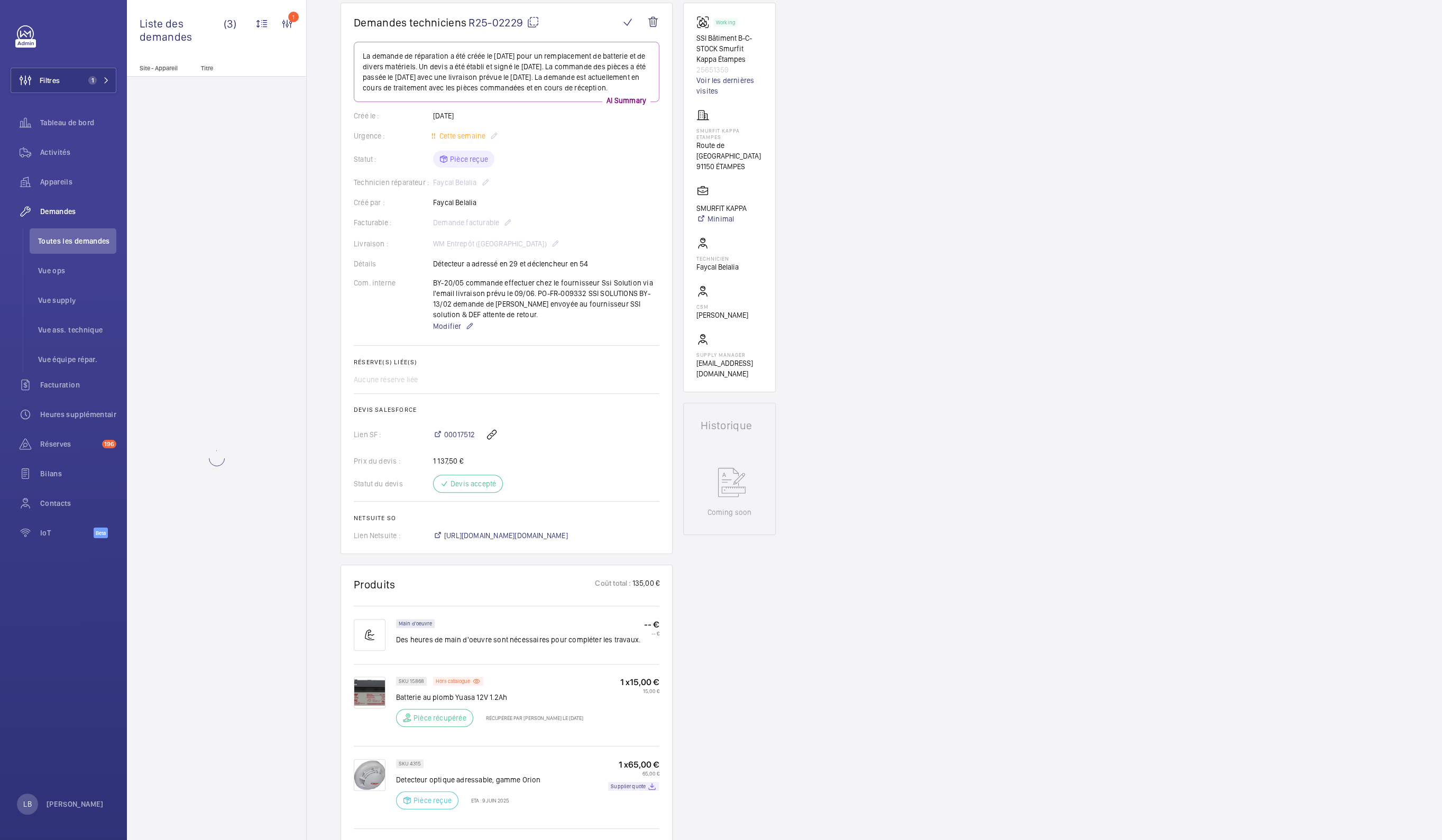
scroll to position [264, 0]
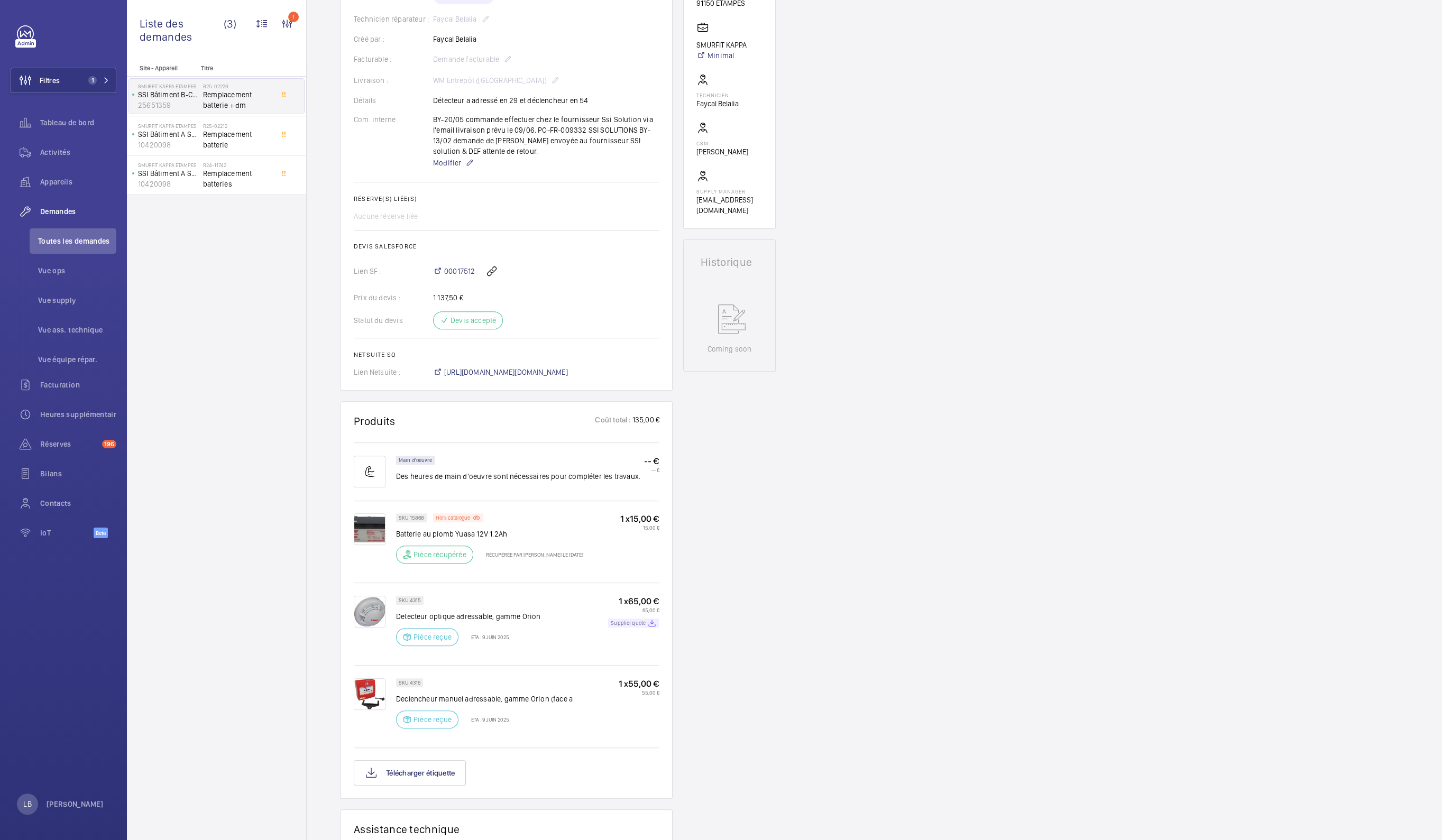
click at [637, 625] on p "Supplier quote" at bounding box center [628, 623] width 35 height 4
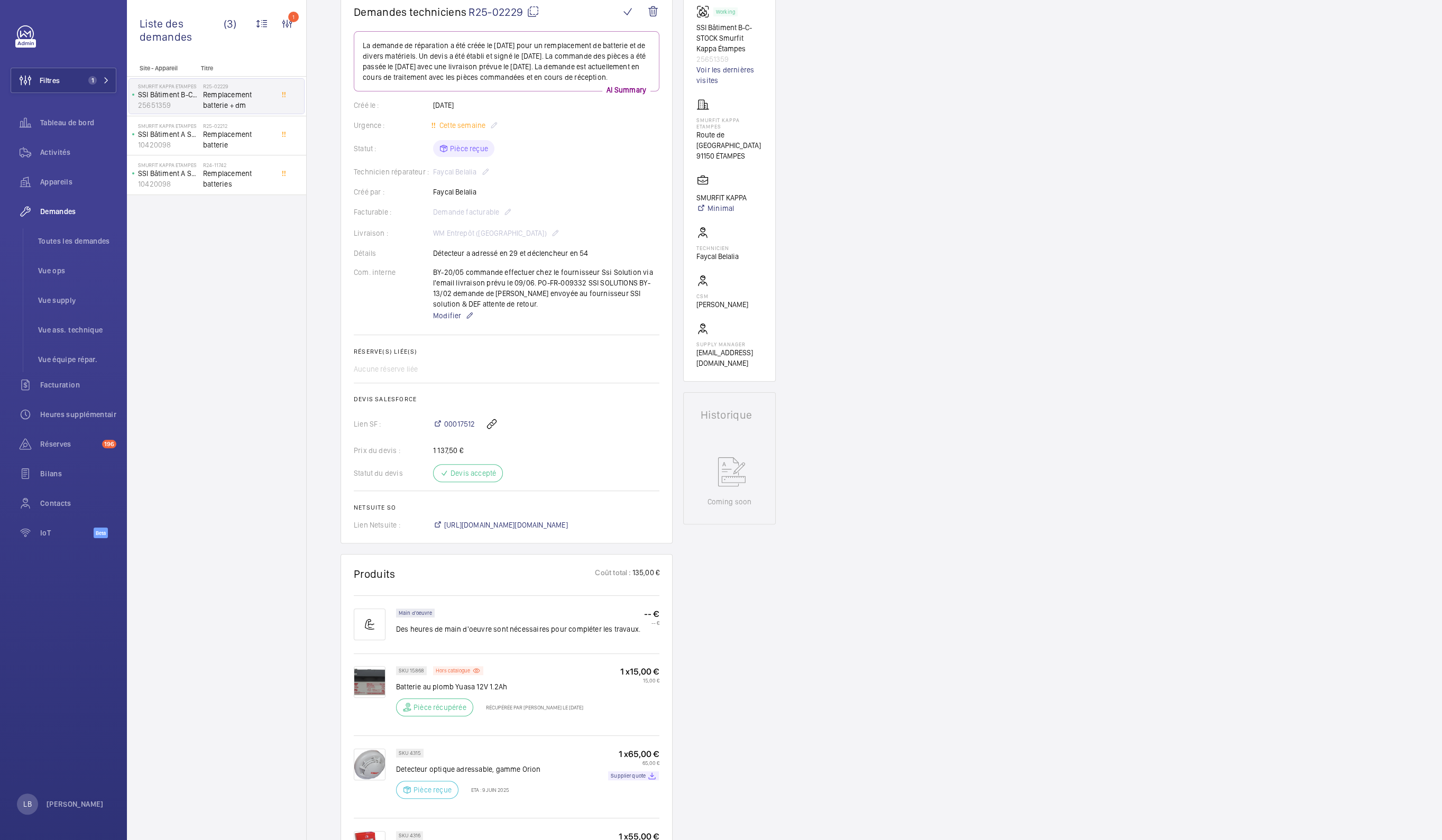
scroll to position [0, 0]
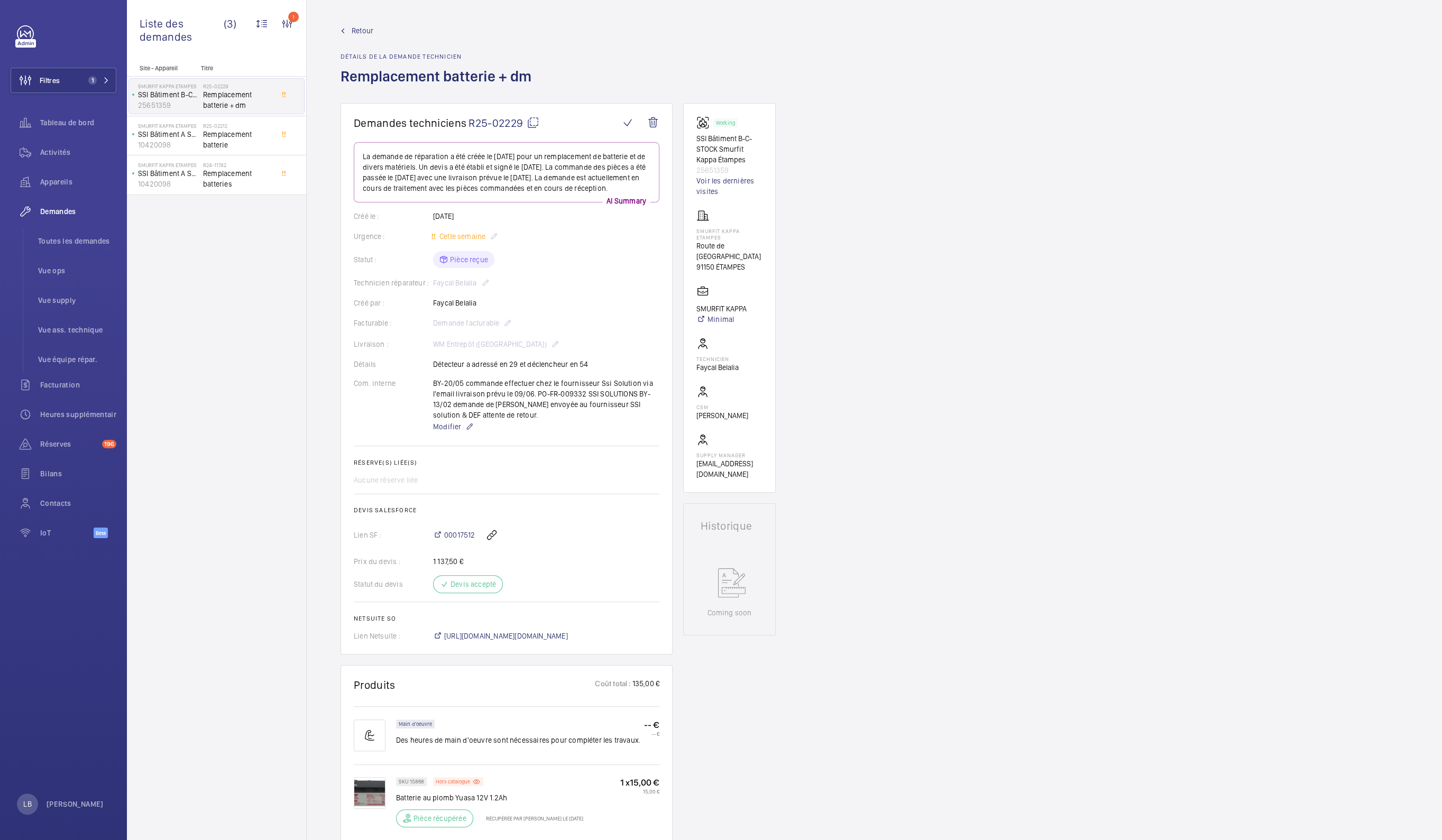
click at [845, 315] on div "Demandes techniciens R25-02229 La demande de réparation a été créée le [DATE] p…" at bounding box center [874, 776] width 1135 height 1346
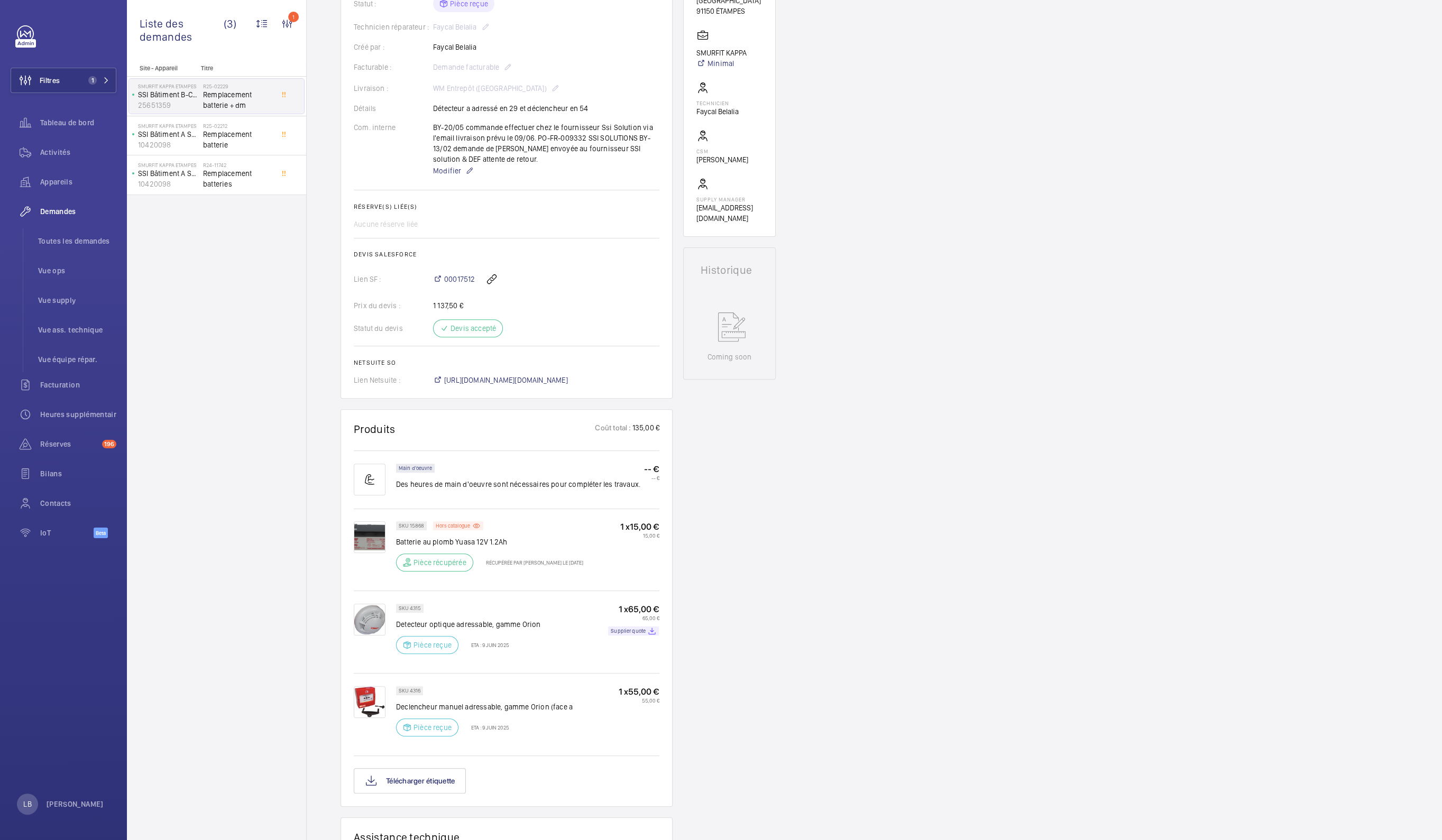
scroll to position [264, 0]
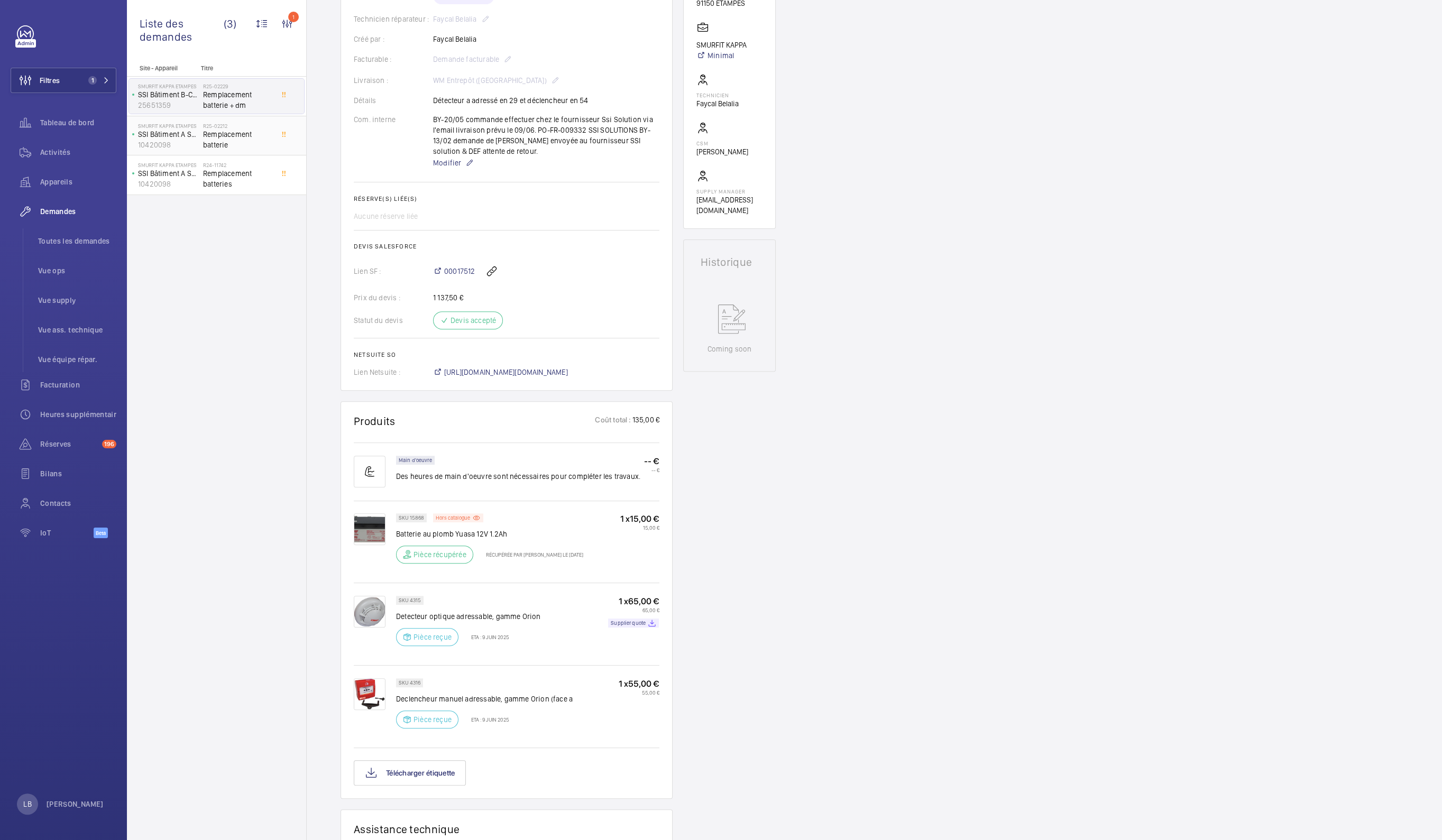
click at [237, 131] on span "Remplacement batterie" at bounding box center [238, 139] width 70 height 21
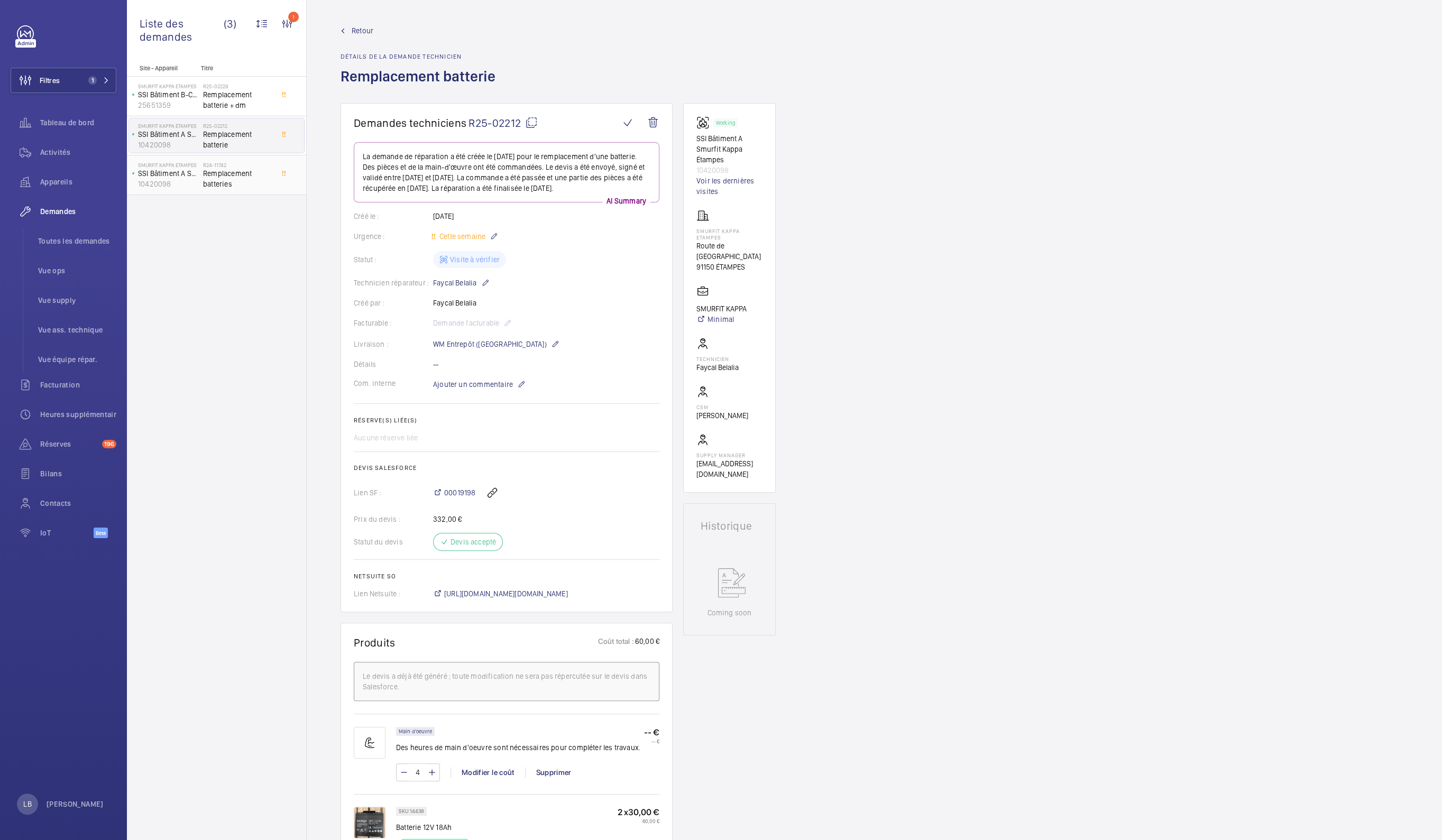
click at [246, 175] on span "Remplacement batteries" at bounding box center [238, 179] width 70 height 21
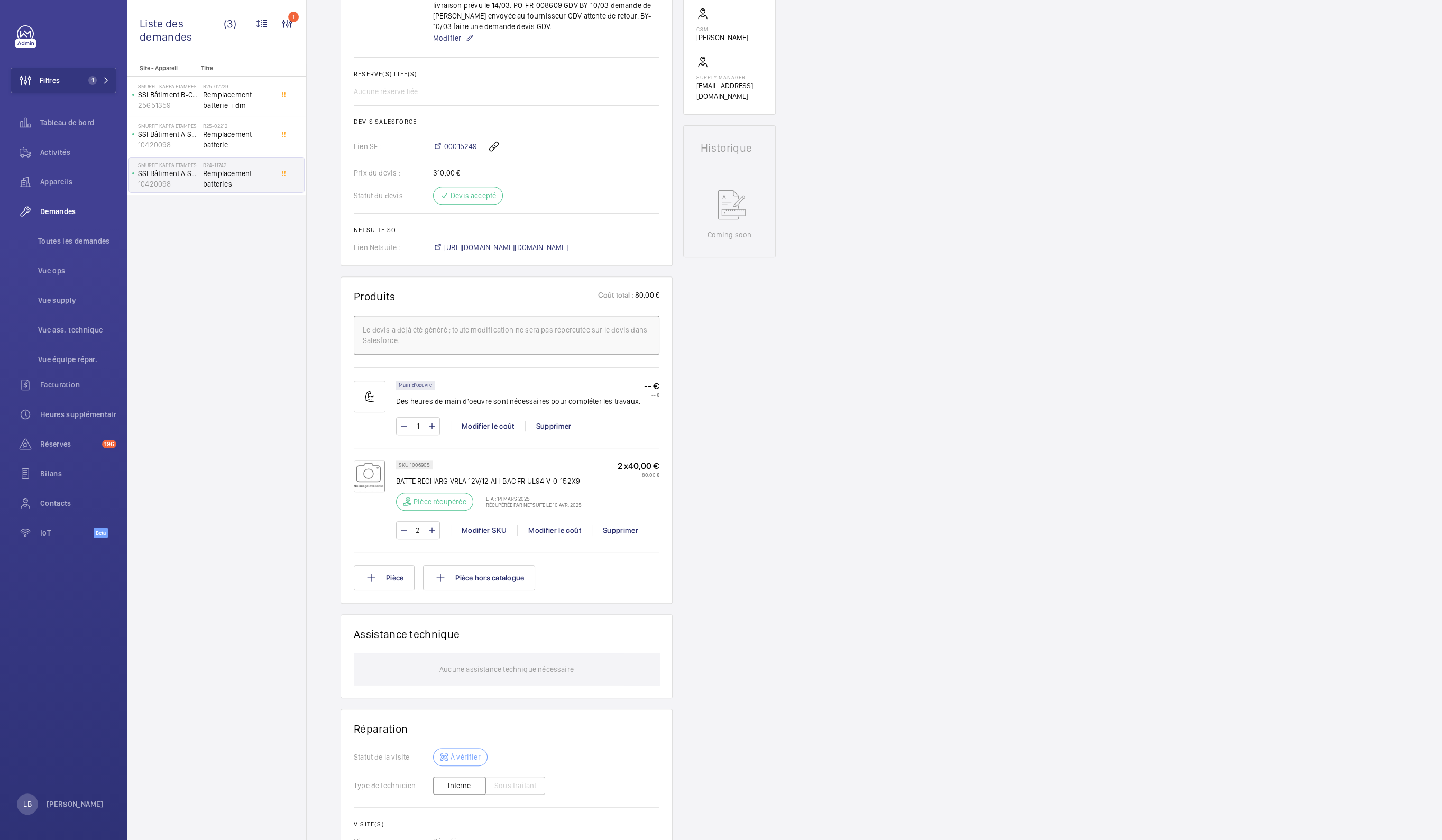
scroll to position [397, 0]
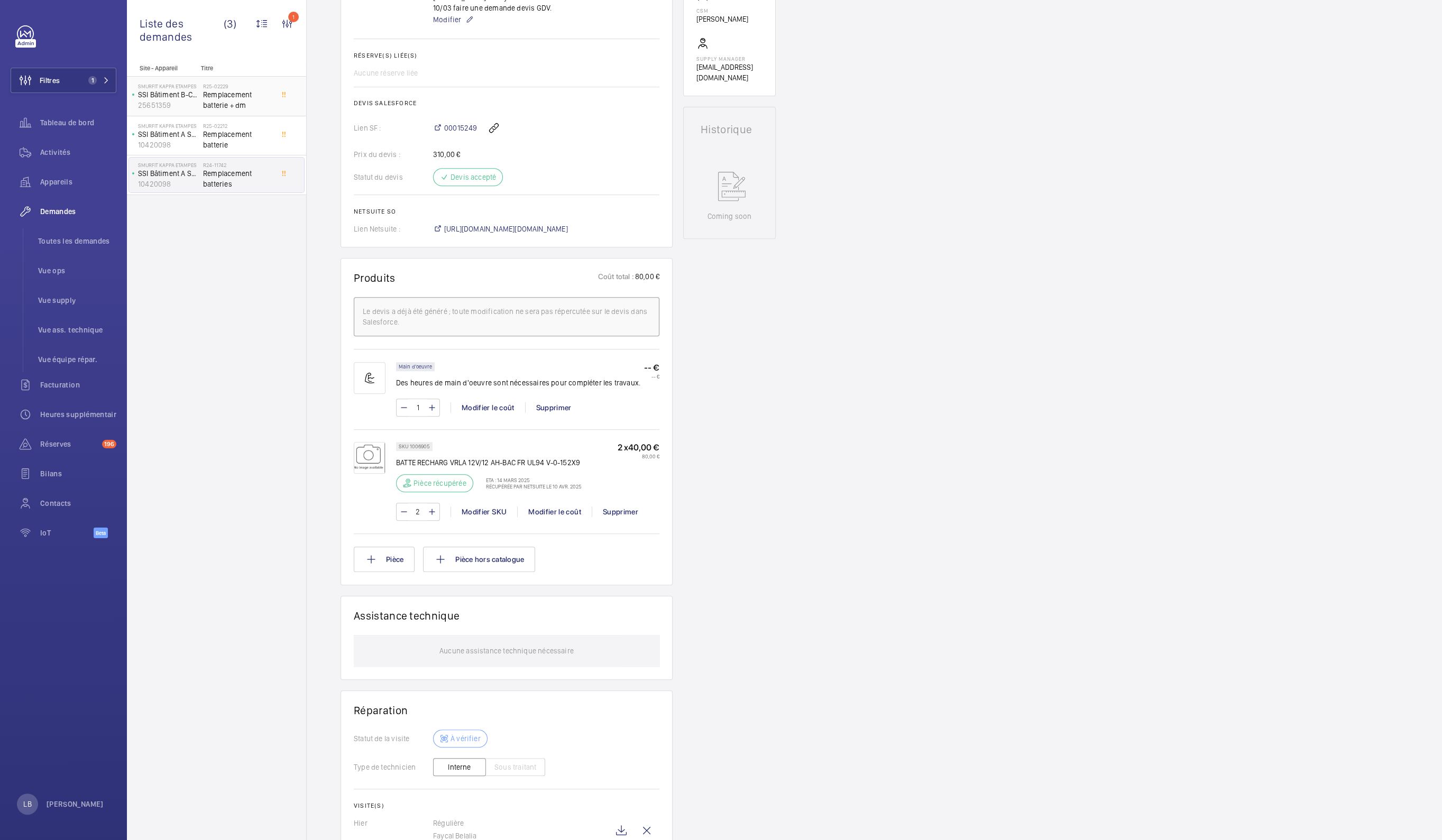
click at [220, 97] on span "Remplacement batterie + dm" at bounding box center [238, 100] width 70 height 21
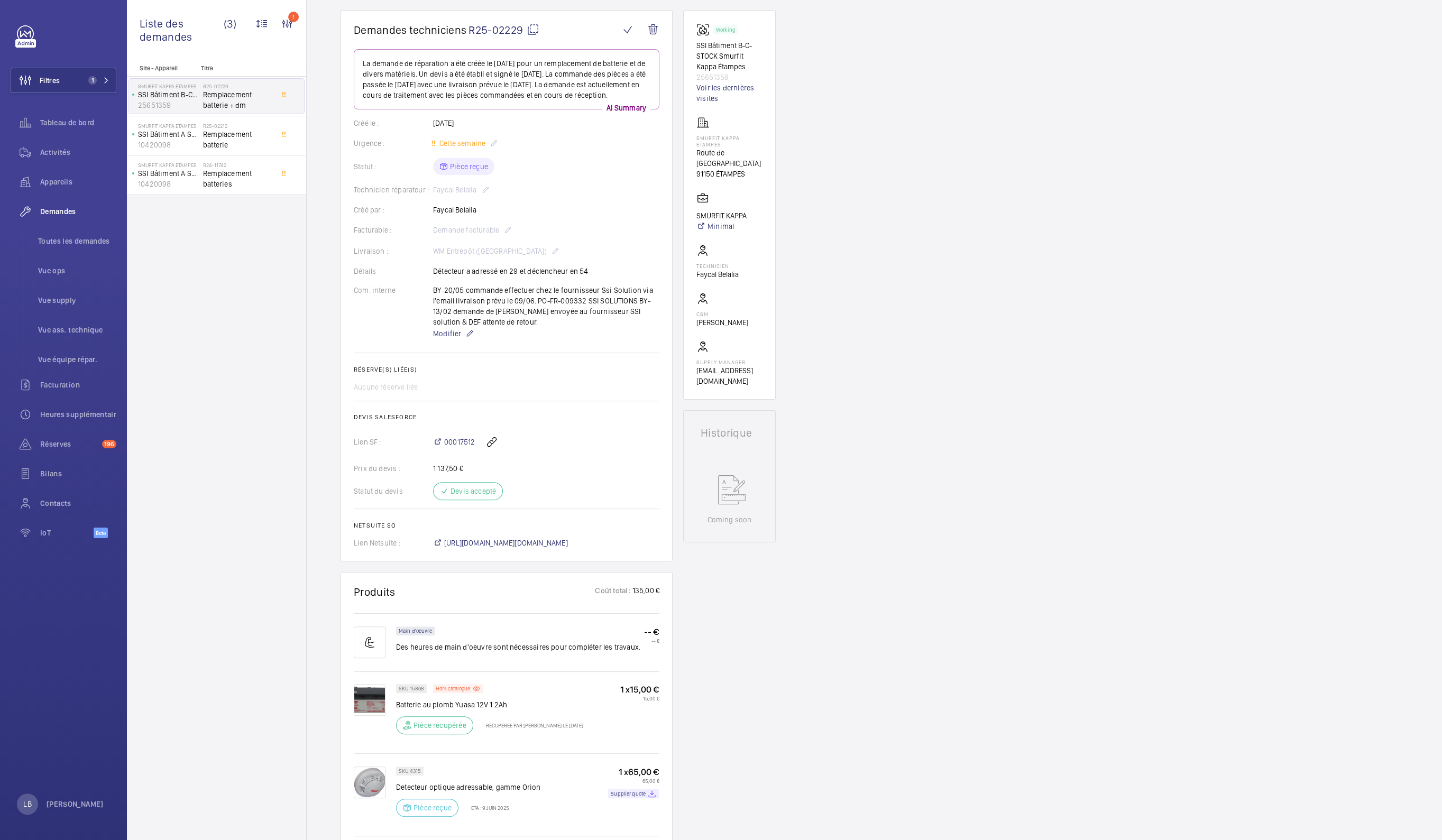
scroll to position [264, 0]
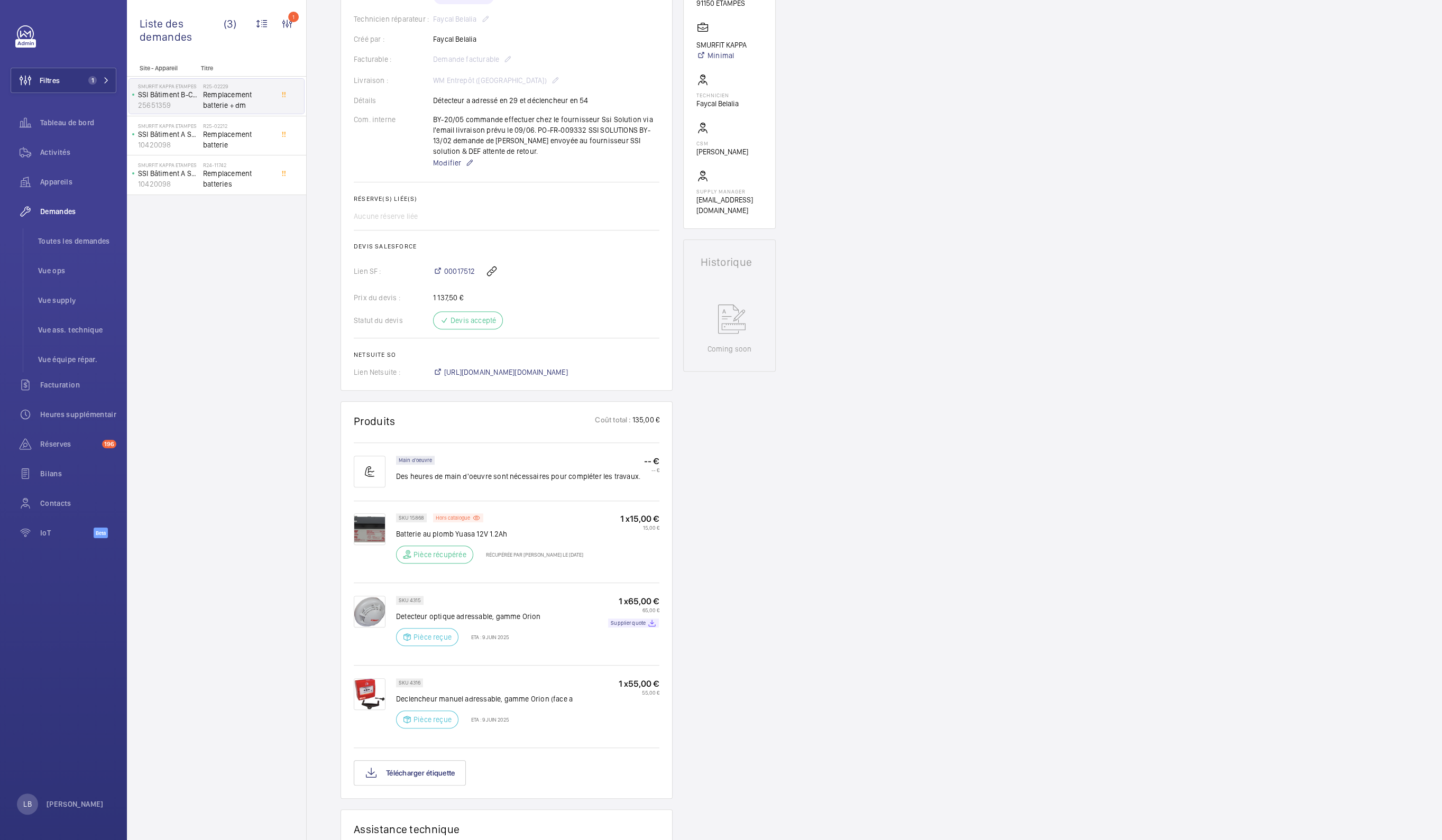
click at [1008, 568] on div "Demandes techniciens R25-02229 La demande de réparation a été créée le [DATE] p…" at bounding box center [874, 512] width 1135 height 1346
click at [1135, 460] on div "Demandes techniciens R25-02229 La demande de réparation a été créée le [DATE] p…" at bounding box center [874, 512] width 1135 height 1346
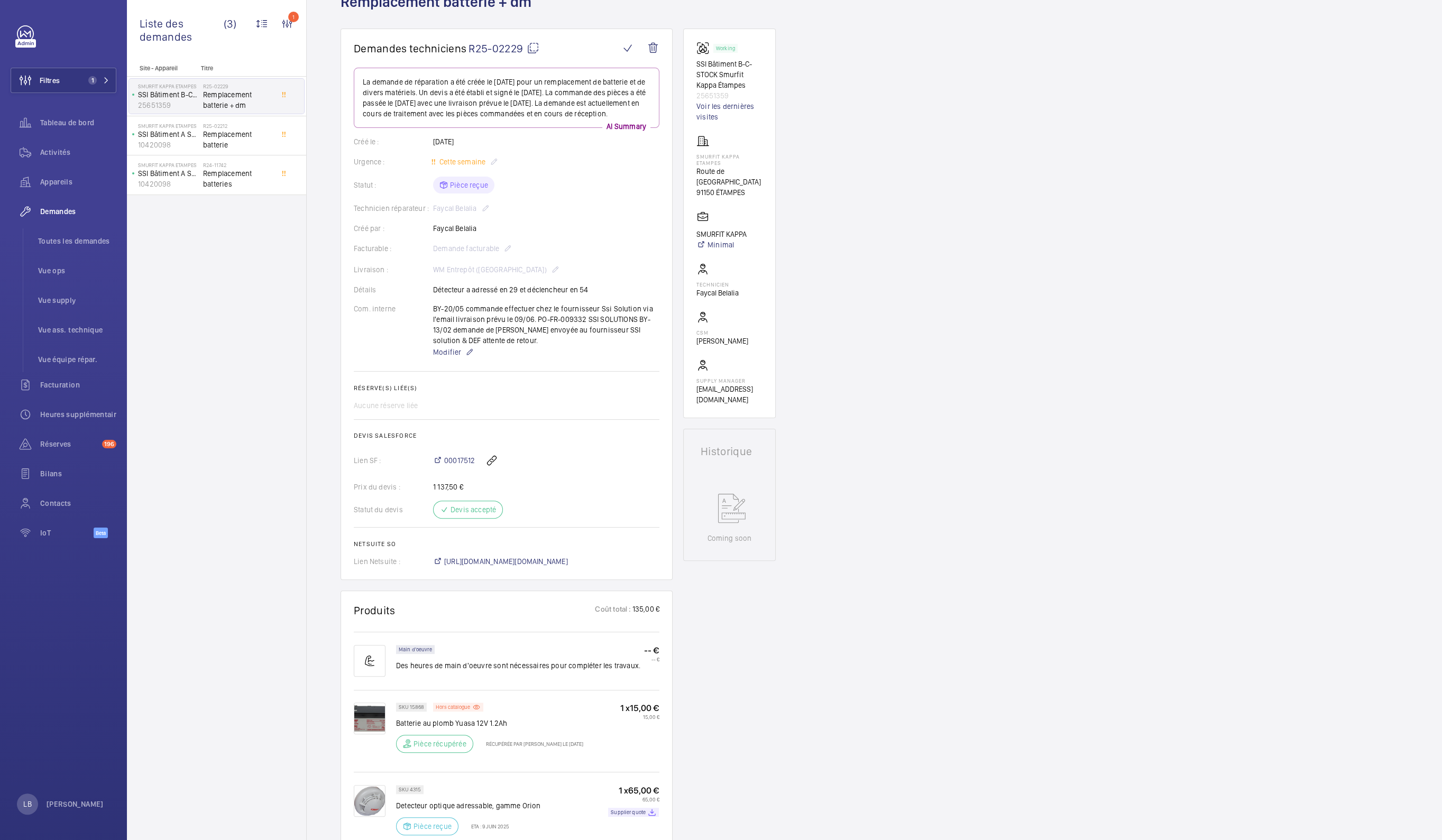
scroll to position [198, 0]
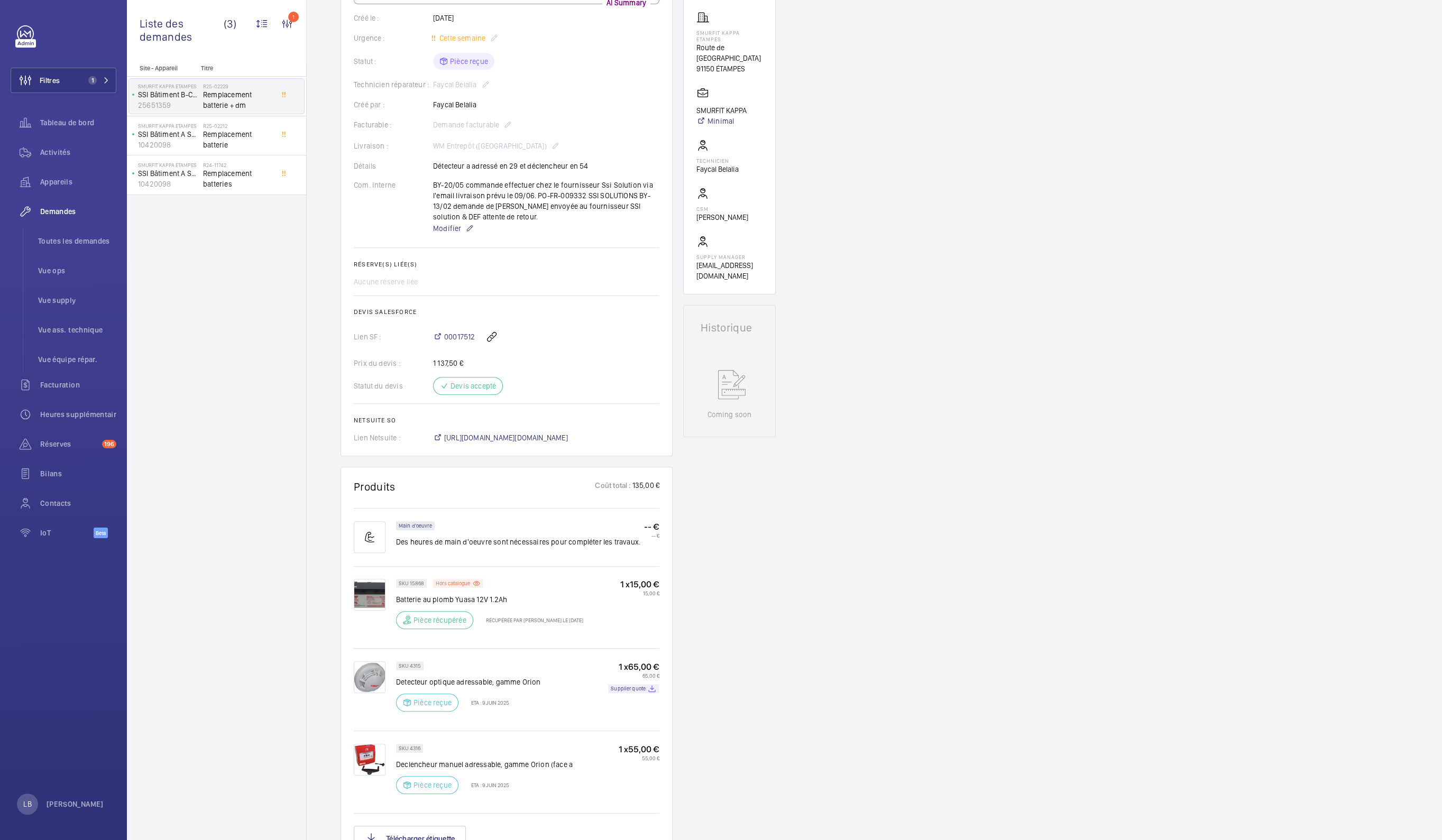
click at [1100, 609] on div "Demandes techniciens R25-02229 La demande de réparation a été créée le [DATE] p…" at bounding box center [874, 577] width 1135 height 1346
click at [978, 449] on div "Demandes techniciens R25-02229 La demande de réparation a été créée le [DATE] p…" at bounding box center [874, 577] width 1135 height 1346
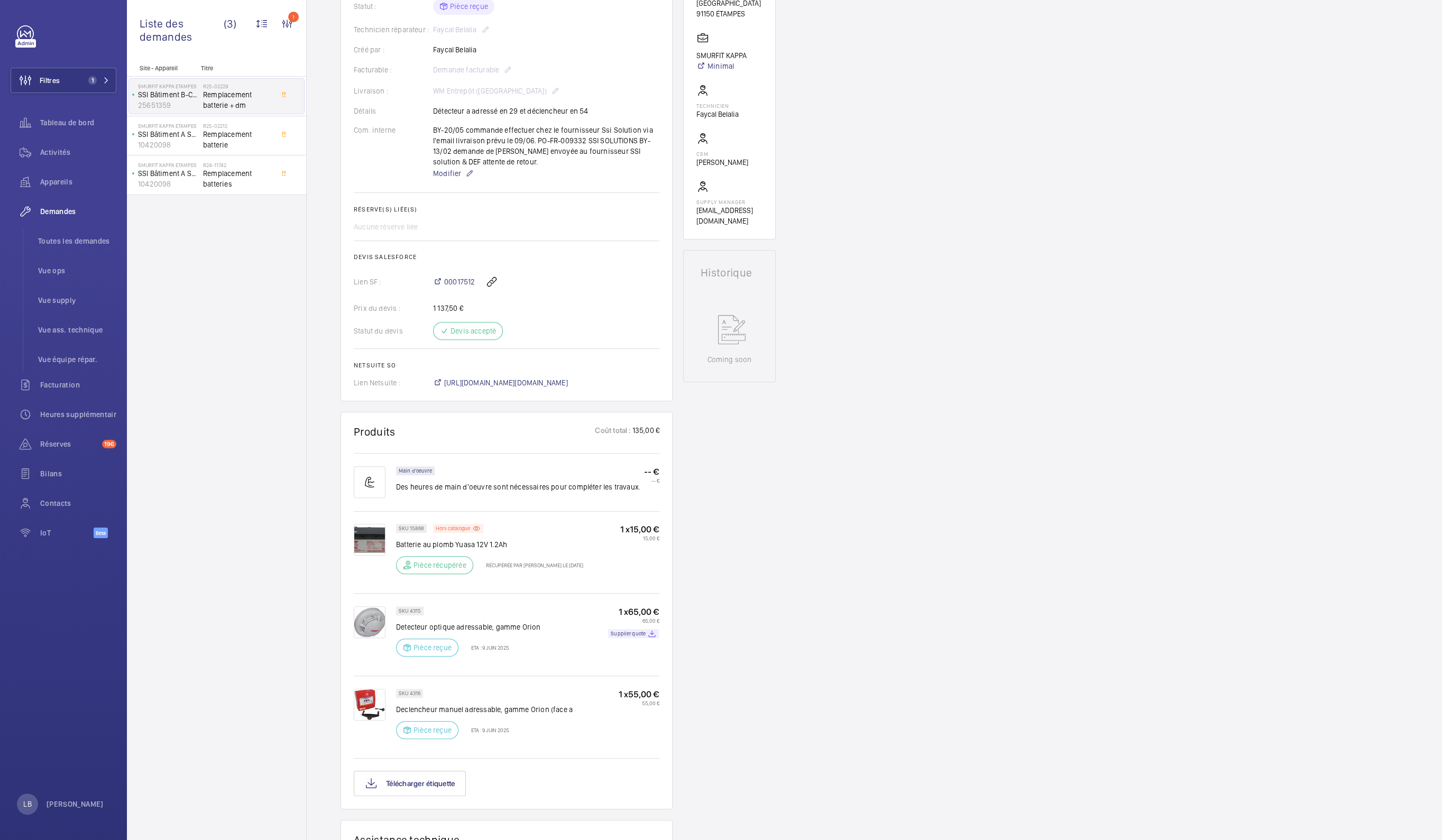
scroll to position [330, 0]
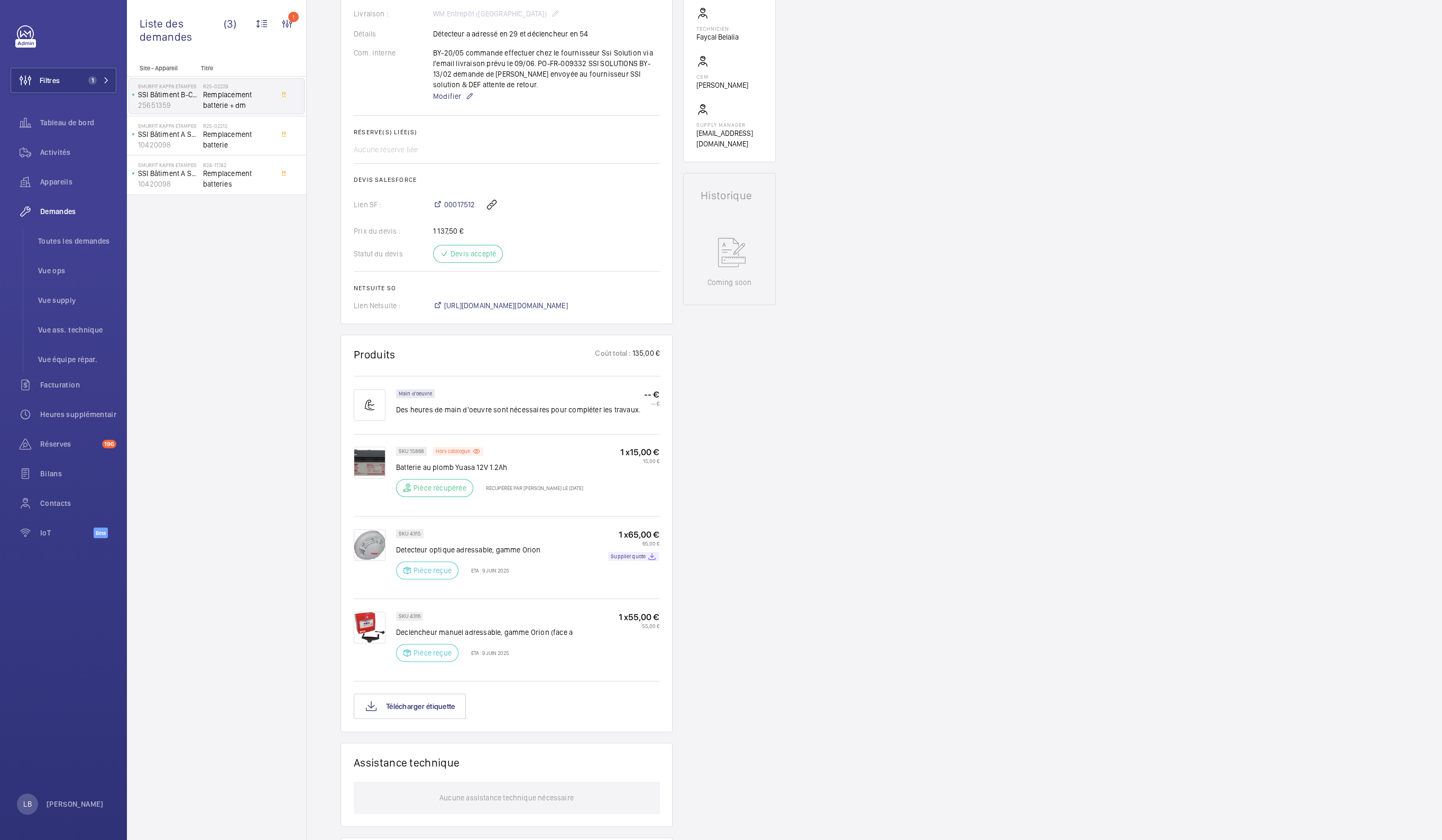
click at [934, 609] on div "Demandes techniciens R25-02229 La demande de réparation a été créée le [DATE] p…" at bounding box center [874, 445] width 1135 height 1346
drag, startPoint x: 905, startPoint y: 539, endPoint x: 903, endPoint y: 533, distance: 6.3
click at [905, 539] on div "Demandes techniciens R25-02229 La demande de réparation a été créée le [DATE] p…" at bounding box center [874, 445] width 1135 height 1346
click at [983, 458] on div "Demandes techniciens R25-02229 La demande de réparation a été créée le [DATE] p…" at bounding box center [874, 445] width 1135 height 1346
click at [1081, 617] on div "Demandes techniciens R25-02229 La demande de réparation a été créée le [DATE] p…" at bounding box center [874, 445] width 1135 height 1346
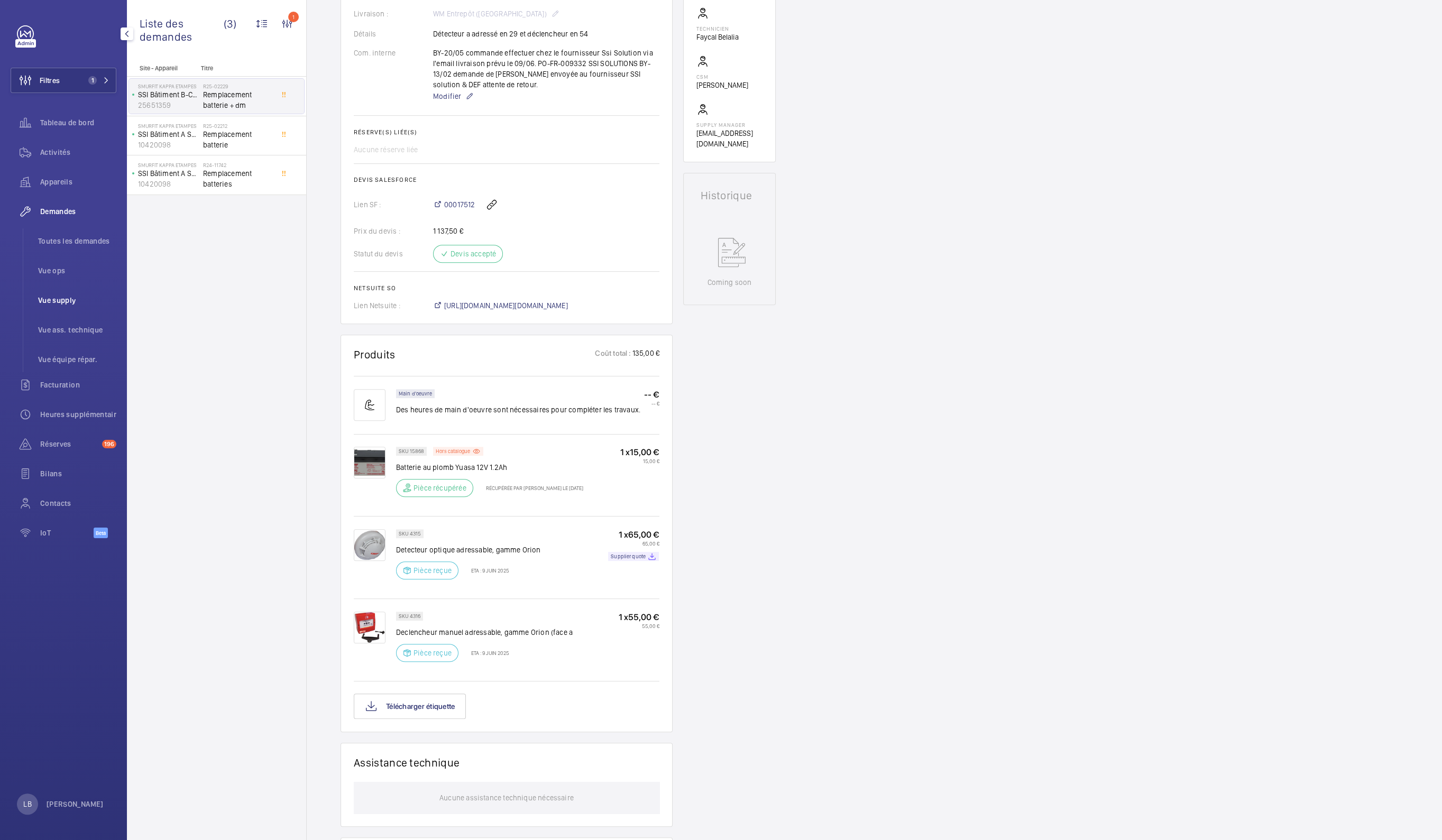
click at [64, 301] on span "Vue supply" at bounding box center [77, 300] width 78 height 11
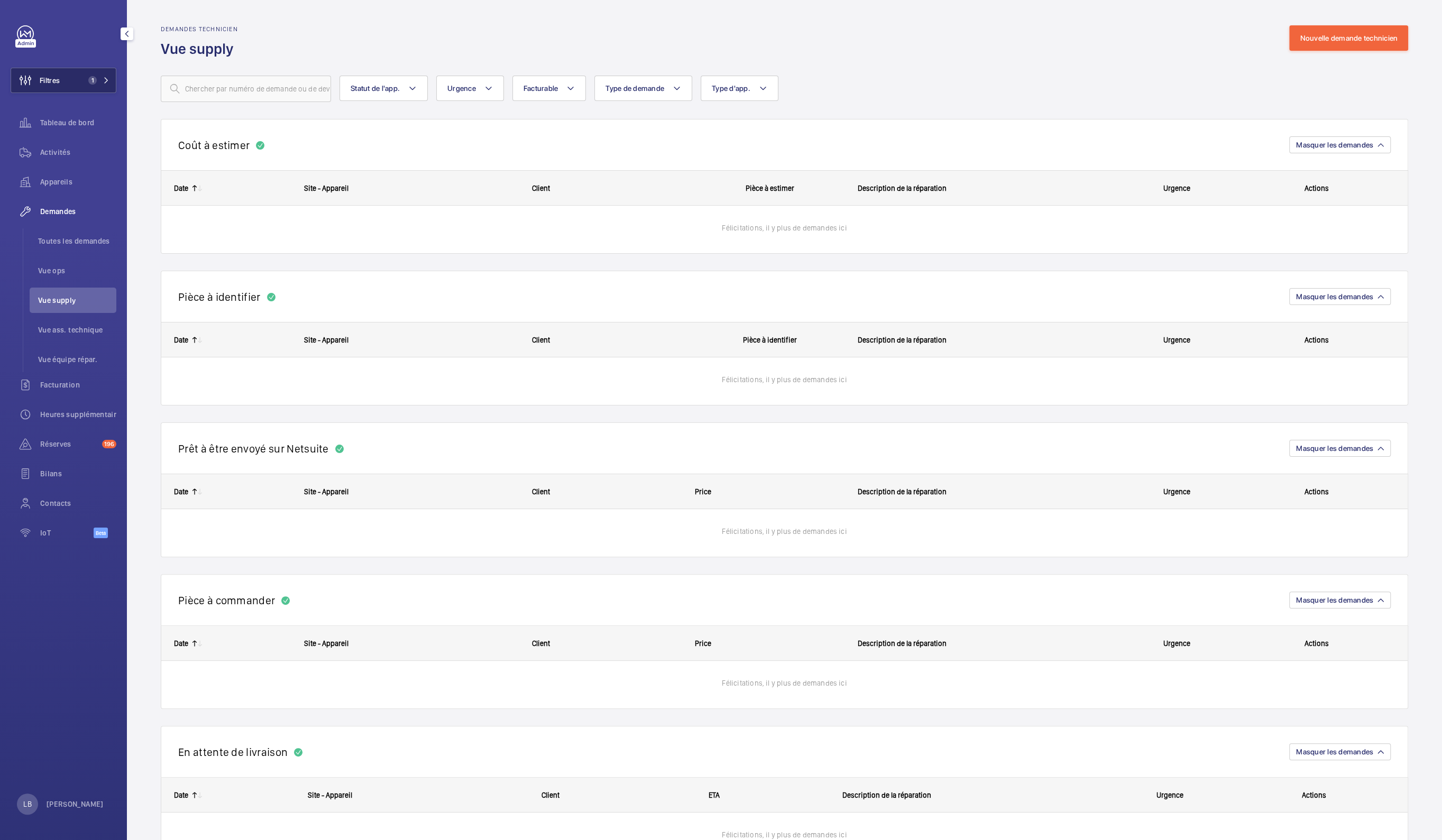
click at [87, 61] on div "Filtres 1 Tableau de bord Activités Appareils Demandes Toutes les demandes Vue …" at bounding box center [63, 288] width 106 height 525
click at [1075, 72] on wm-front-routed-filters "Statut de l'app. Urgence Facturable Type de demande Type d'app. Plus de filtres…" at bounding box center [784, 80] width 1248 height 43
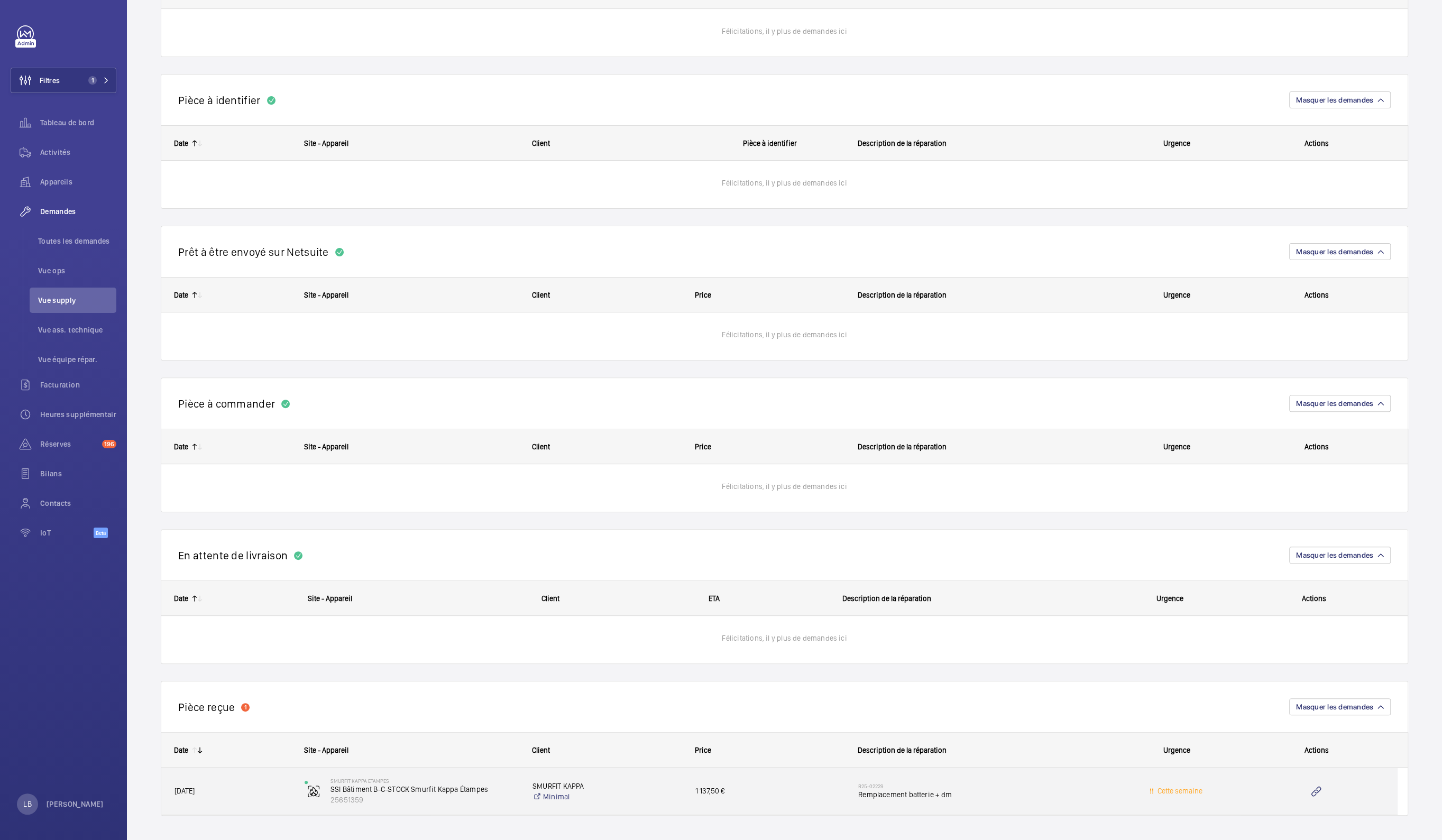
click at [1080, 785] on h2 "R25-02229" at bounding box center [981, 786] width 246 height 7
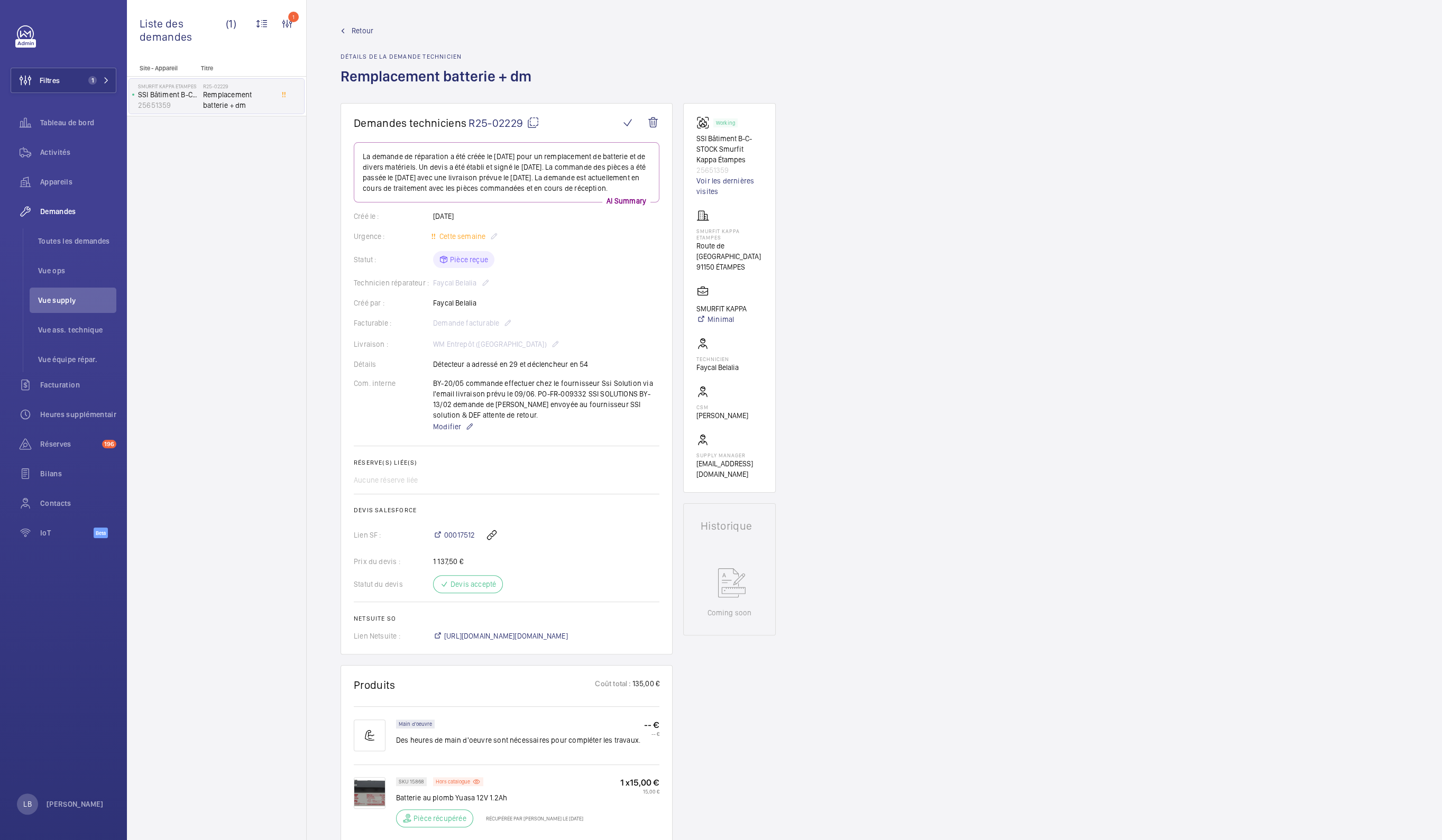
click at [1050, 529] on div "Demandes techniciens R25-02229 La demande de réparation a été créée le [DATE] p…" at bounding box center [874, 776] width 1135 height 1346
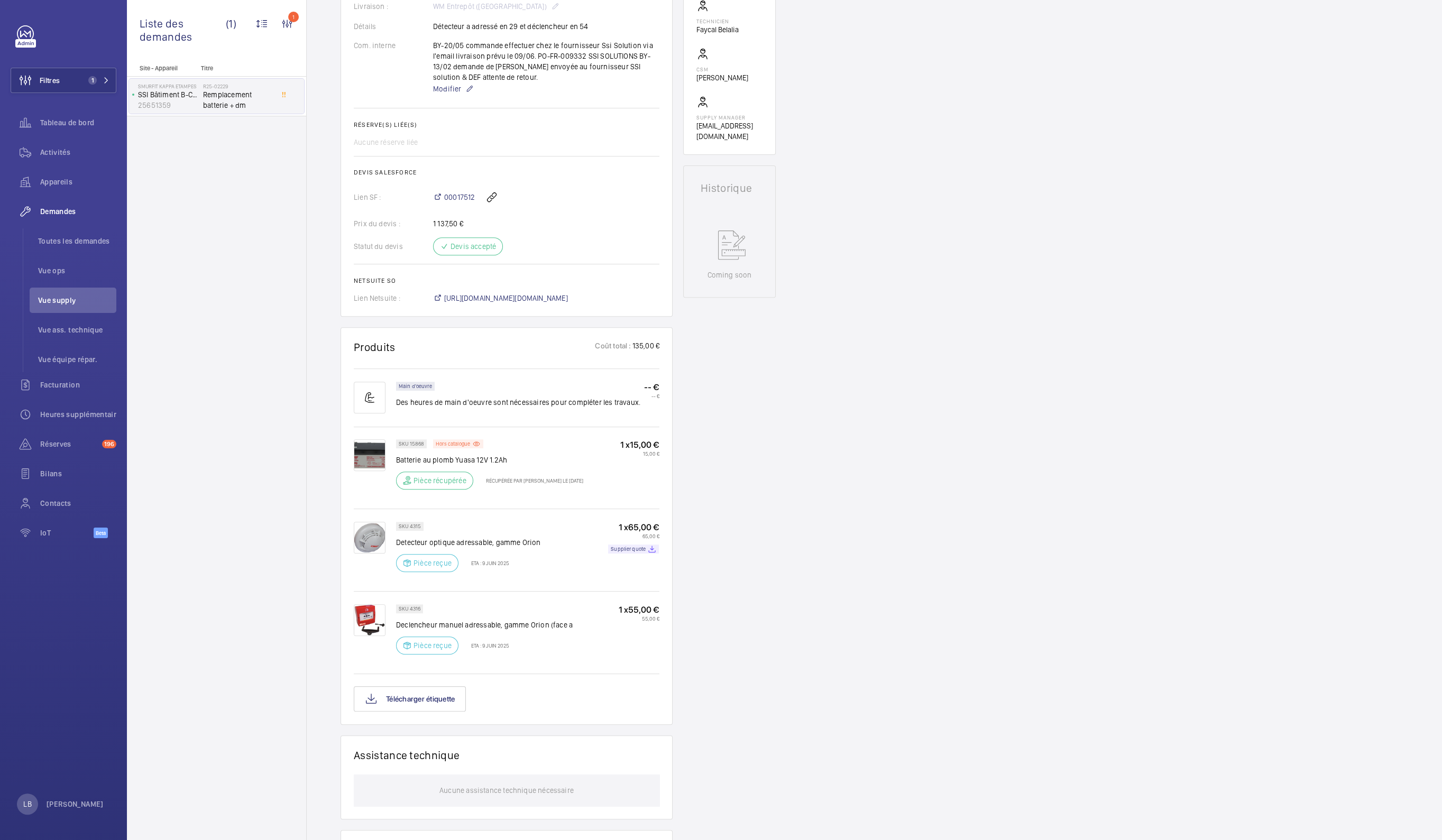
scroll to position [397, 0]
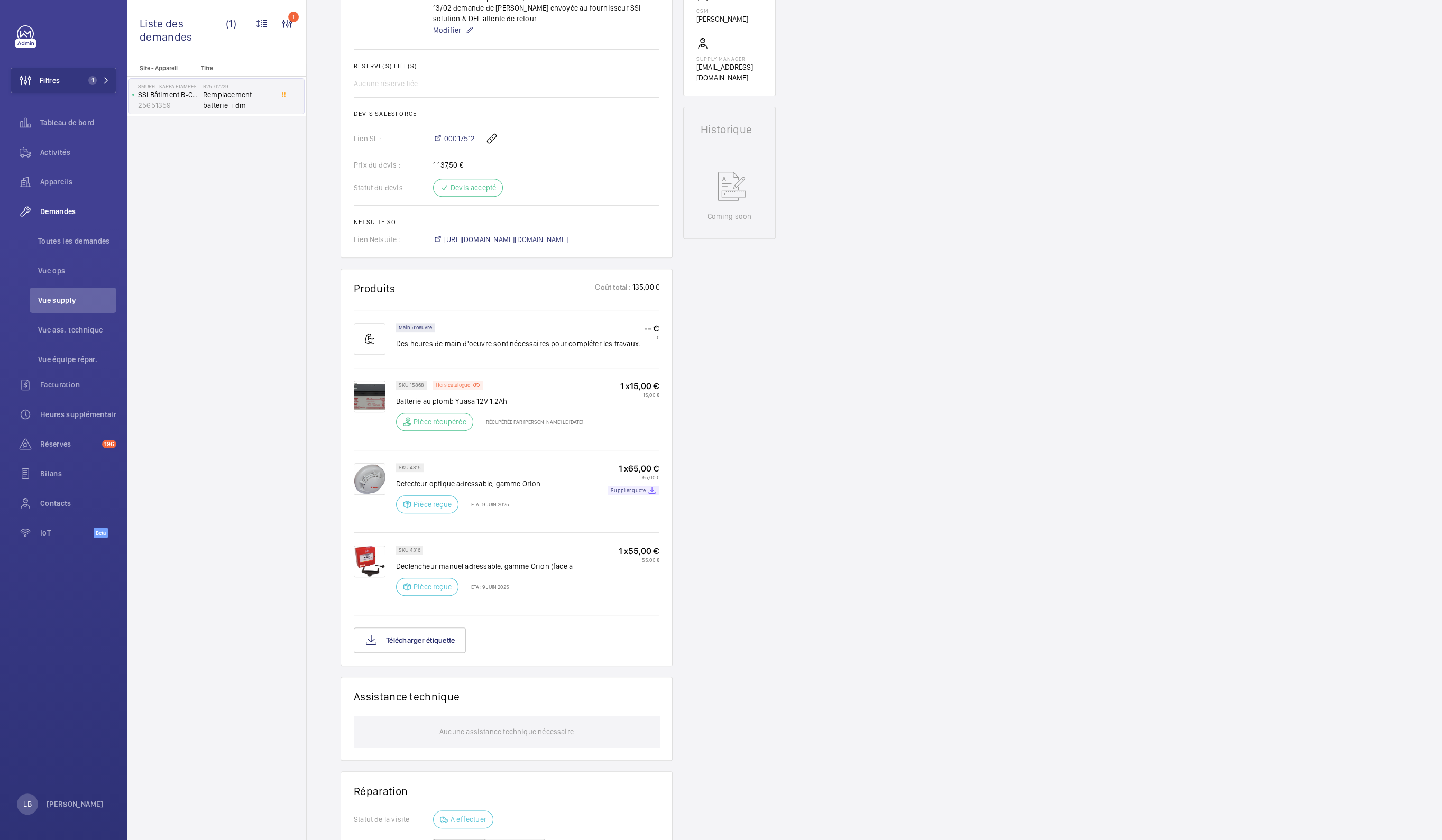
click at [1230, 451] on div "Demandes techniciens R25-02229 La demande de réparation a été créée le [DATE] p…" at bounding box center [874, 379] width 1135 height 1346
click at [923, 531] on div "Demandes techniciens R25-02229 La demande de réparation a été créée le [DATE] p…" at bounding box center [874, 379] width 1135 height 1346
click at [799, 531] on div "Demandes techniciens R25-02229 La demande de réparation a été créée le [DATE] p…" at bounding box center [874, 379] width 1135 height 1346
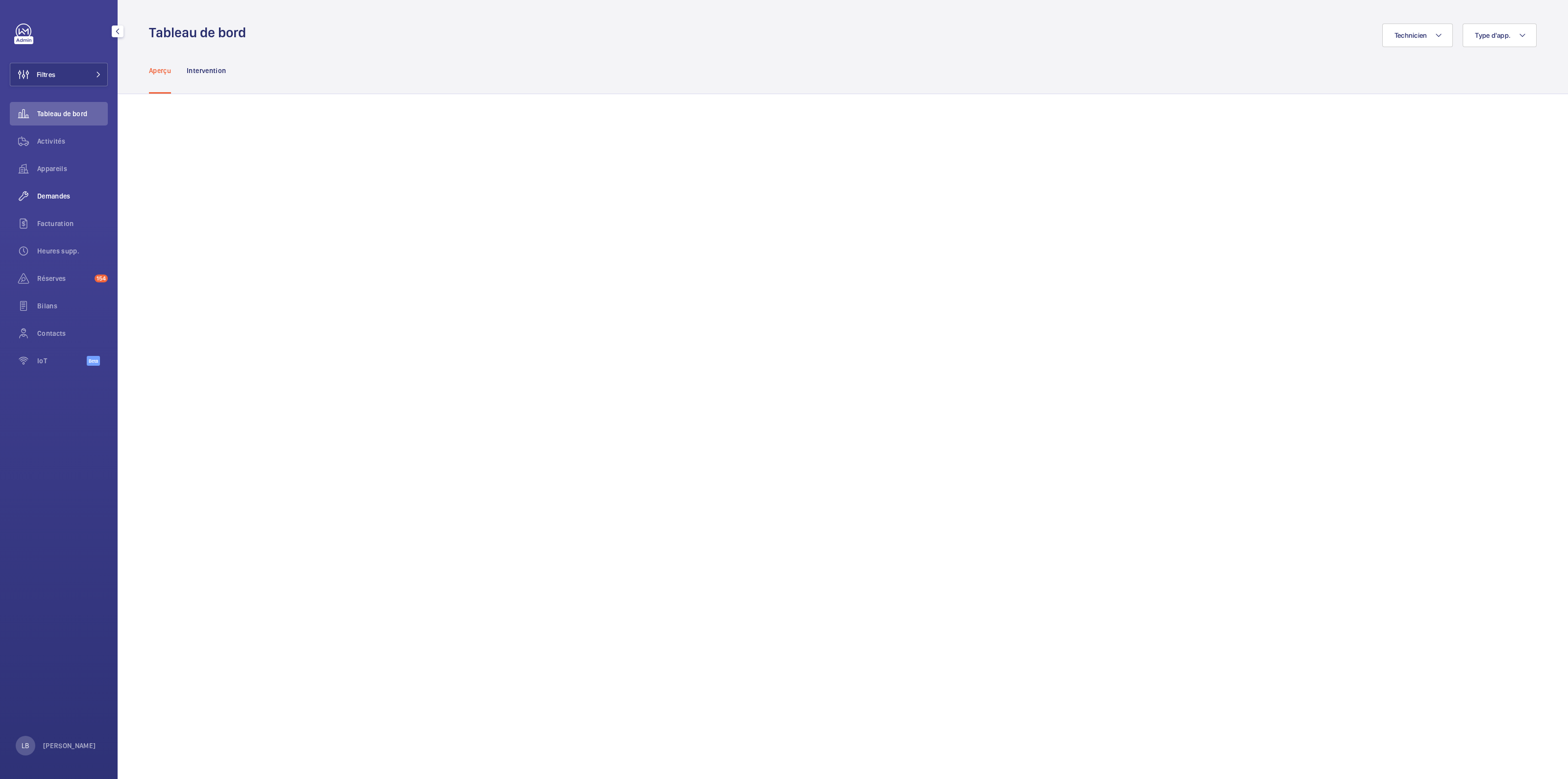
click at [57, 196] on span "Demandes" at bounding box center [72, 196] width 71 height 10
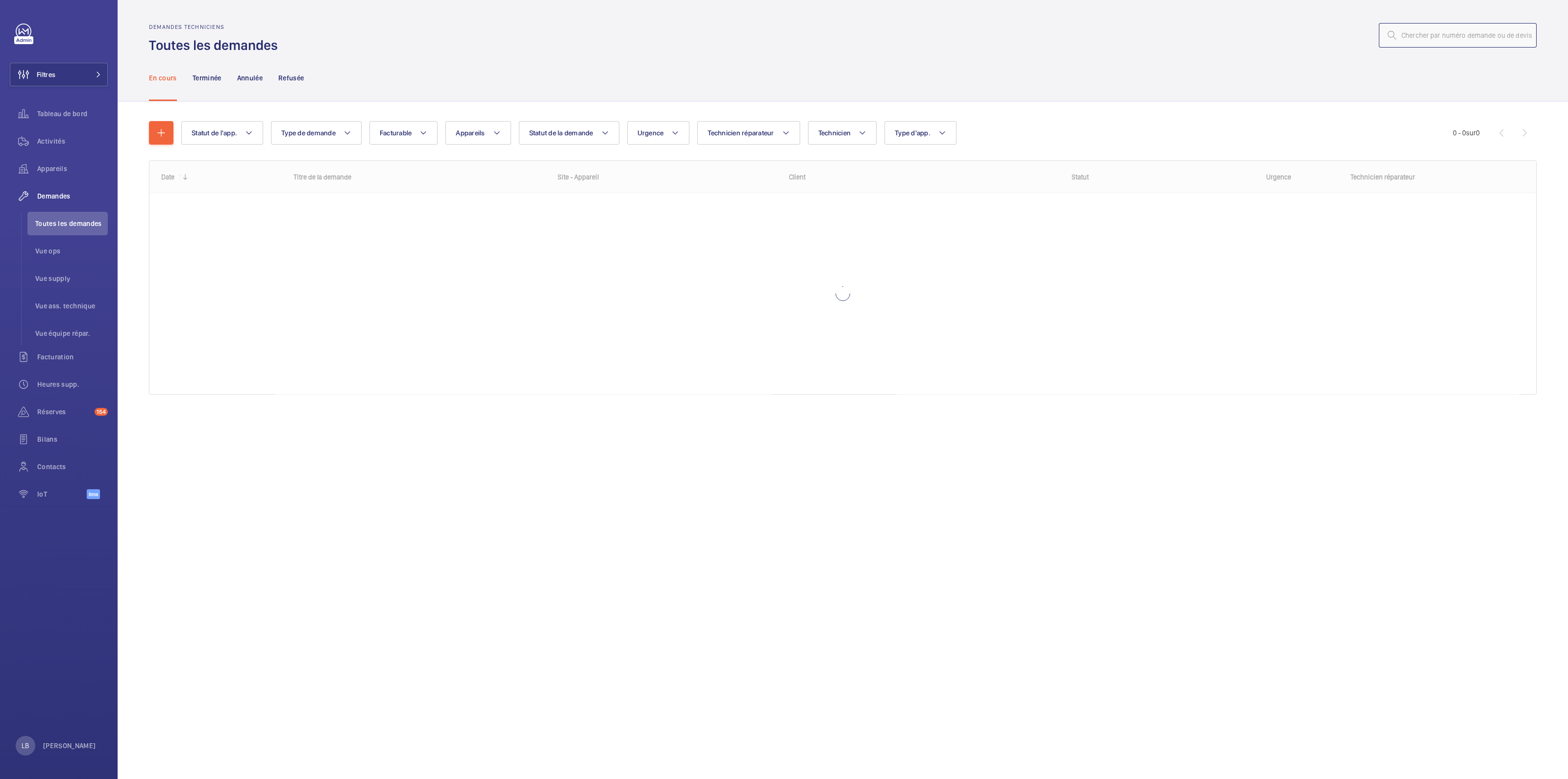
click at [1455, 33] on input "text" at bounding box center [1457, 35] width 158 height 24
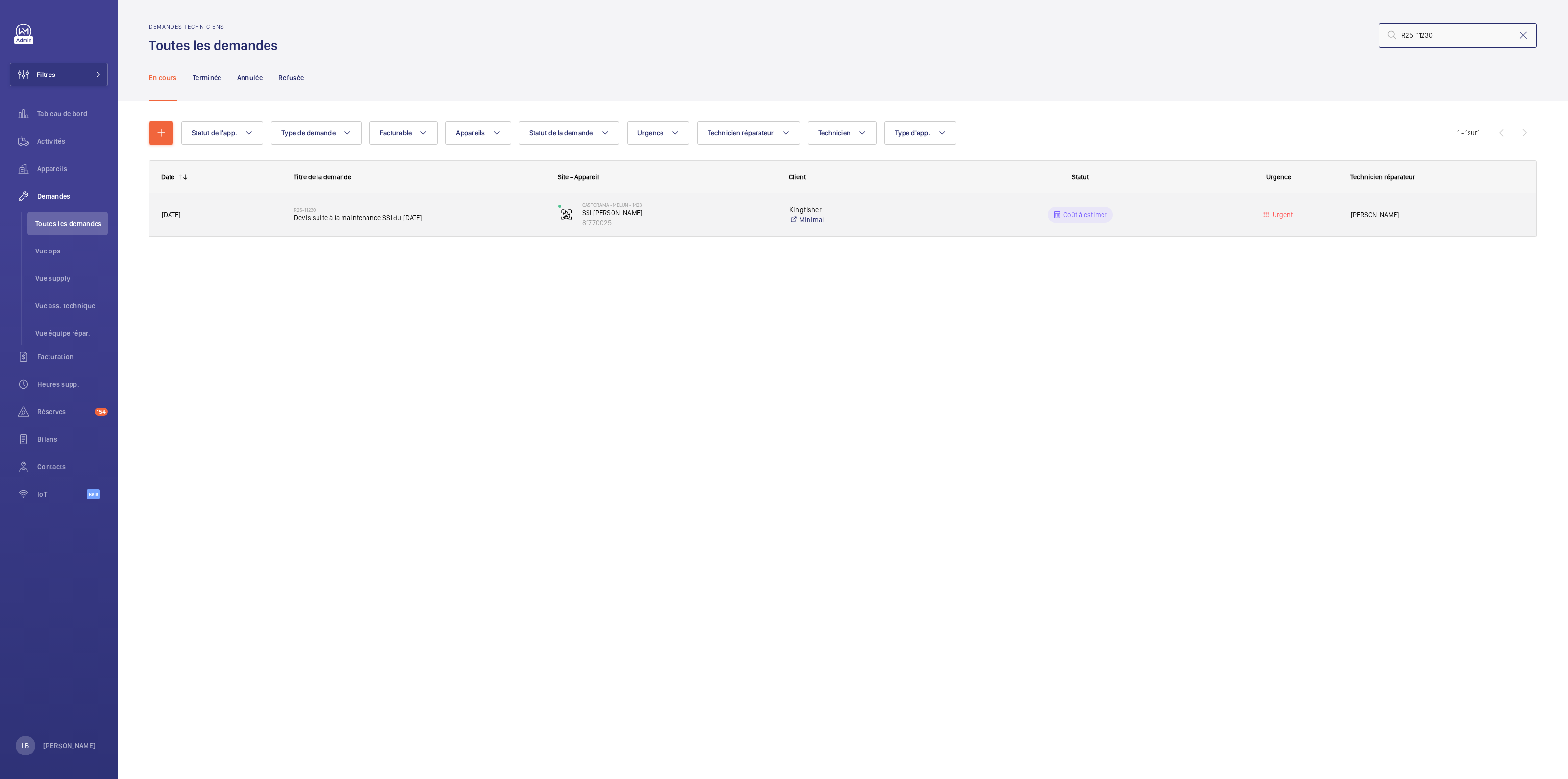
type input "R25-11230"
click at [940, 202] on div "Kingfisher Minimal" at bounding box center [860, 214] width 164 height 39
